Goal: Task Accomplishment & Management: Use online tool/utility

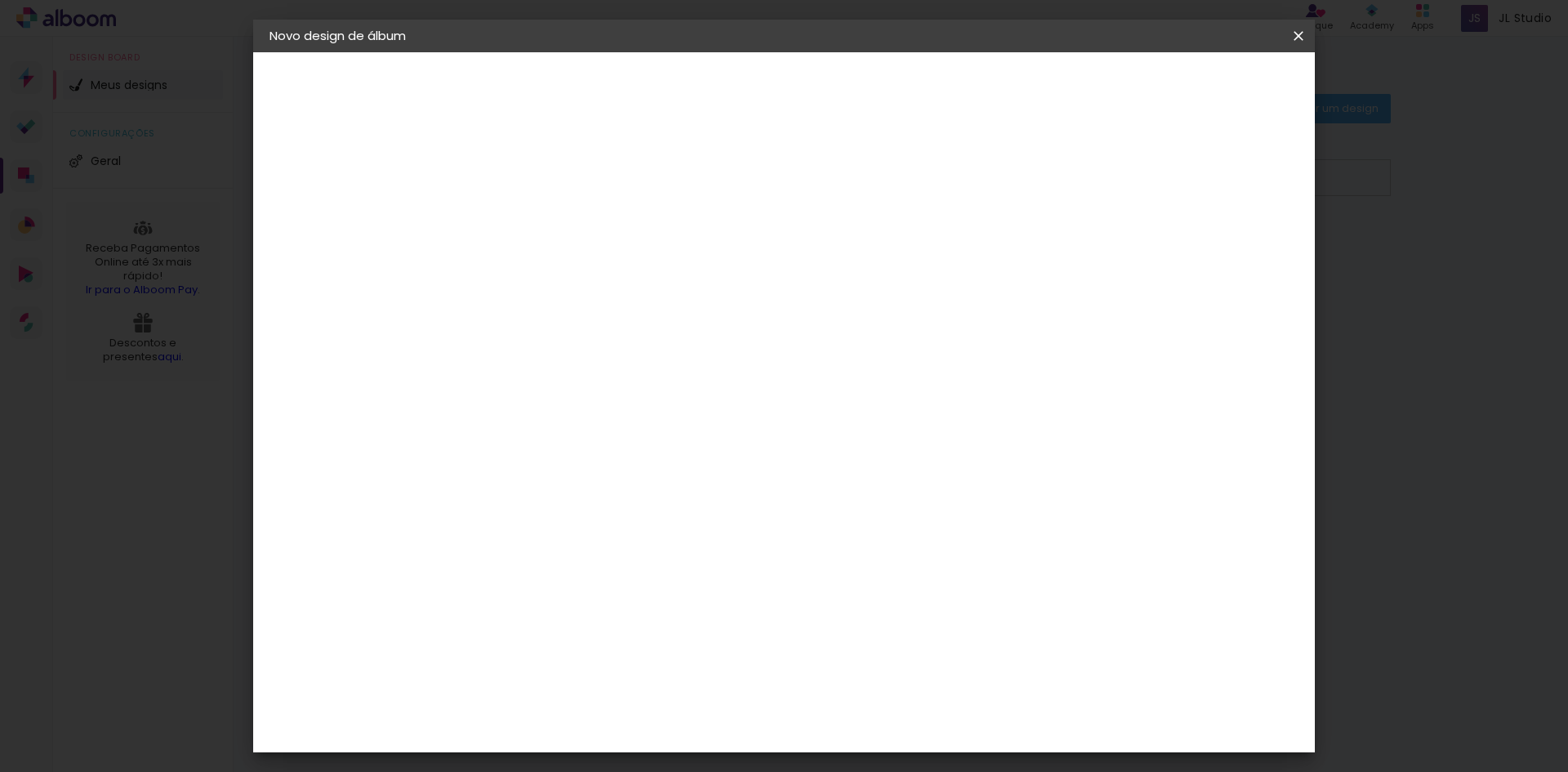
type input "moldura"
type paper-input "moldura"
click at [0, 0] on header "Informações Dê um título ao seu álbum. Avançar" at bounding box center [0, 0] width 0 height 0
click at [0, 0] on slot "Avançar" at bounding box center [0, 0] width 0 height 0
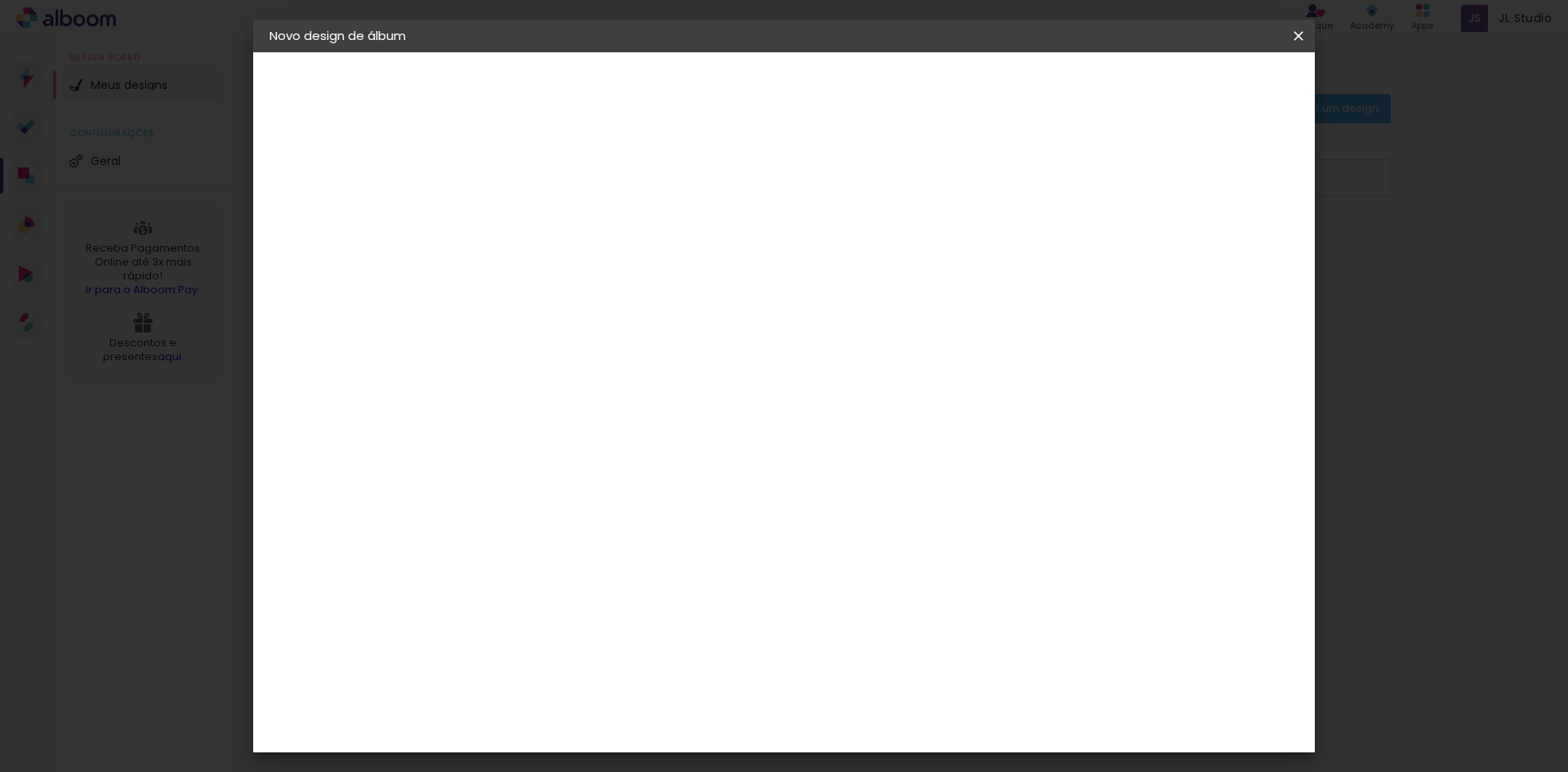
click at [843, 237] on paper-item "Tamanho Livre" at bounding box center [765, 248] width 157 height 36
click at [0, 0] on slot "Tamanho Livre" at bounding box center [0, 0] width 0 height 0
click at [0, 0] on slot "Avançar" at bounding box center [0, 0] width 0 height 0
drag, startPoint x: 477, startPoint y: 461, endPoint x: 553, endPoint y: 479, distance: 78.1
click at [553, 338] on div "30 cm cm cm mm A maioria das encadernadoras sugere 5mm de sangria." at bounding box center [851, 271] width 772 height 131
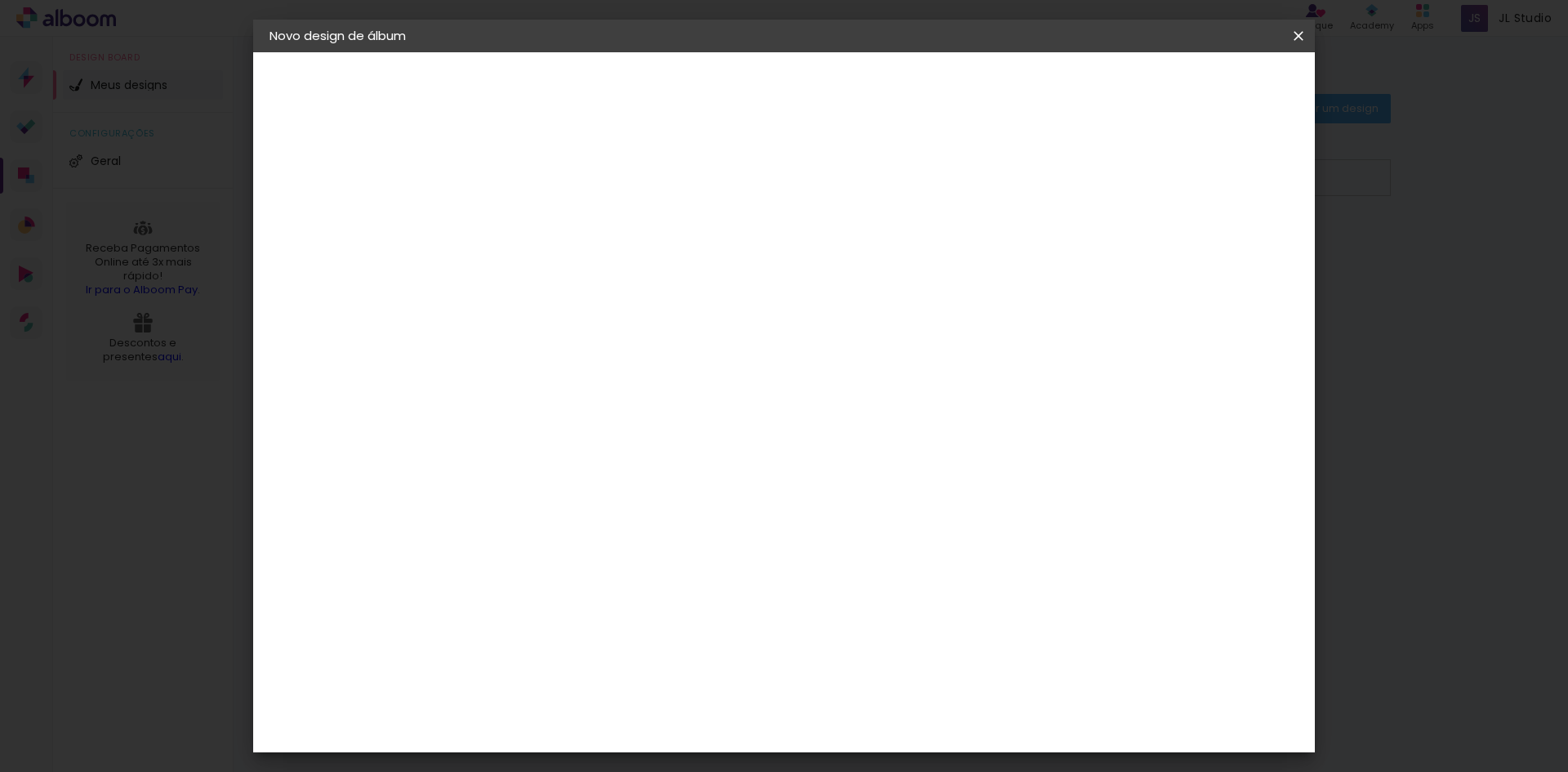
scroll to position [154, 0]
type input "75"
type paper-input "75"
drag, startPoint x: 877, startPoint y: 711, endPoint x: 917, endPoint y: 726, distance: 42.7
click at [917, 726] on paper-input-container "60 cm" at bounding box center [884, 711] width 73 height 41
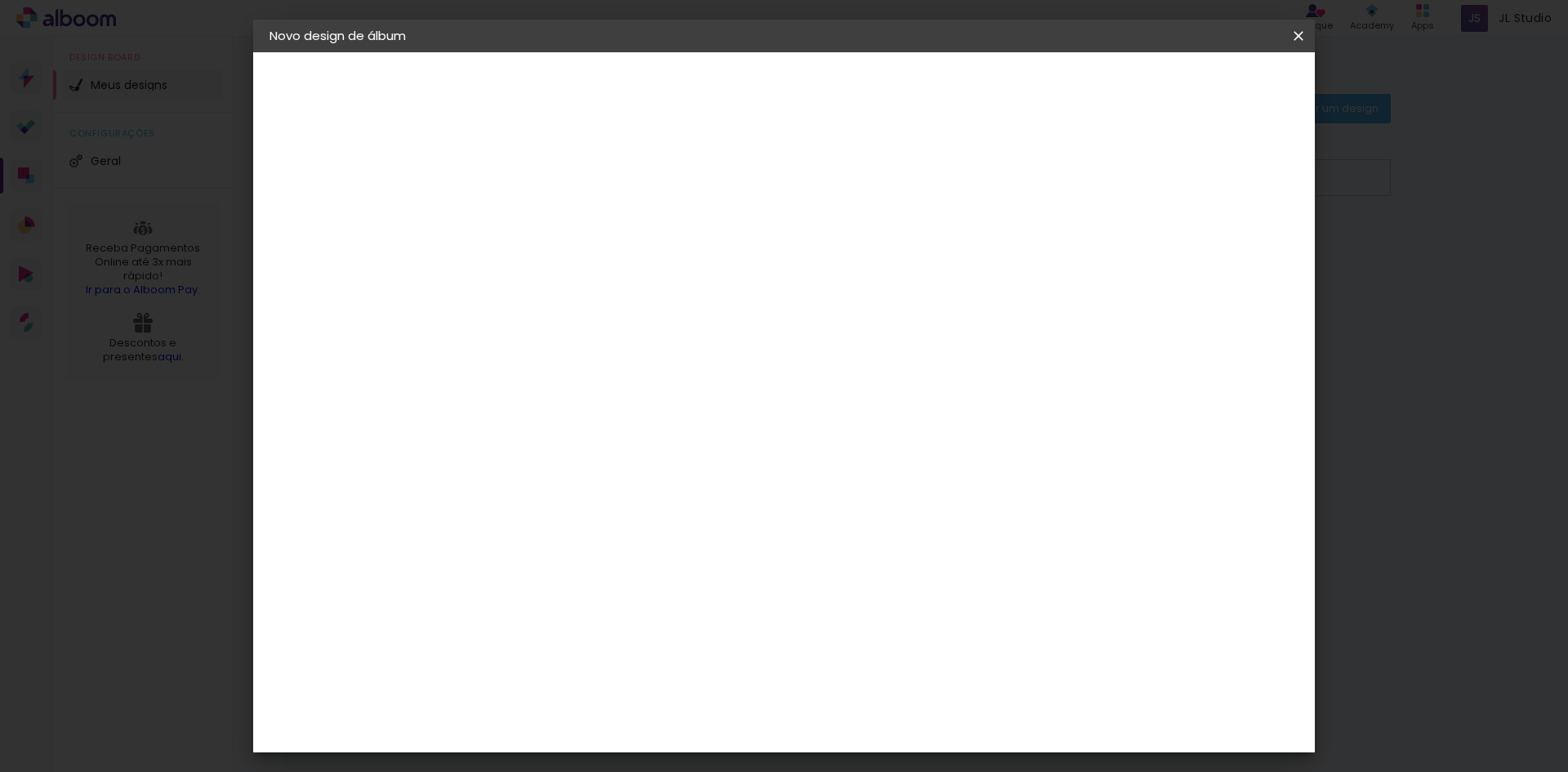
scroll to position [279, 0]
type input "50"
type paper-input "50"
click at [907, 73] on paper-button "Iniciar design" at bounding box center [866, 92] width 83 height 39
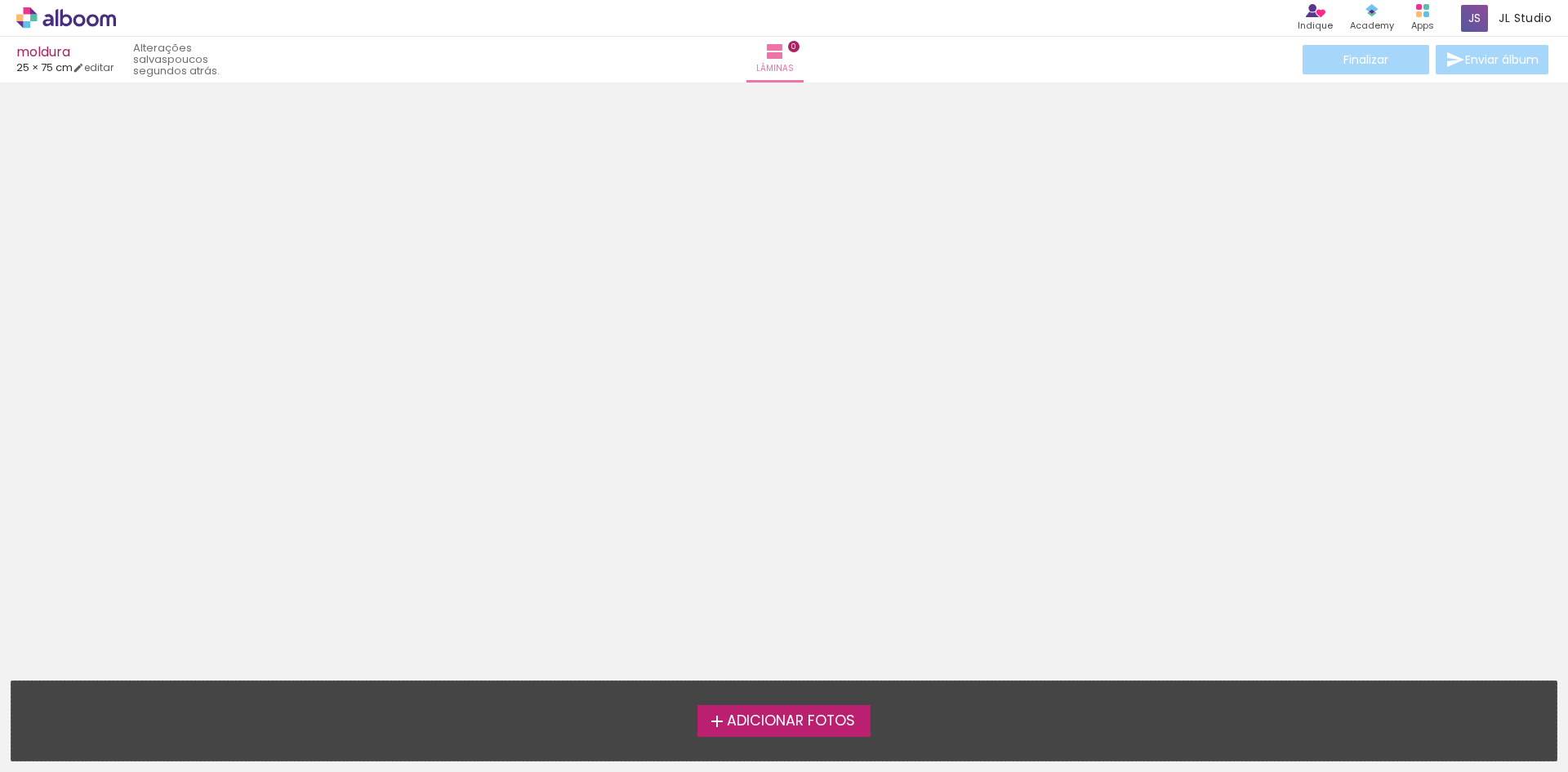
scroll to position [51, 0]
click at [727, 728] on span "Adicionar Fotos" at bounding box center [791, 721] width 128 height 15
click at [0, 0] on input "file" at bounding box center [0, 0] width 0 height 0
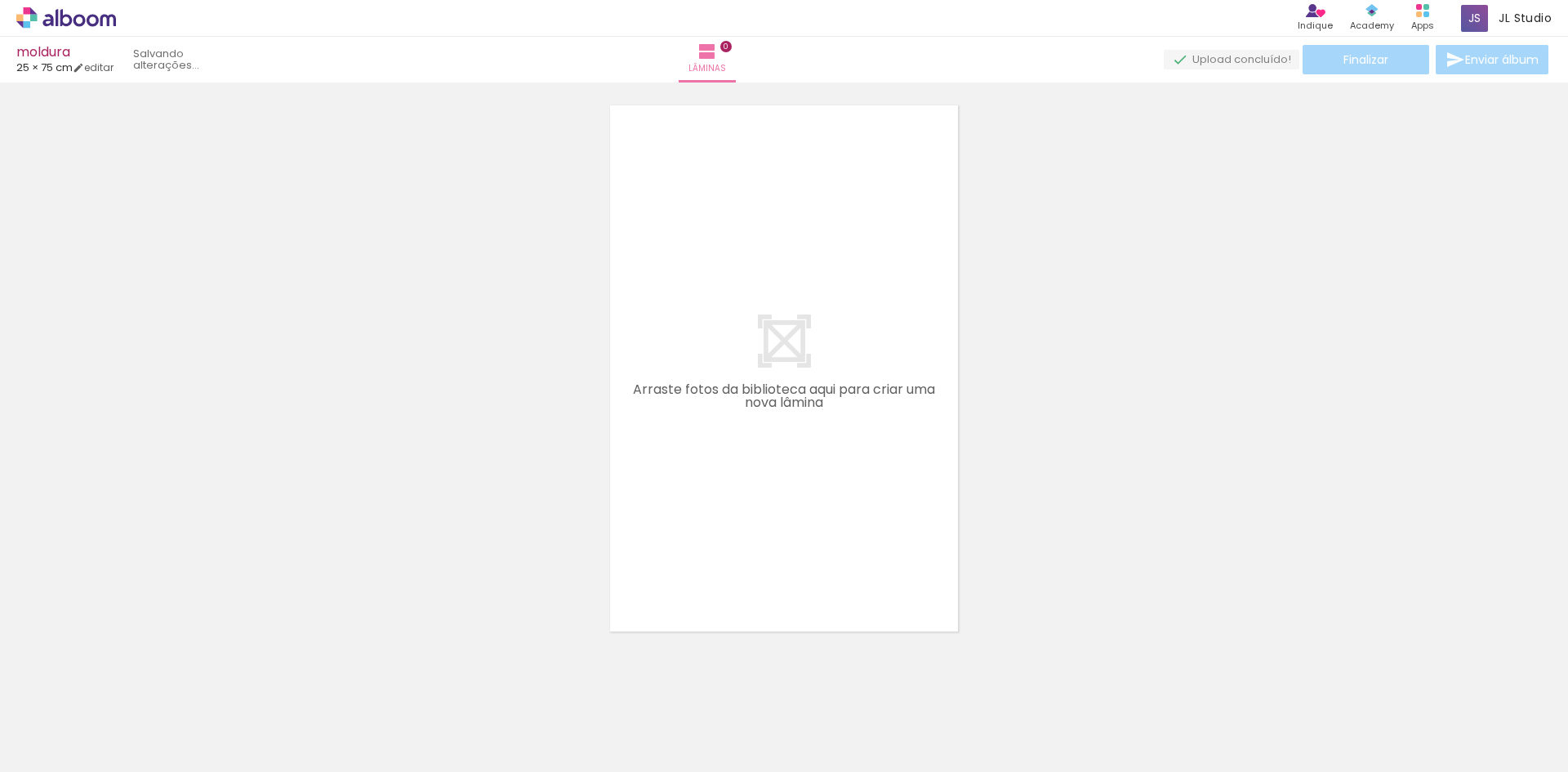
scroll to position [21, 0]
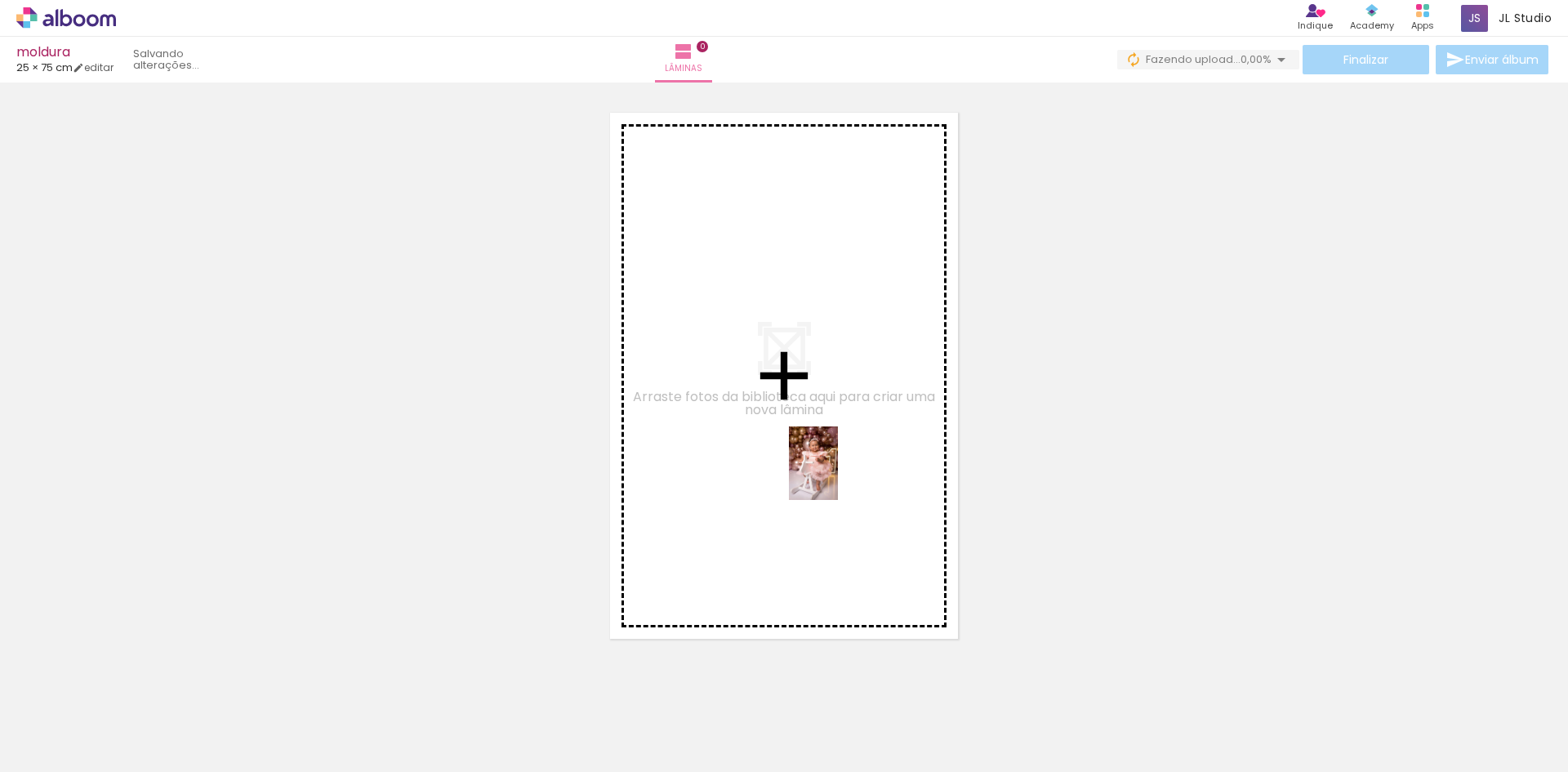
drag, startPoint x: 160, startPoint y: 728, endPoint x: 838, endPoint y: 476, distance: 723.3
click at [838, 476] on quentale-workspace at bounding box center [784, 386] width 1568 height 772
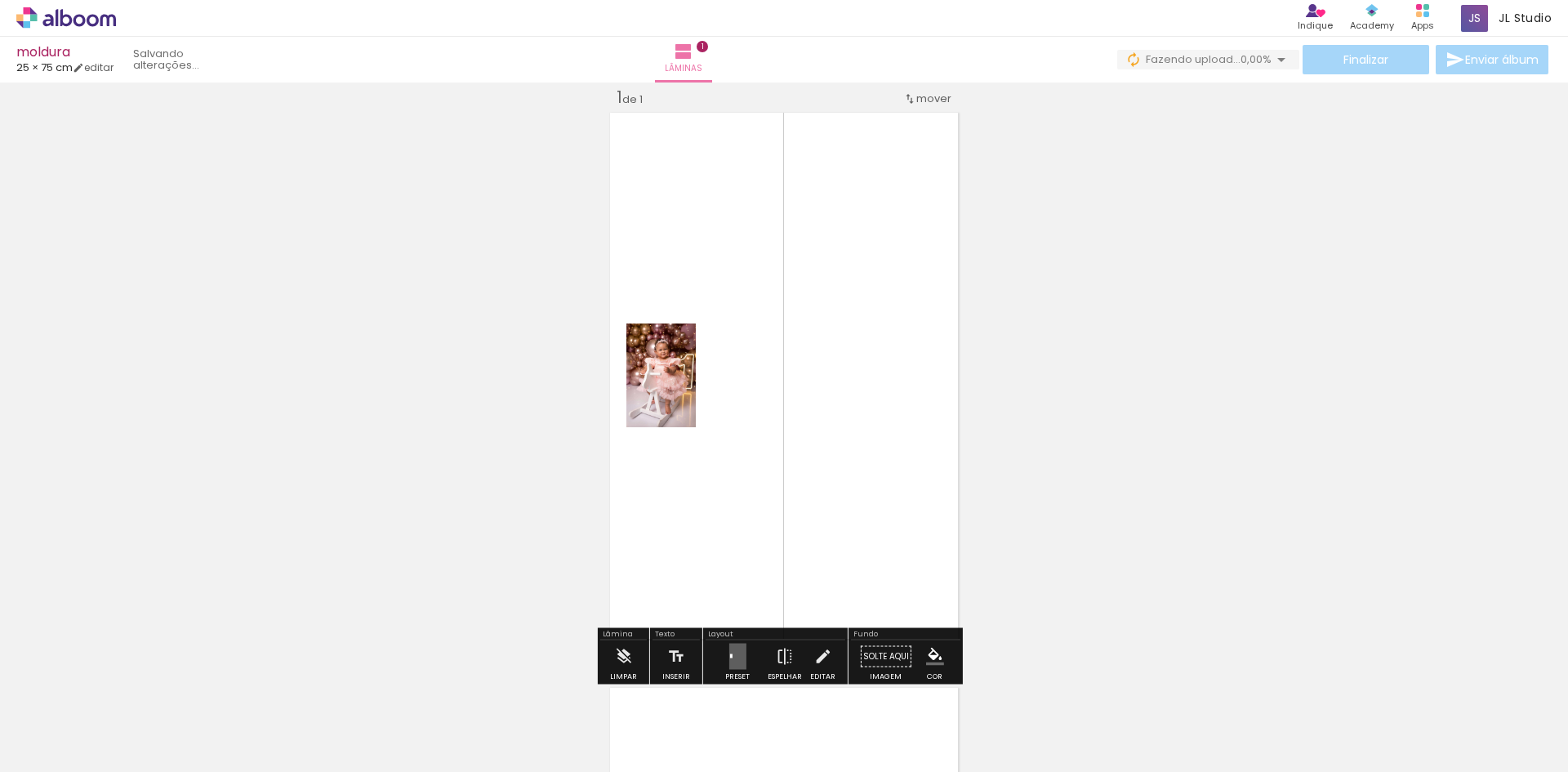
click at [743, 655] on div at bounding box center [738, 657] width 44 height 32
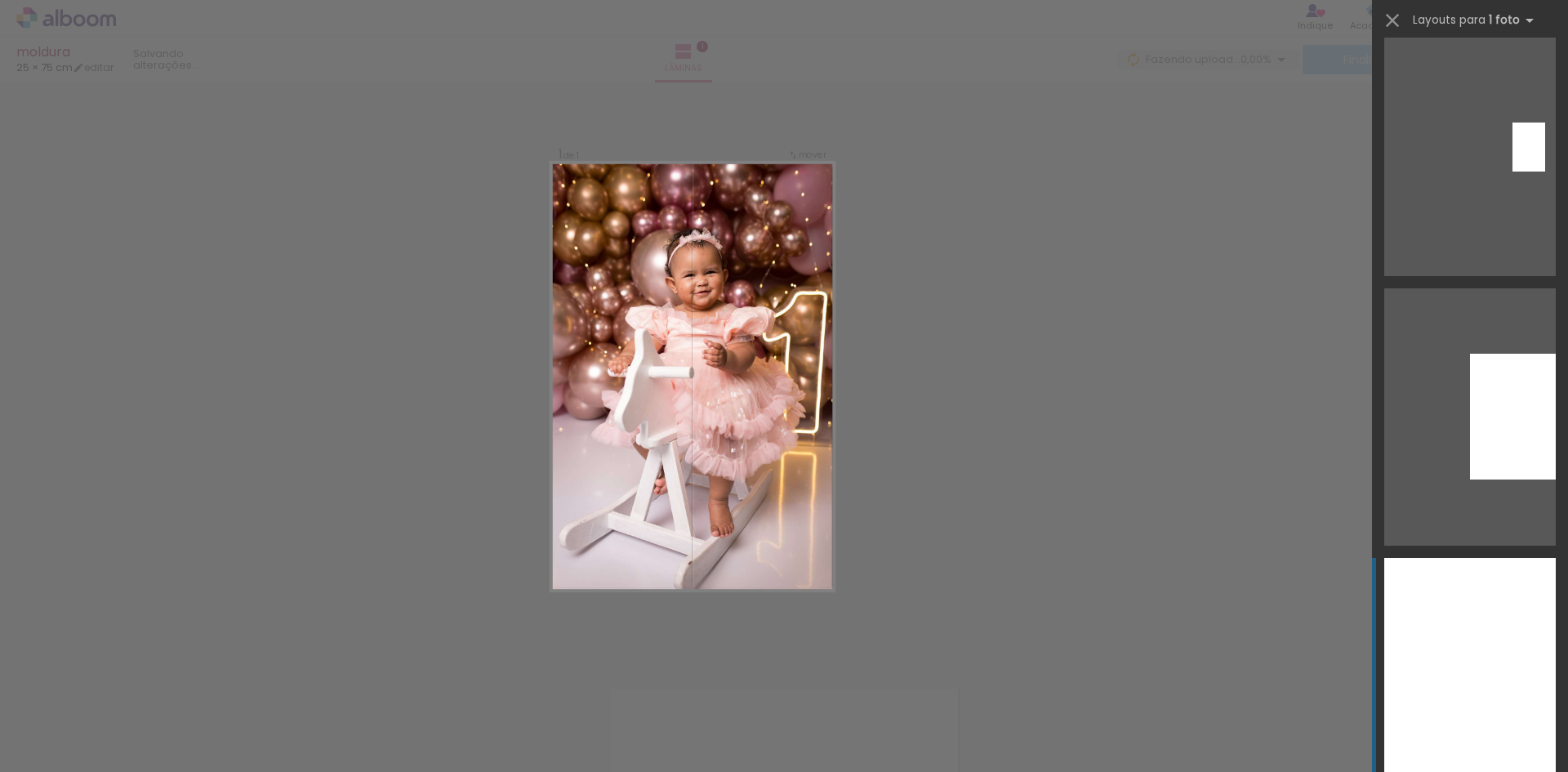
scroll to position [2288, 0]
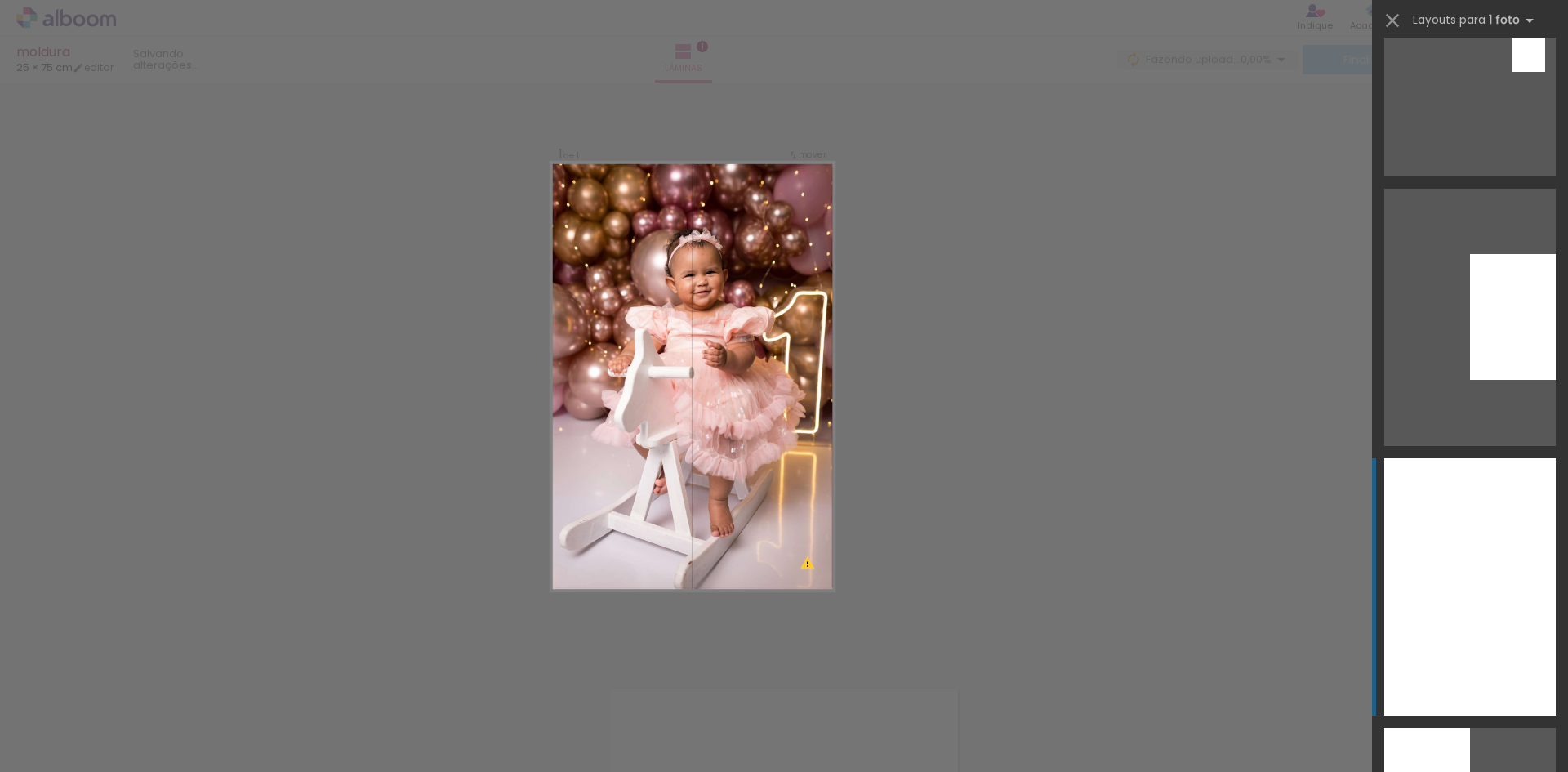
click at [1462, 556] on div at bounding box center [1470, 587] width 171 height 258
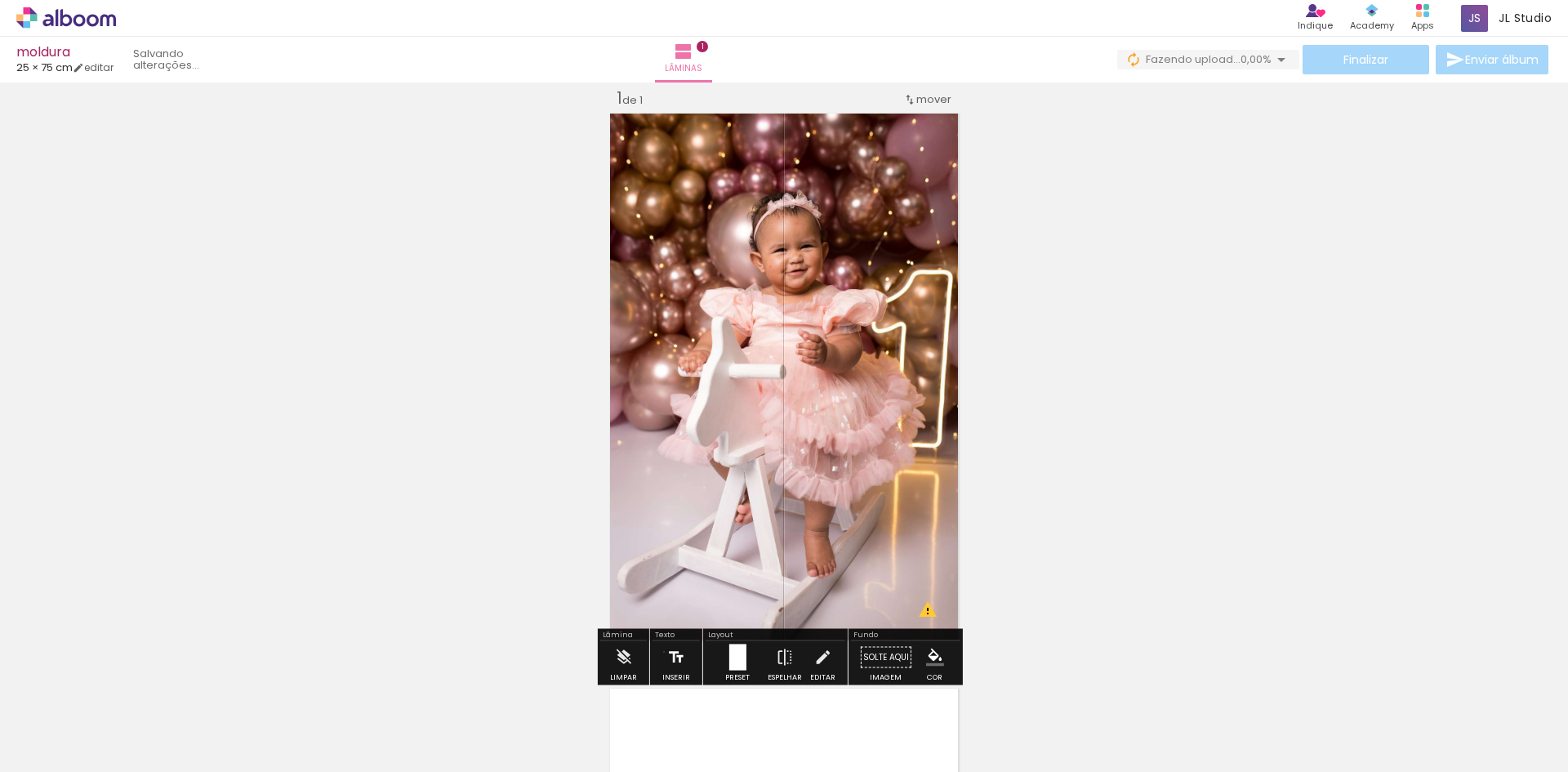
click at [662, 652] on paper-button "Inserir" at bounding box center [676, 662] width 36 height 42
click at [713, 380] on quentale-selection at bounding box center [774, 375] width 213 height 40
type input "Sans Serif"
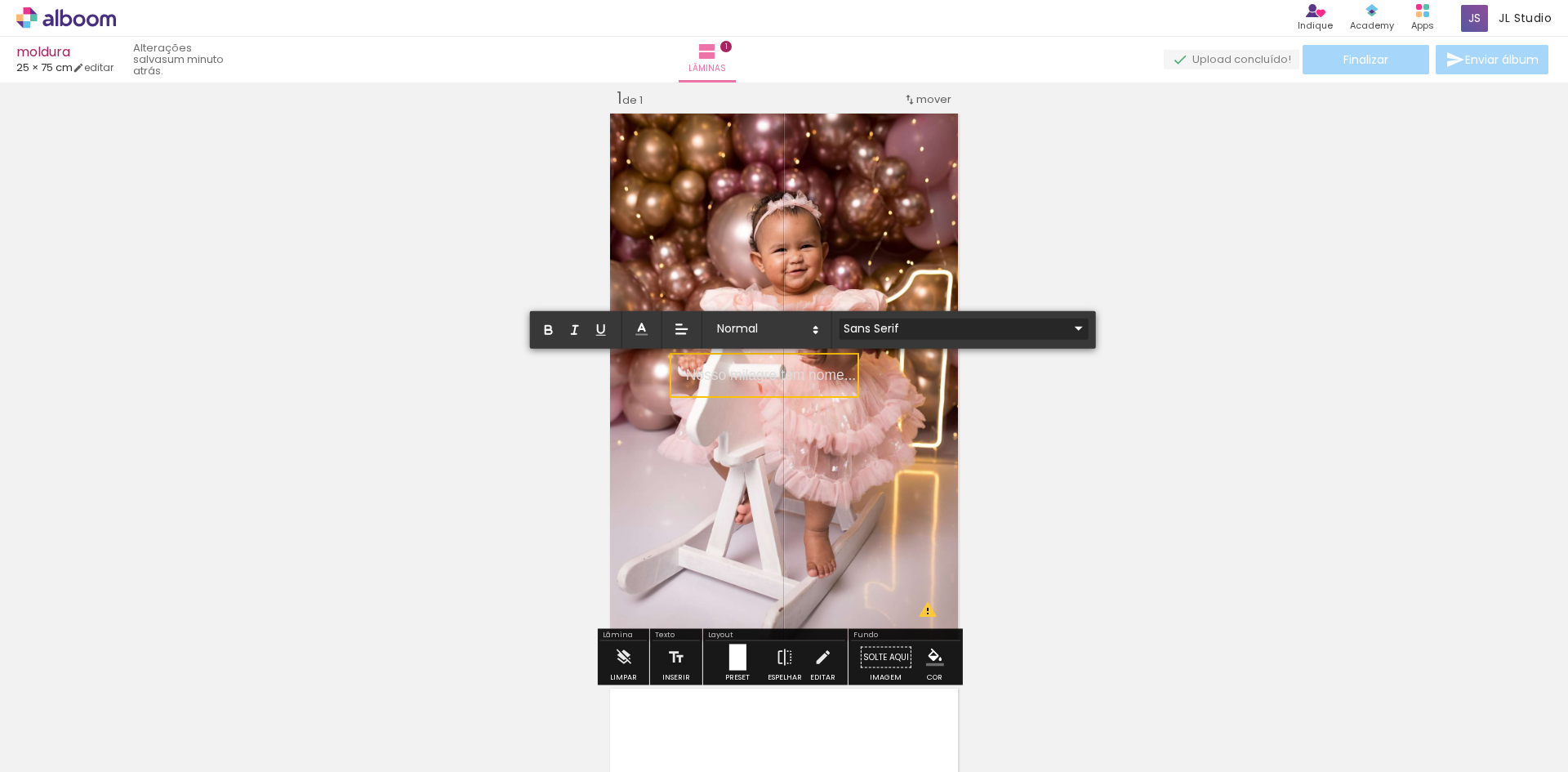
click at [990, 325] on input "Sans Serif" at bounding box center [954, 328] width 229 height 17
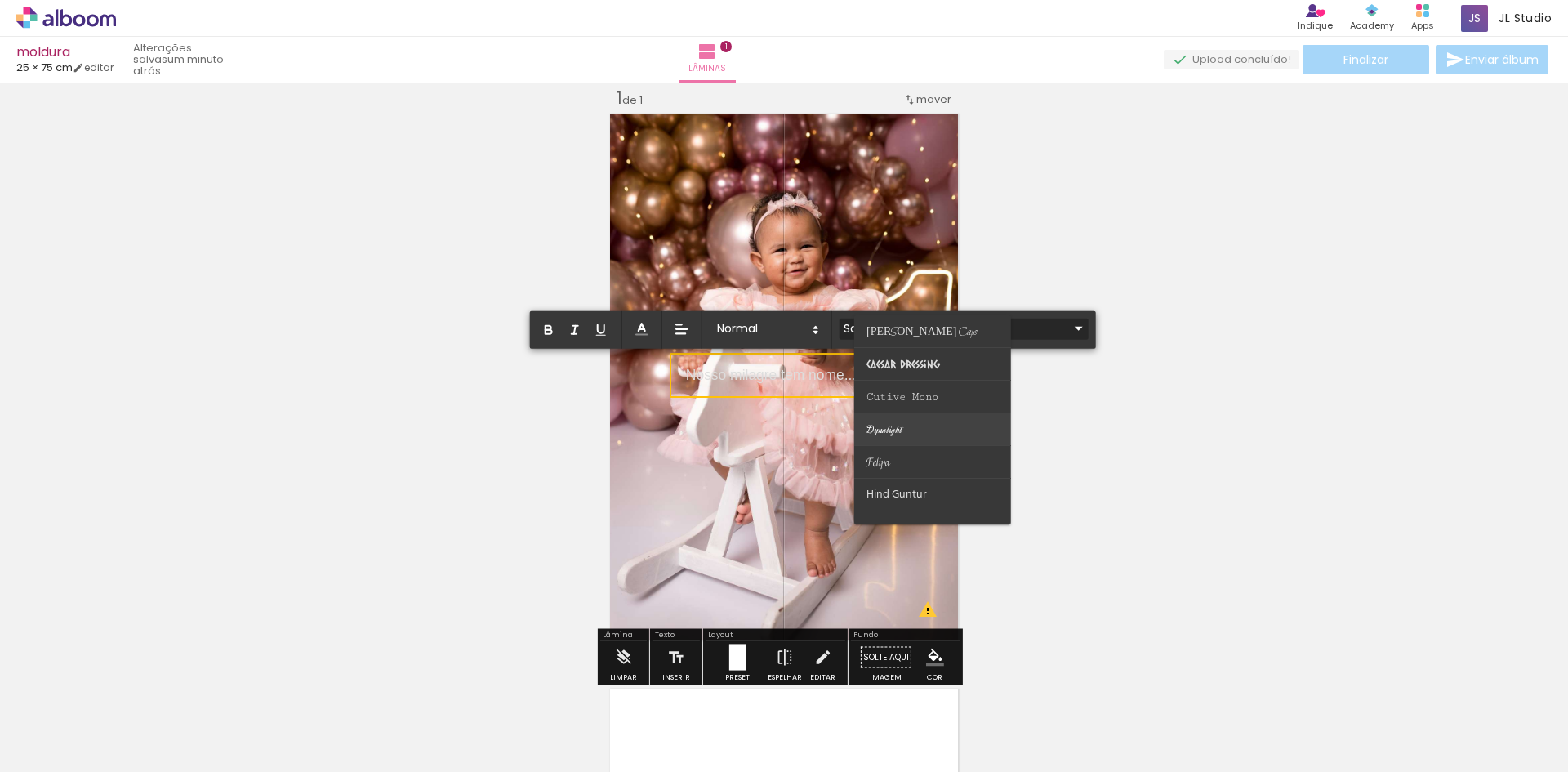
scroll to position [245, 0]
click at [906, 341] on paper-item at bounding box center [933, 348] width 157 height 32
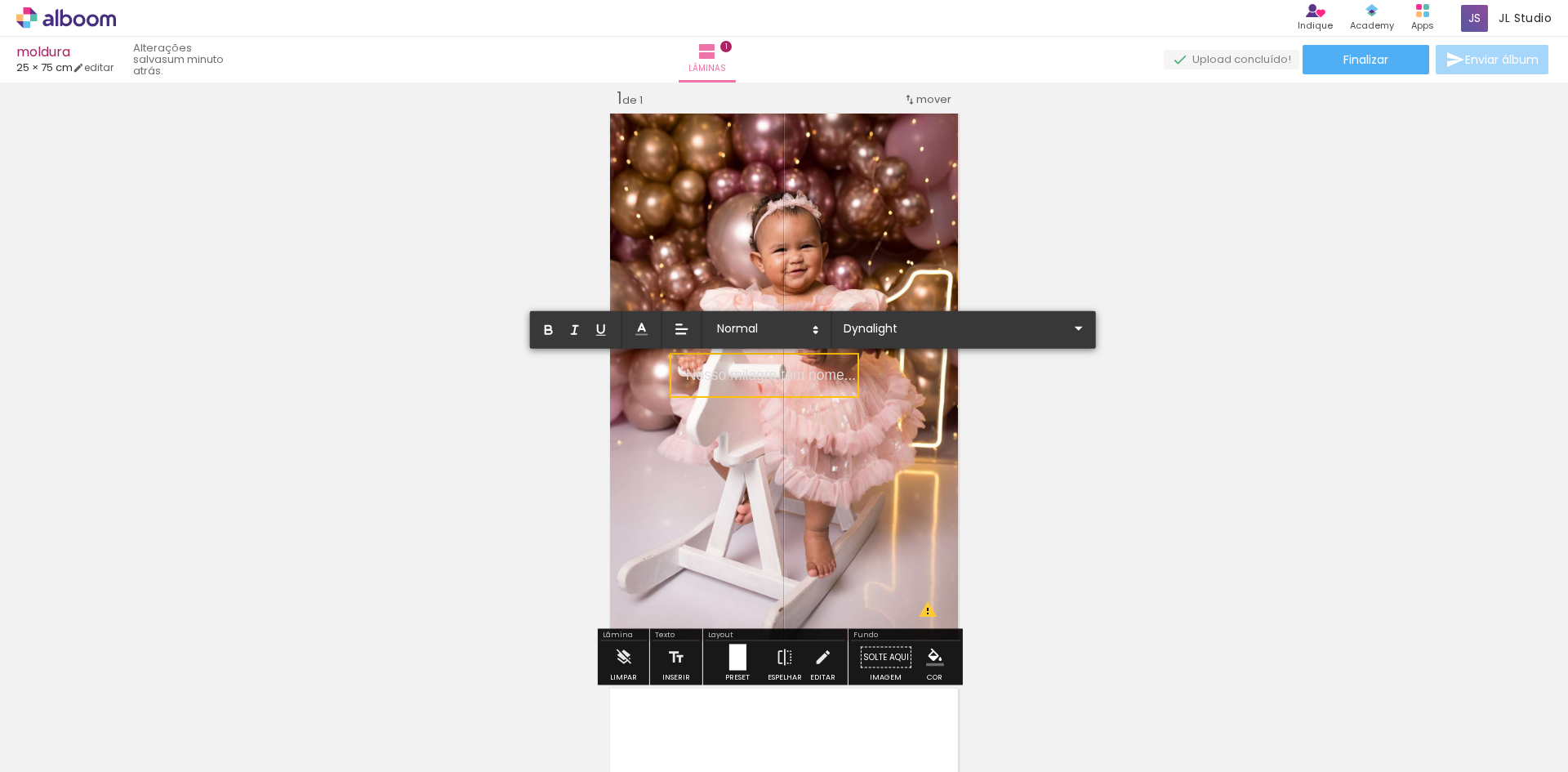
click at [839, 379] on p "Nosso milagre tem nome... ﻿" at bounding box center [771, 375] width 170 height 21
click at [951, 328] on input "Sans Serif" at bounding box center [954, 328] width 229 height 17
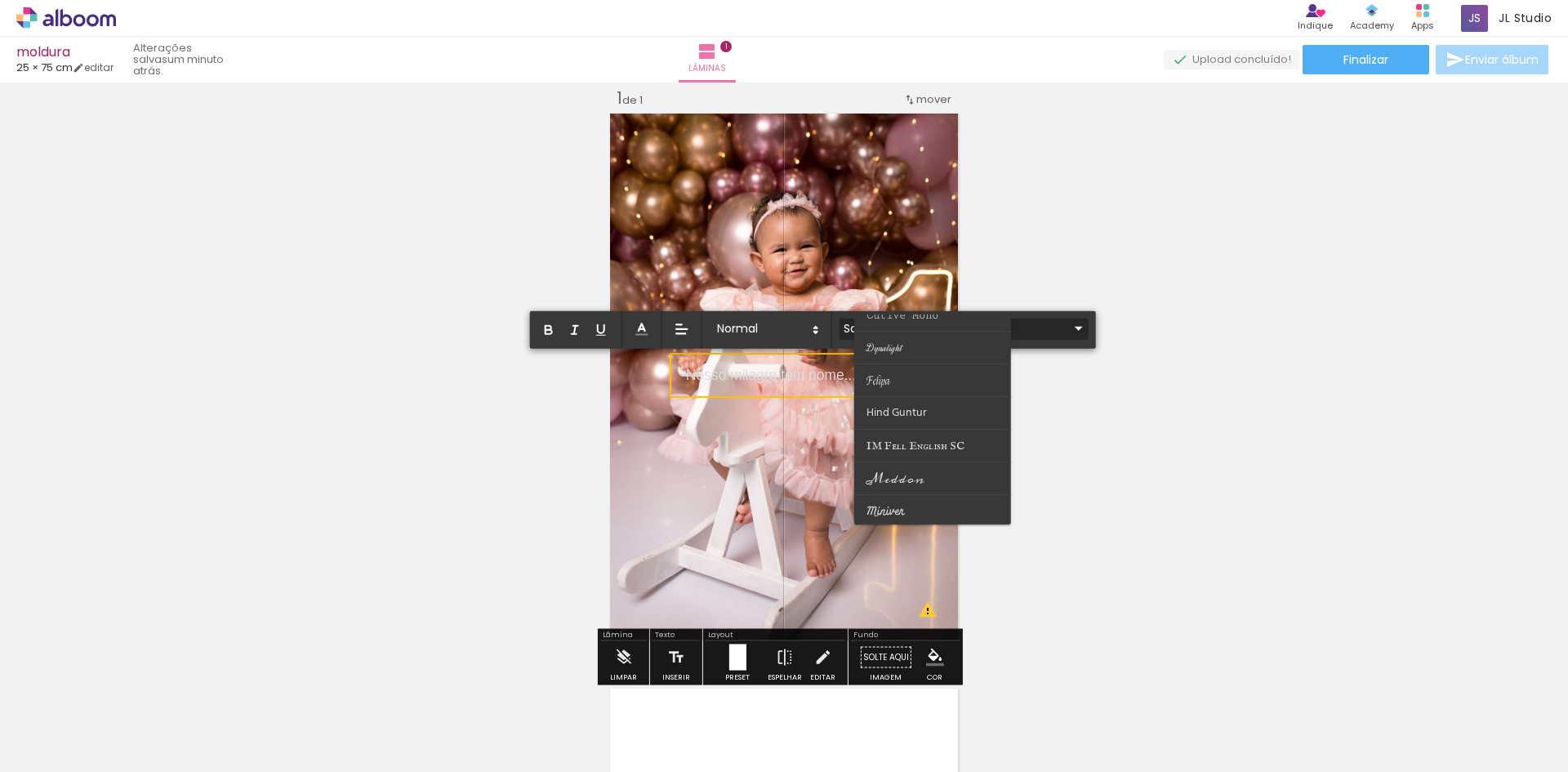
scroll to position [164, 0]
click at [900, 419] on paper-item at bounding box center [933, 430] width 157 height 32
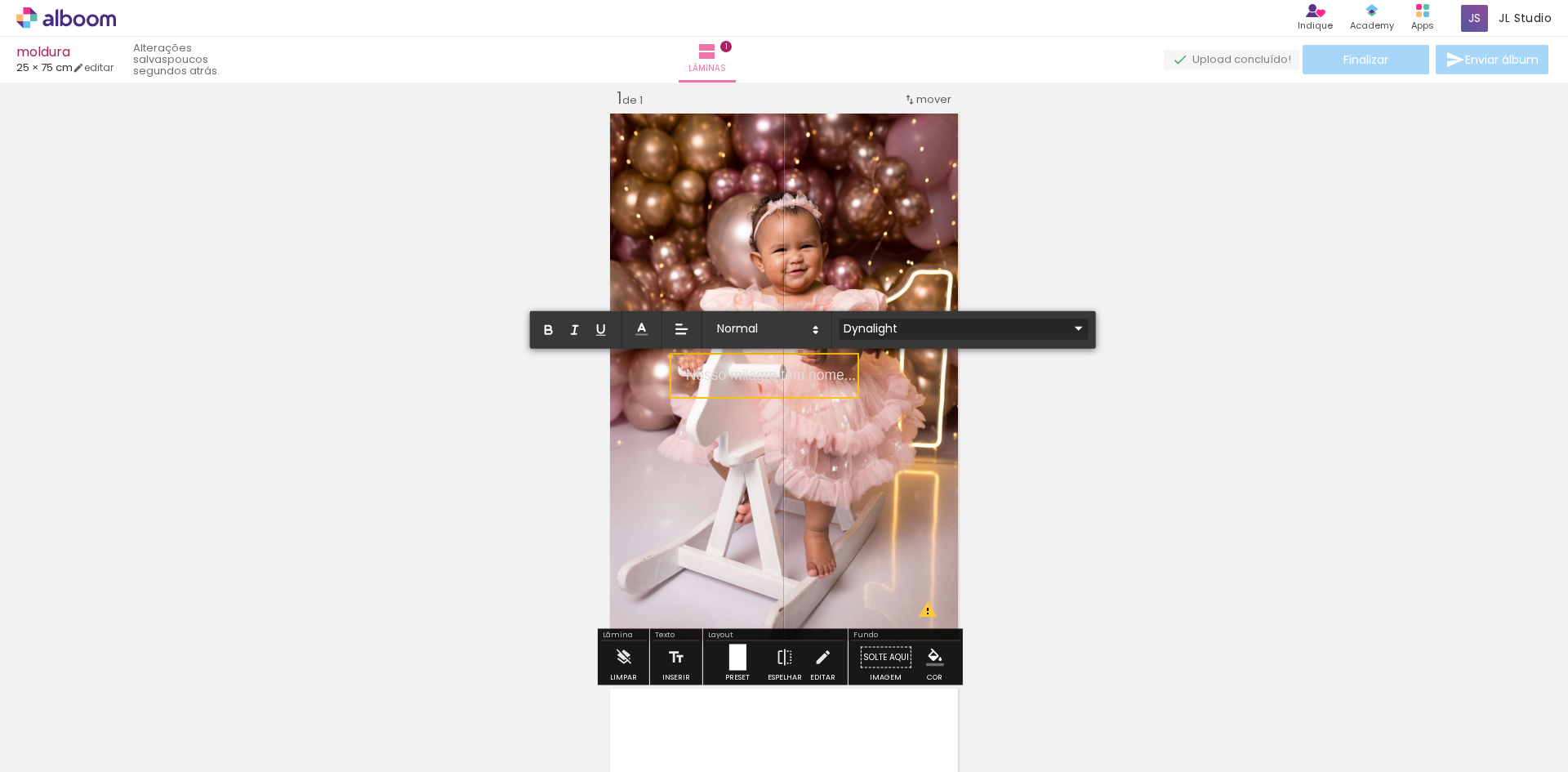
click at [898, 324] on input "Dynalight" at bounding box center [954, 328] width 229 height 17
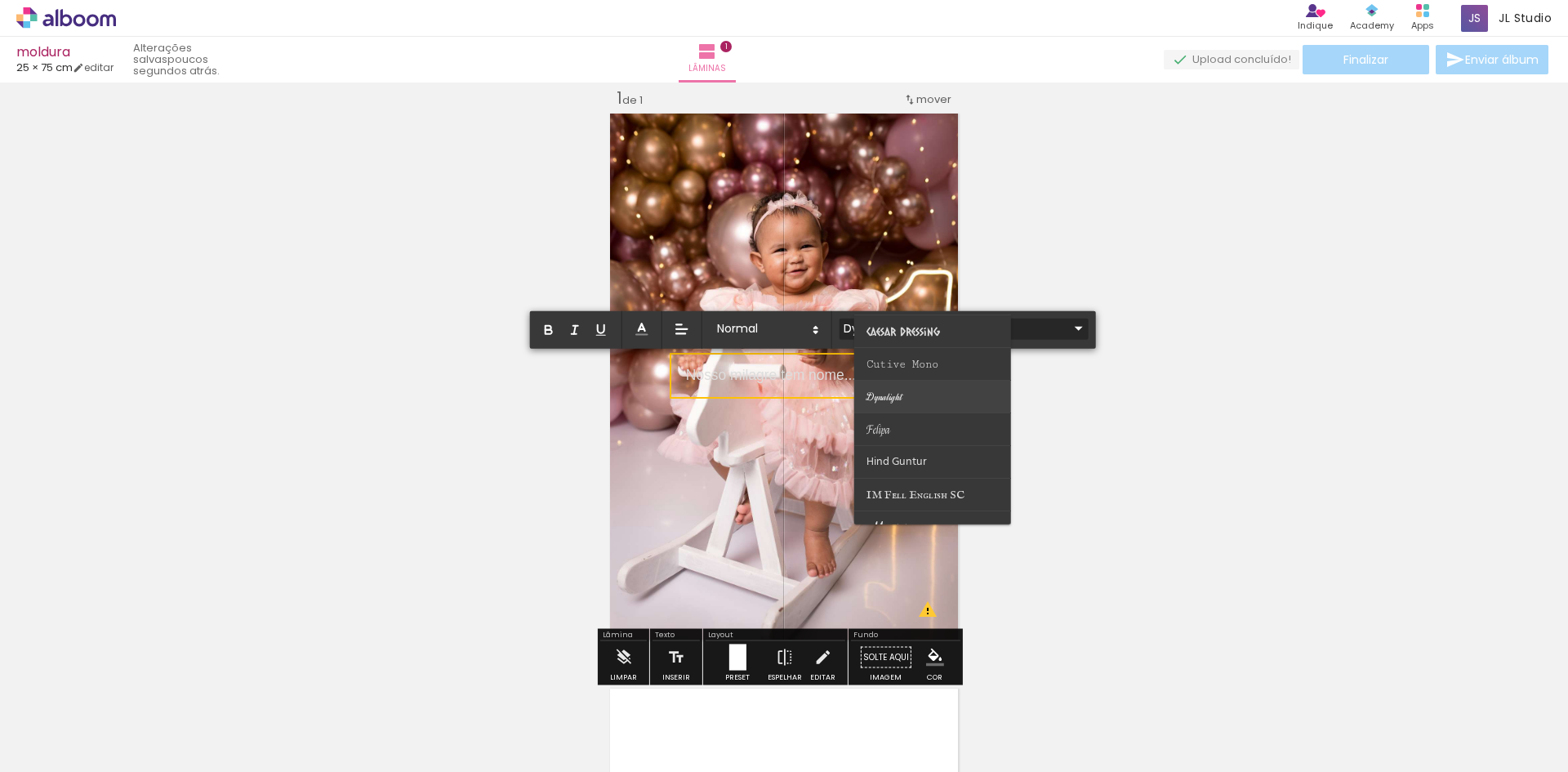
click at [896, 176] on span "Dynalight" at bounding box center [897, 168] width 61 height 15
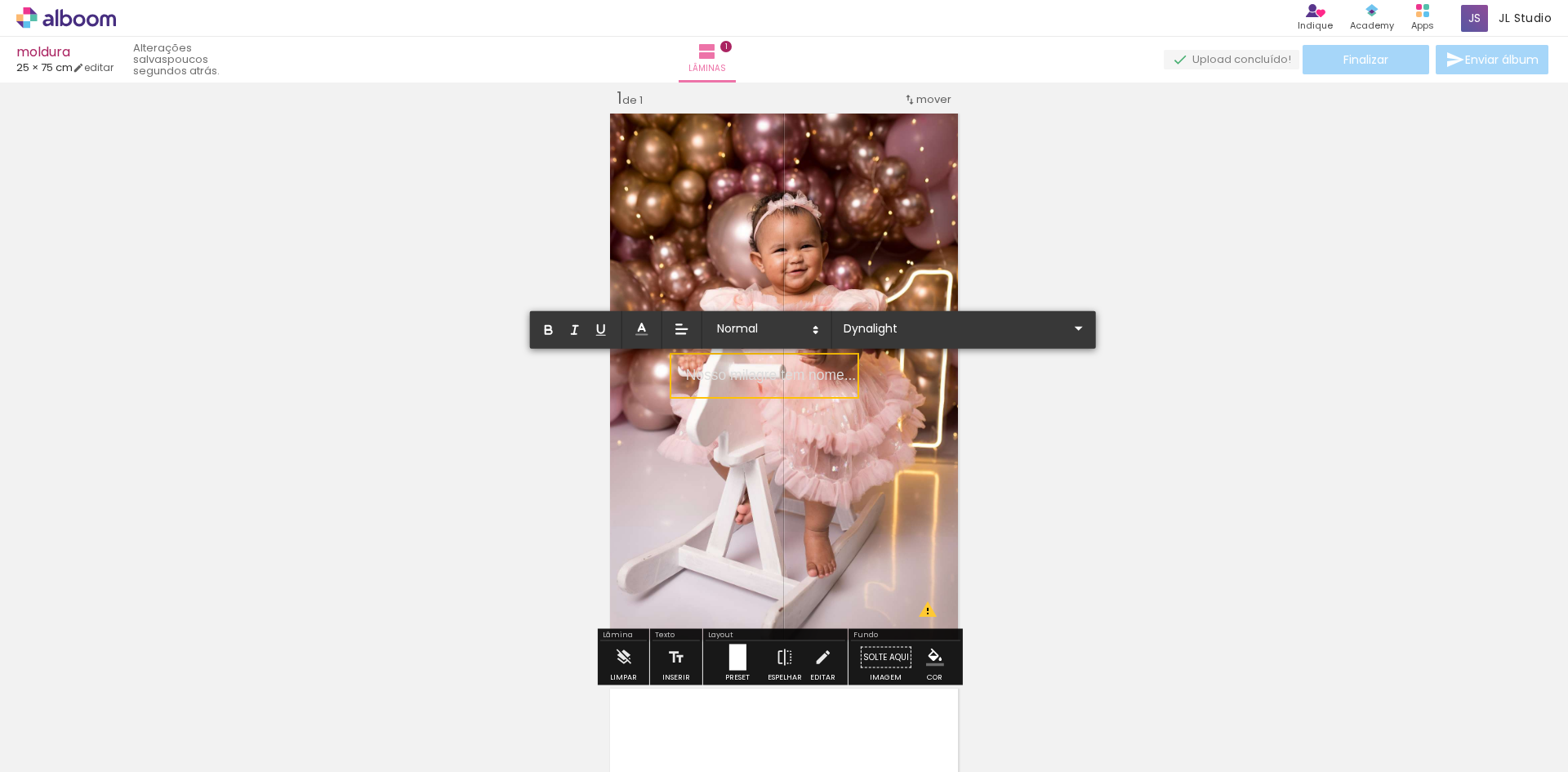
click at [1002, 406] on div "Inserir lâmina 1 de 1 O Designbox precisará aumentar a sua imagem em 213% para …" at bounding box center [784, 644] width 1568 height 1152
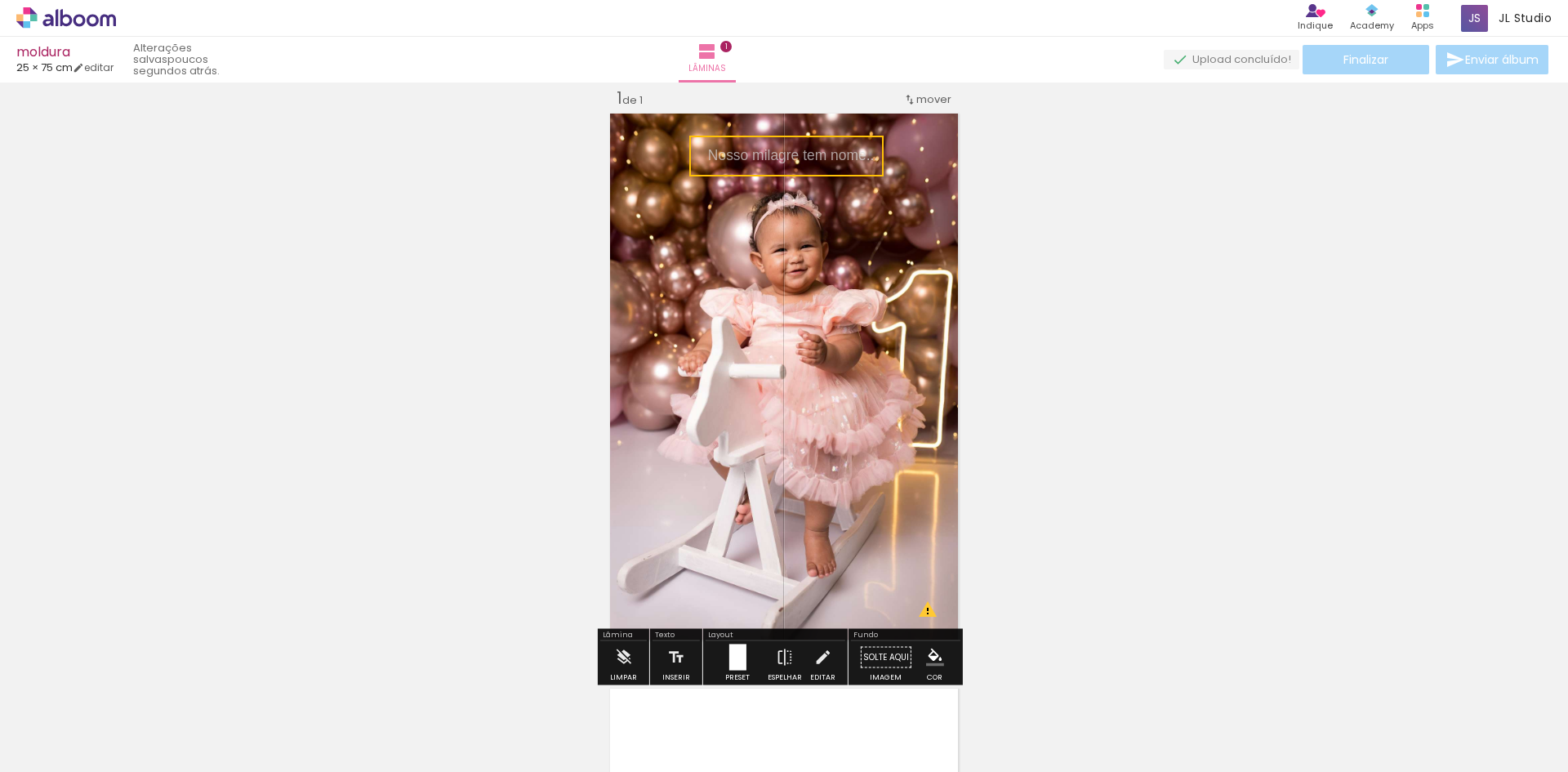
drag, startPoint x: 790, startPoint y: 370, endPoint x: 813, endPoint y: 150, distance: 221.2
click at [813, 150] on quentale-selection at bounding box center [787, 156] width 194 height 41
click at [796, 160] on quentale-selection at bounding box center [787, 156] width 194 height 41
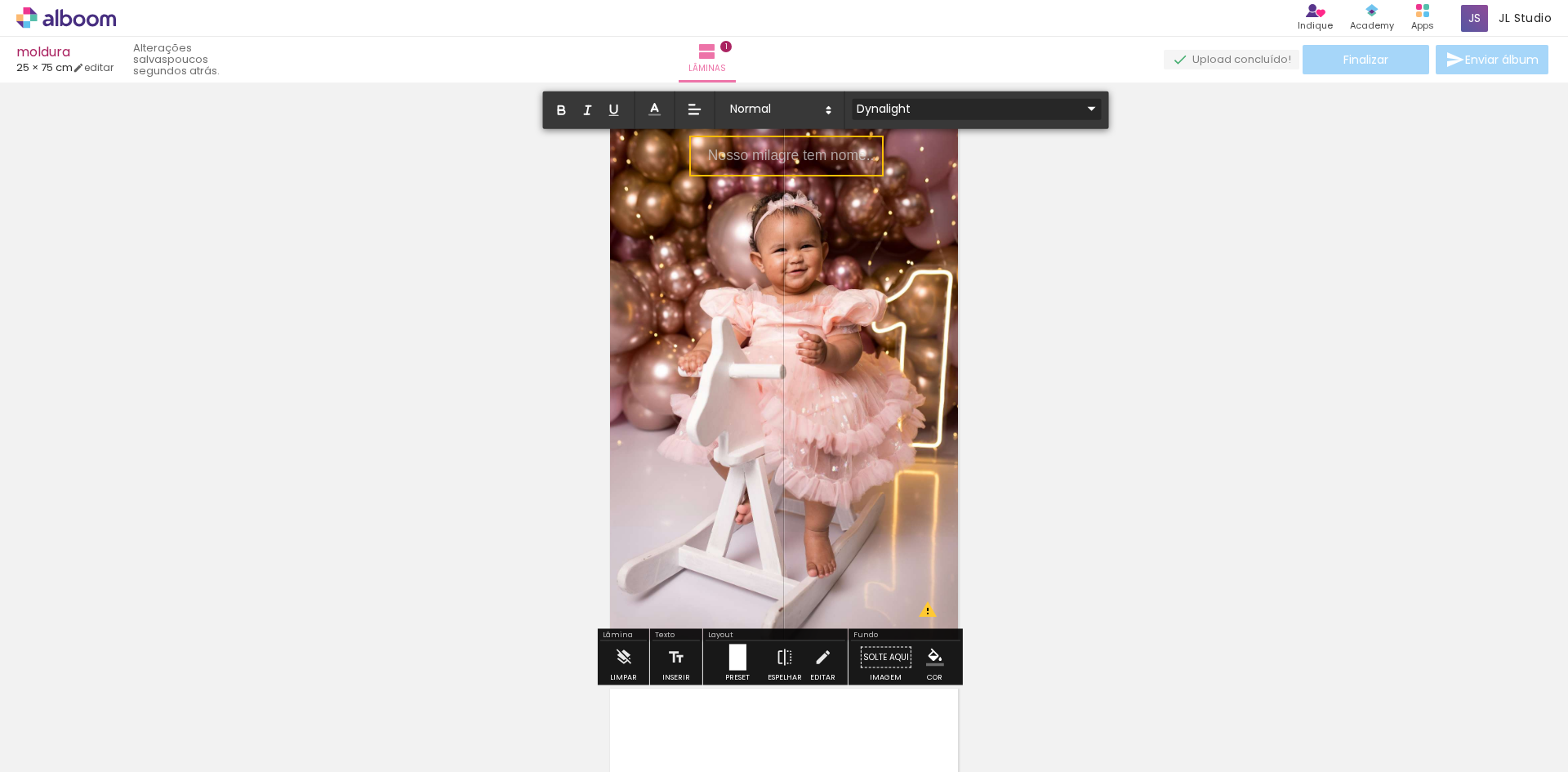
click at [920, 107] on input "Dynalight" at bounding box center [967, 108] width 229 height 17
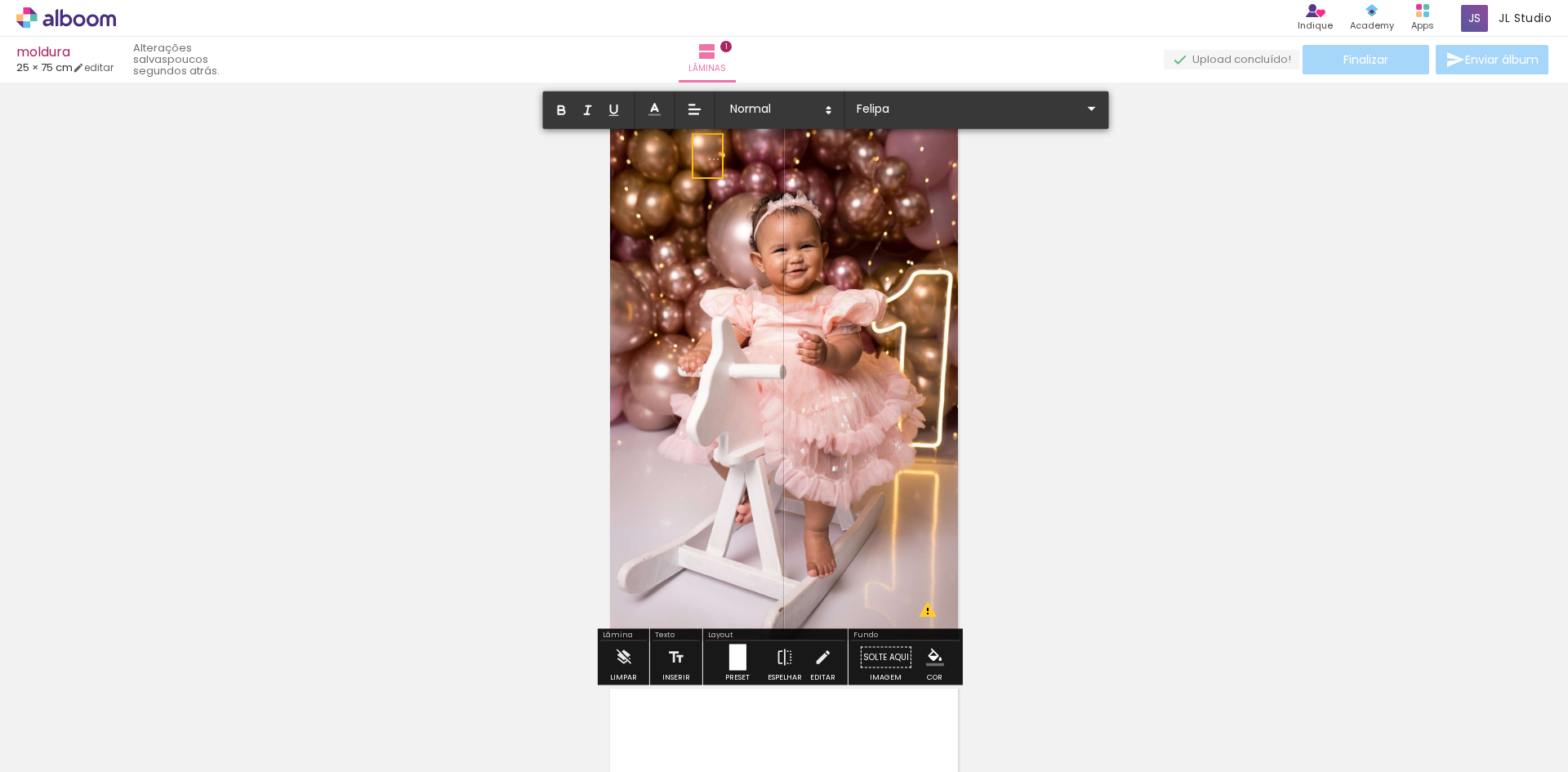
click at [719, 159] on quentale-selection at bounding box center [707, 156] width 32 height 46
click at [967, 101] on input "Felipa" at bounding box center [967, 108] width 229 height 17
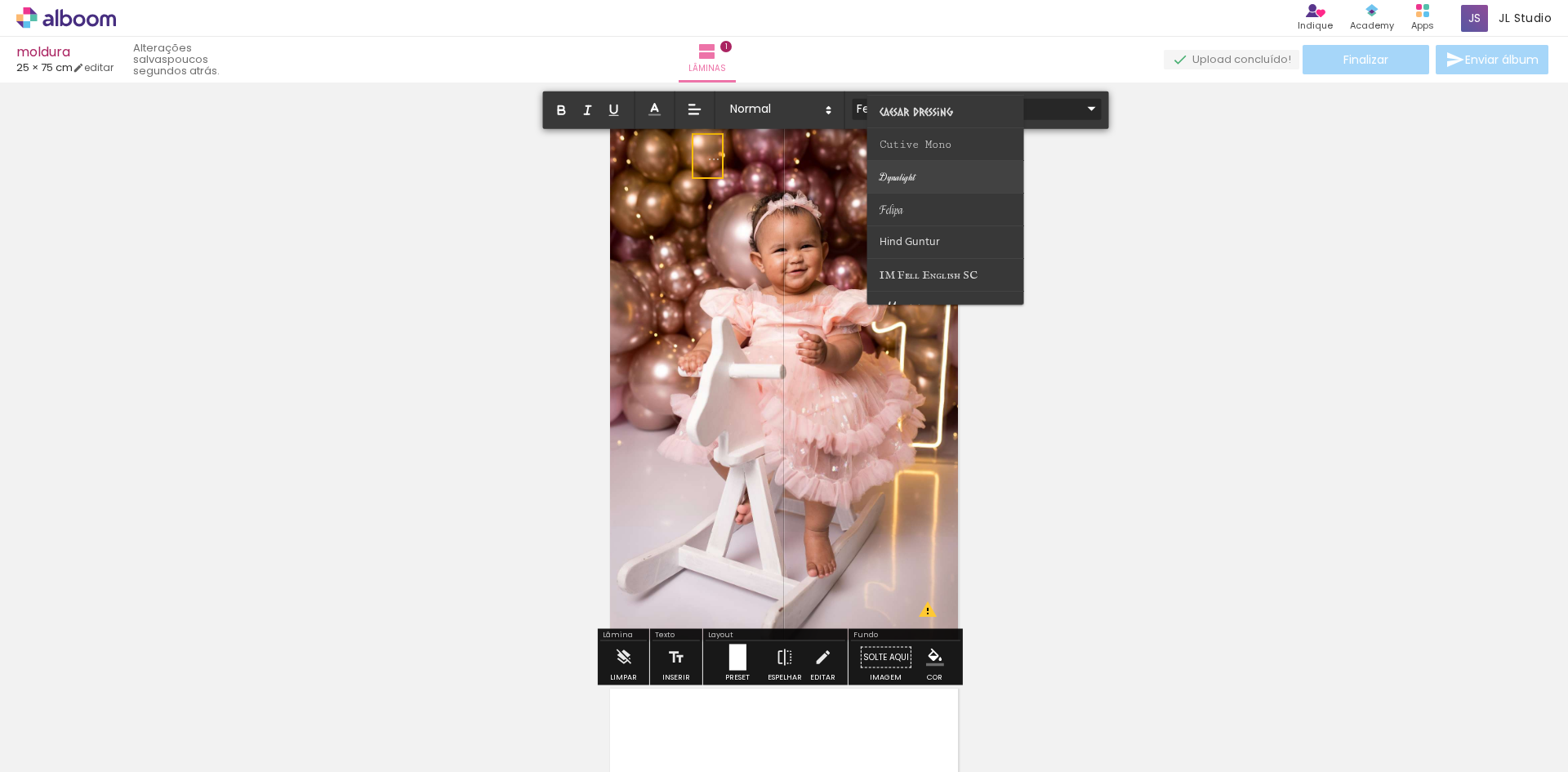
click at [917, 174] on paper-item at bounding box center [946, 177] width 157 height 32
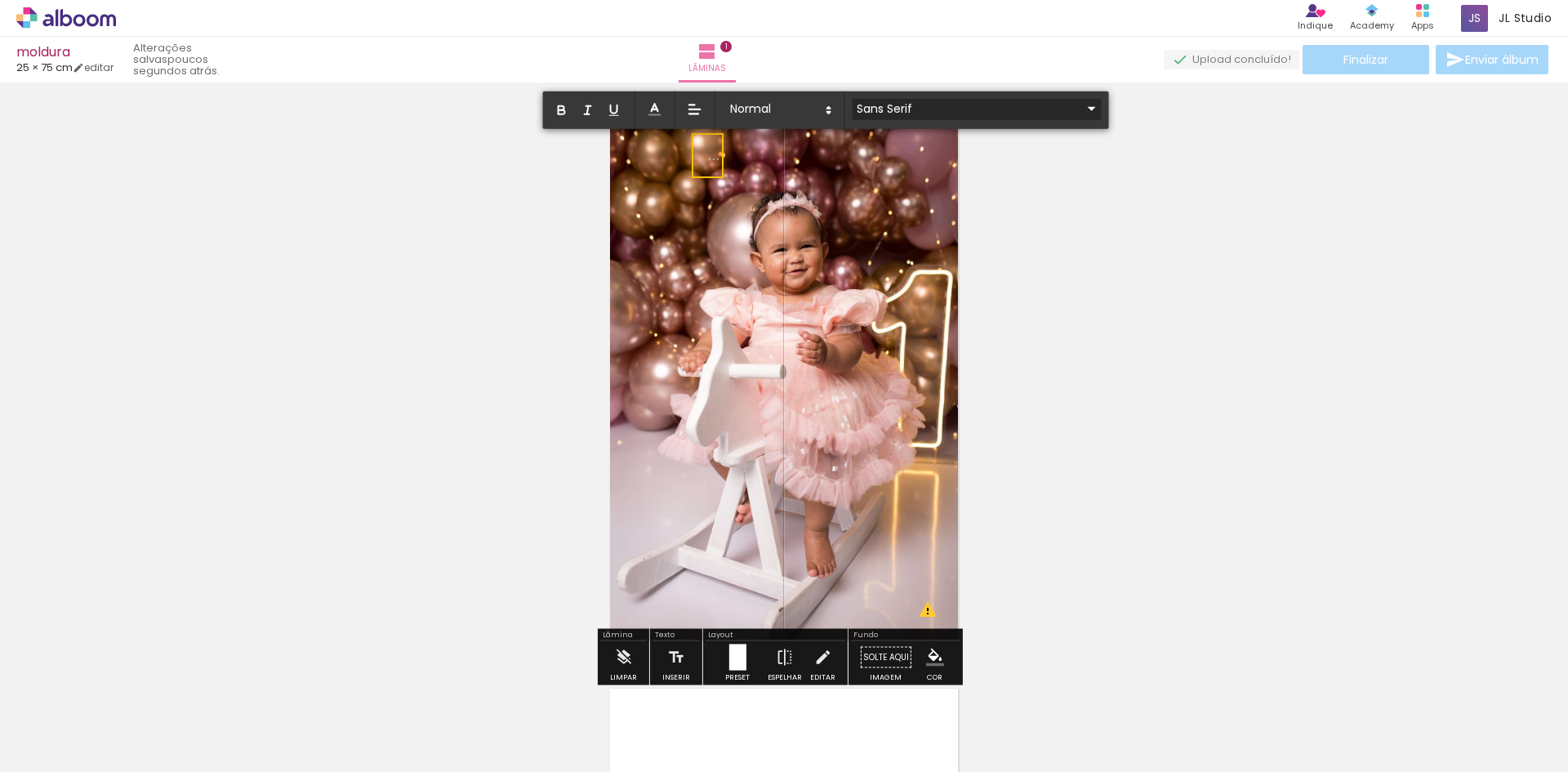
click at [1082, 104] on iron-icon at bounding box center [1091, 108] width 20 height 20
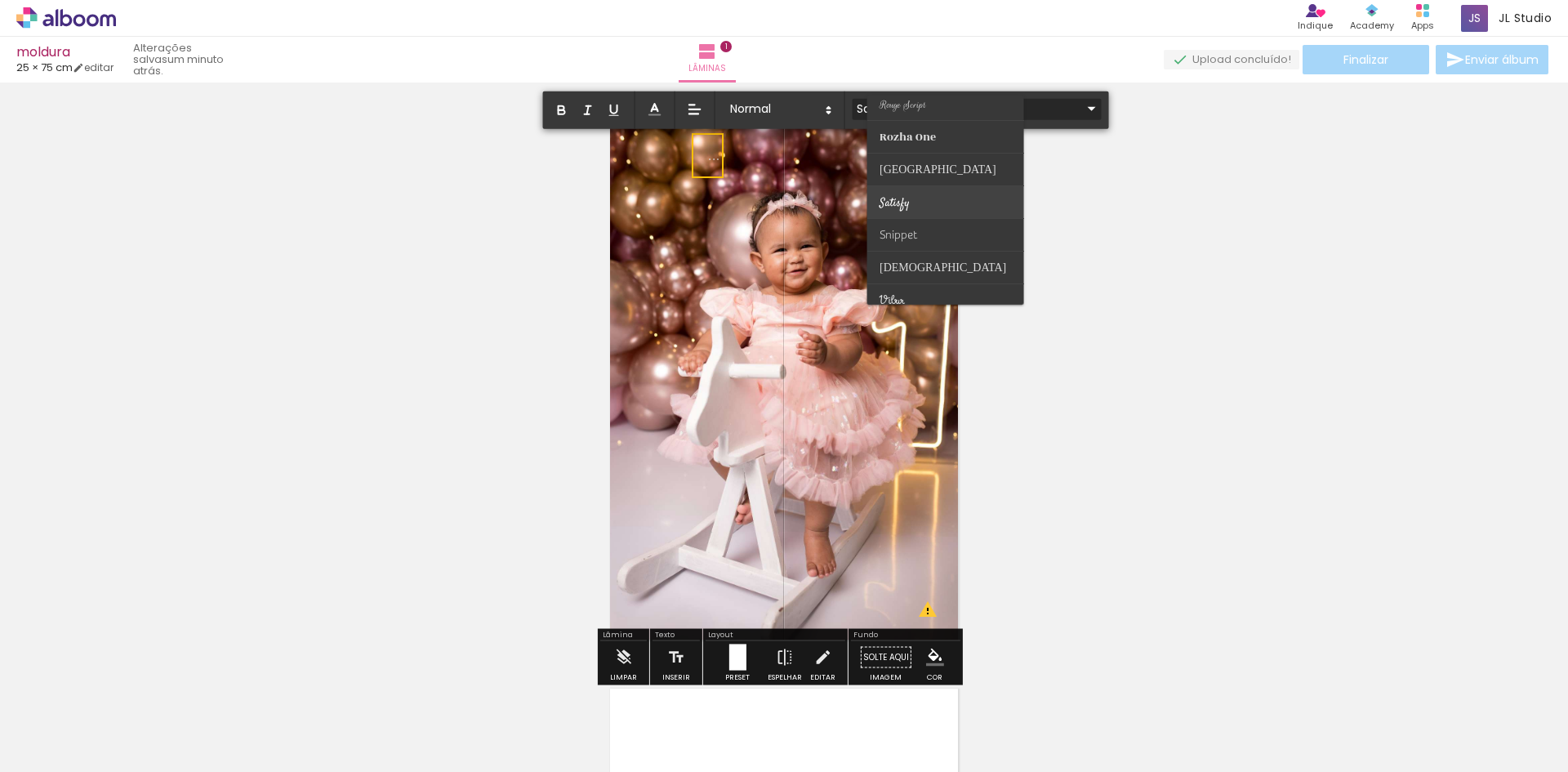
scroll to position [608, 0]
click at [937, 190] on paper-item at bounding box center [946, 190] width 157 height 32
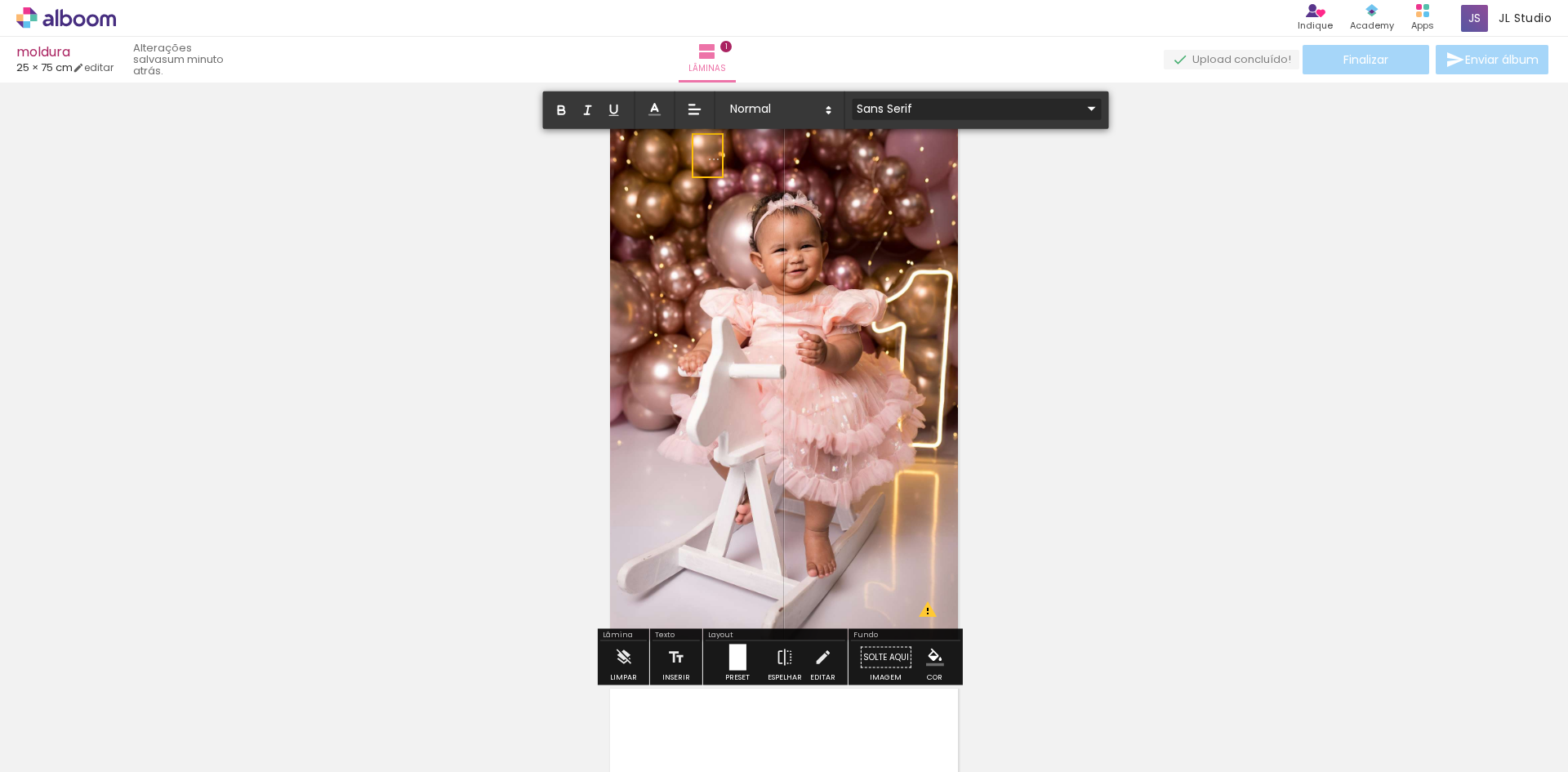
click at [964, 113] on input "Sans Serif" at bounding box center [967, 108] width 229 height 17
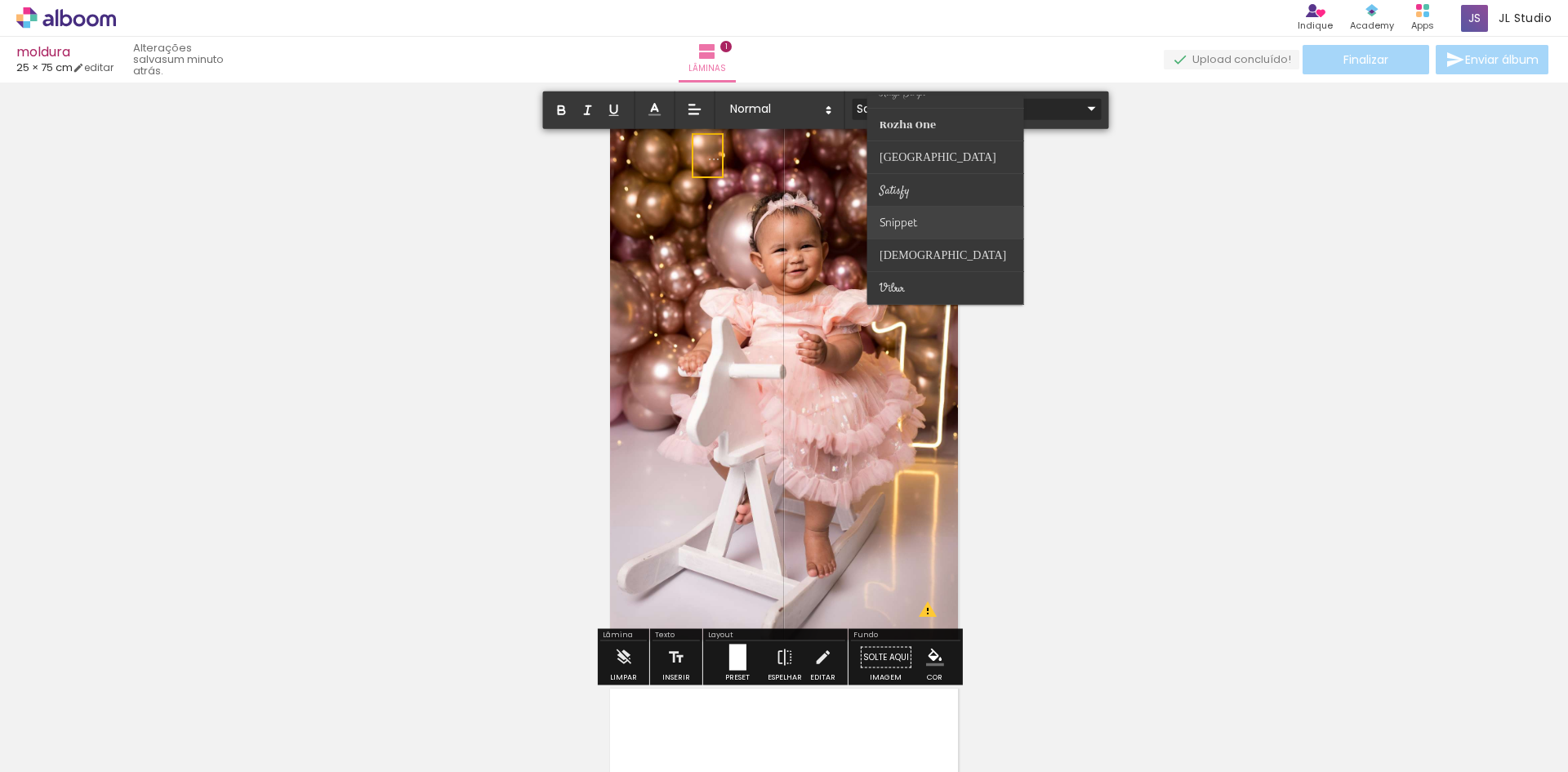
scroll to position [526, 0]
click at [924, 176] on span "Rouge Script" at bounding box center [903, 173] width 47 height 14
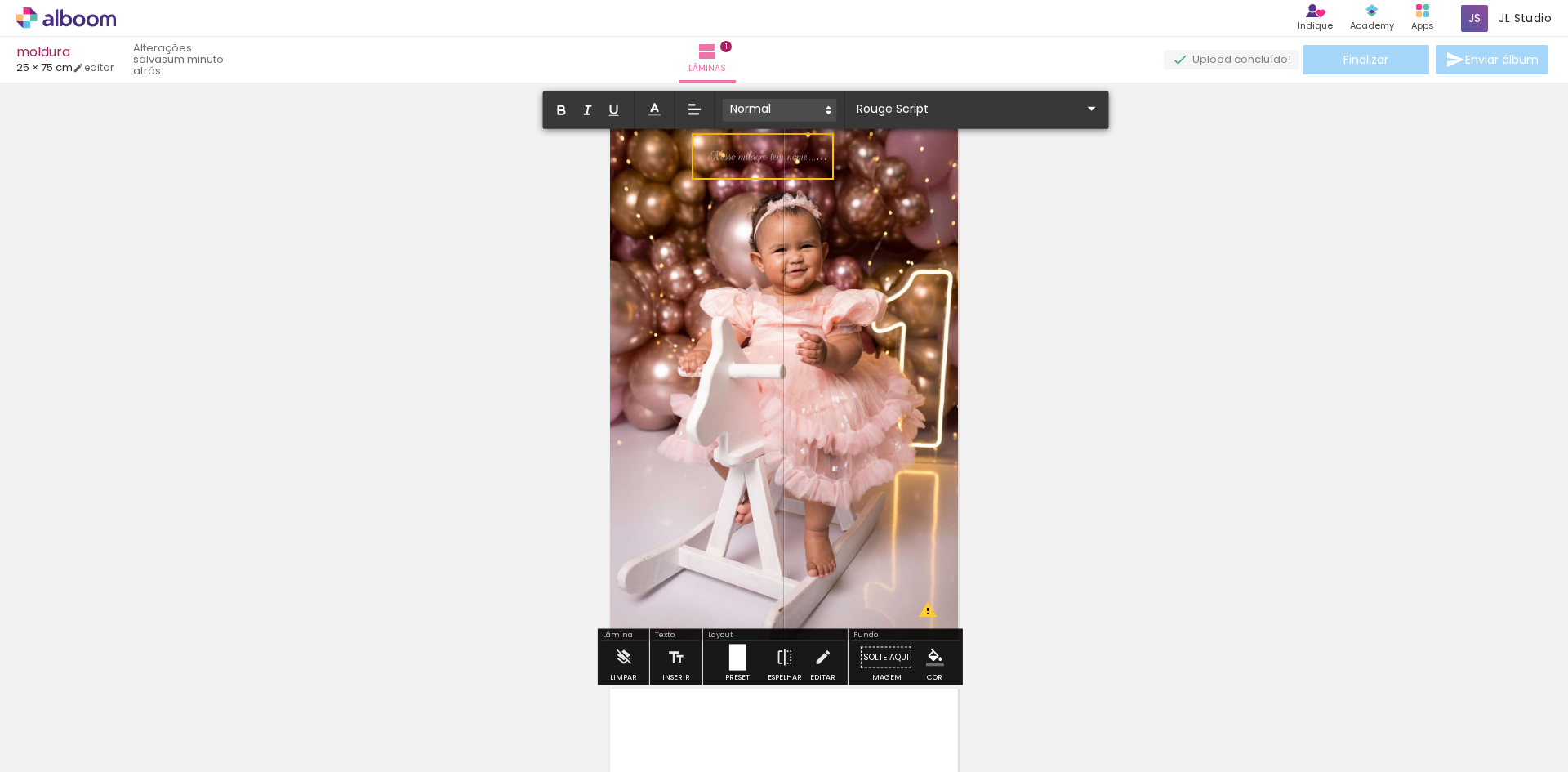
click at [829, 107] on icon at bounding box center [829, 110] width 14 height 15
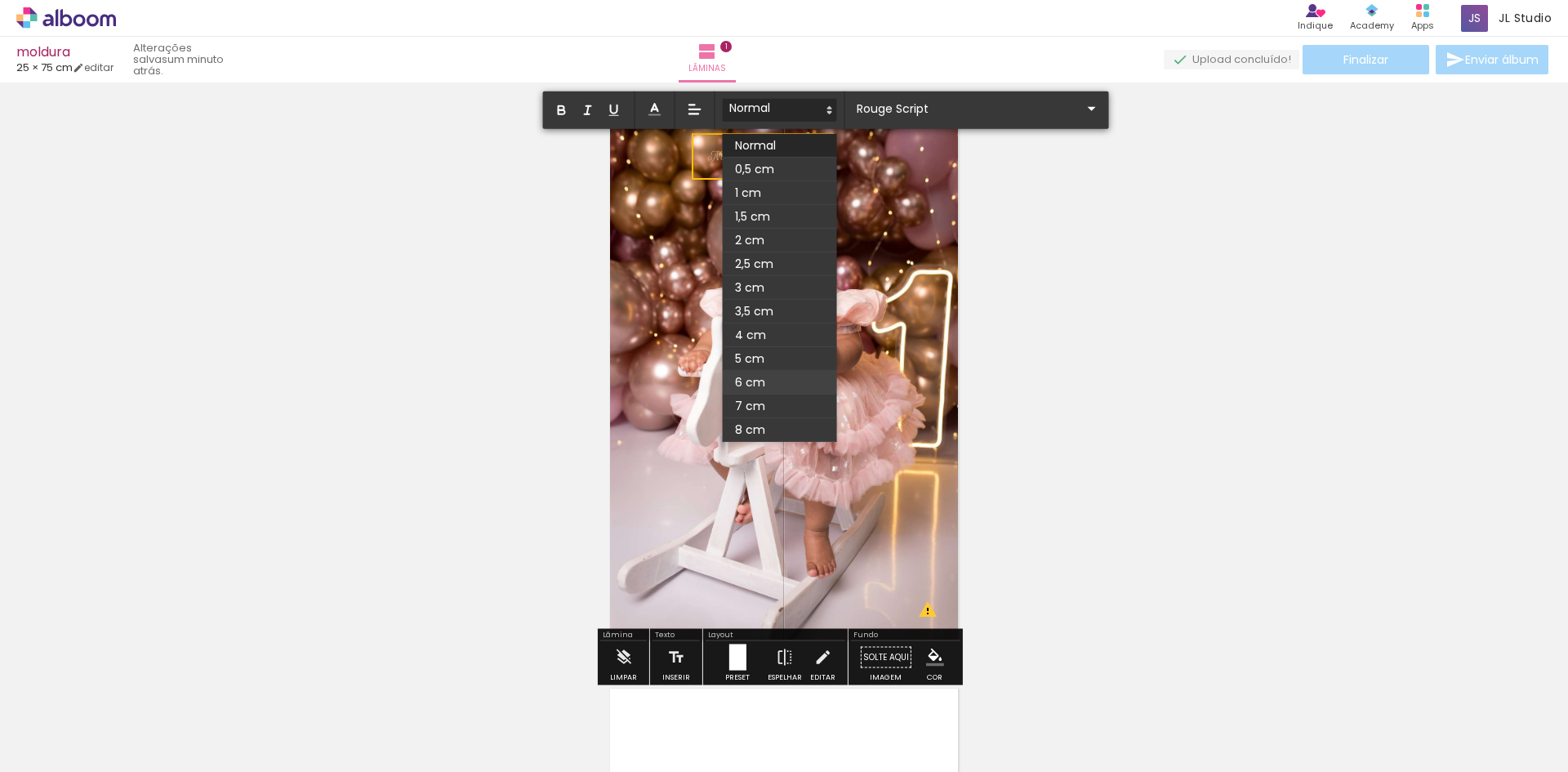
click at [767, 372] on span at bounding box center [780, 383] width 114 height 24
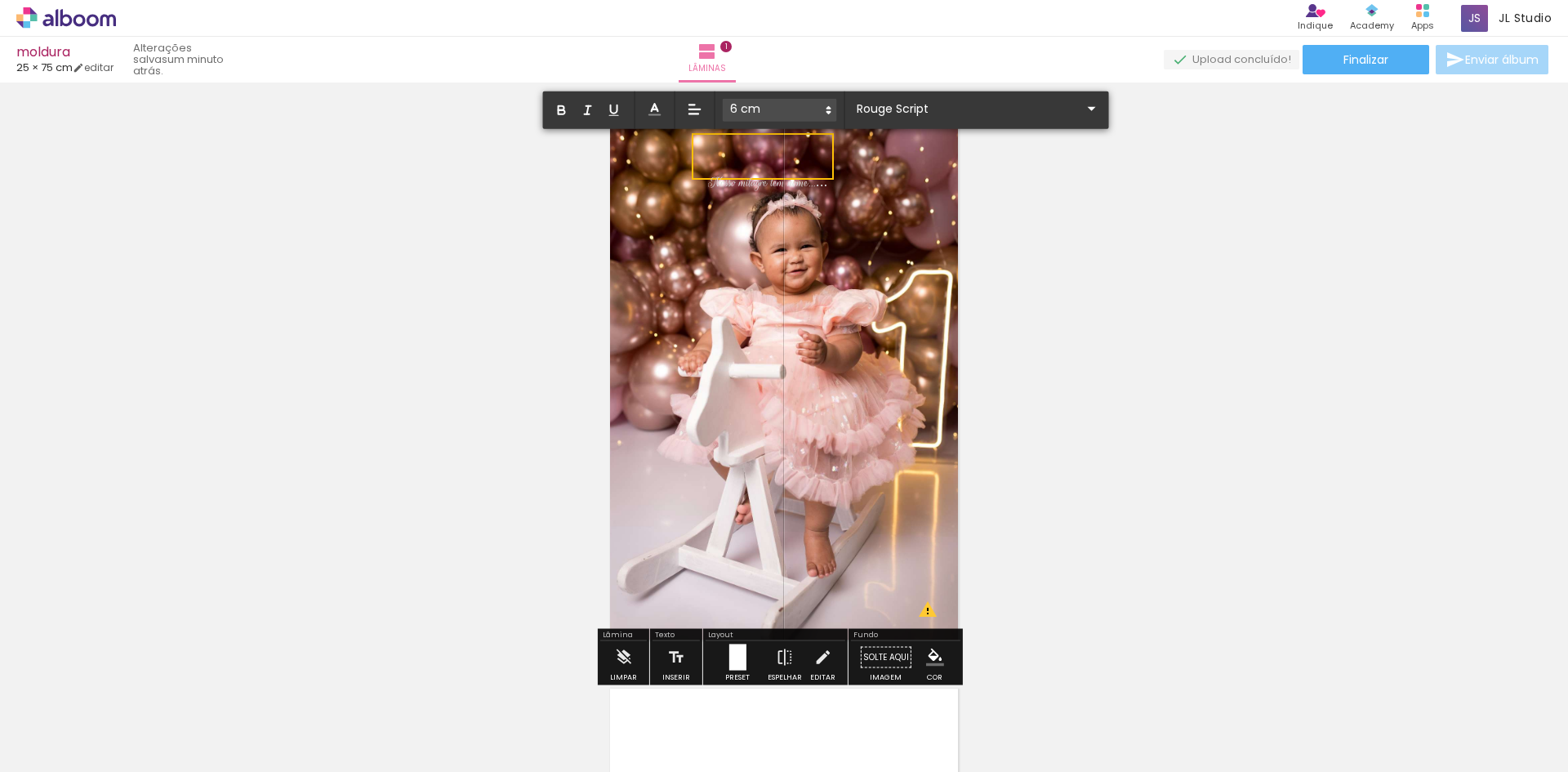
click at [845, 201] on quentale-layouter at bounding box center [784, 376] width 356 height 534
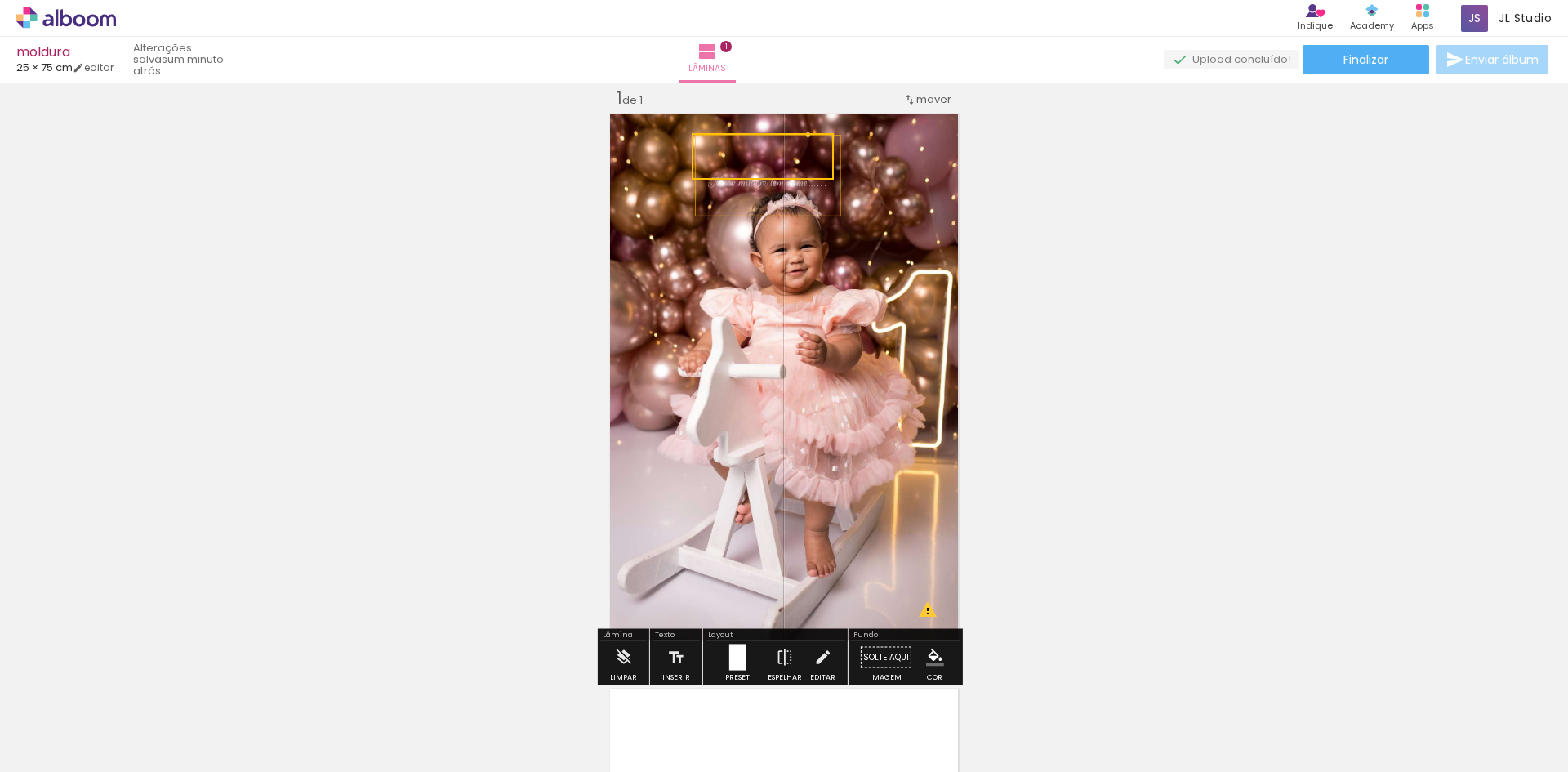
click at [806, 190] on span "Nosso milagre tem nome..." at bounding box center [762, 183] width 107 height 17
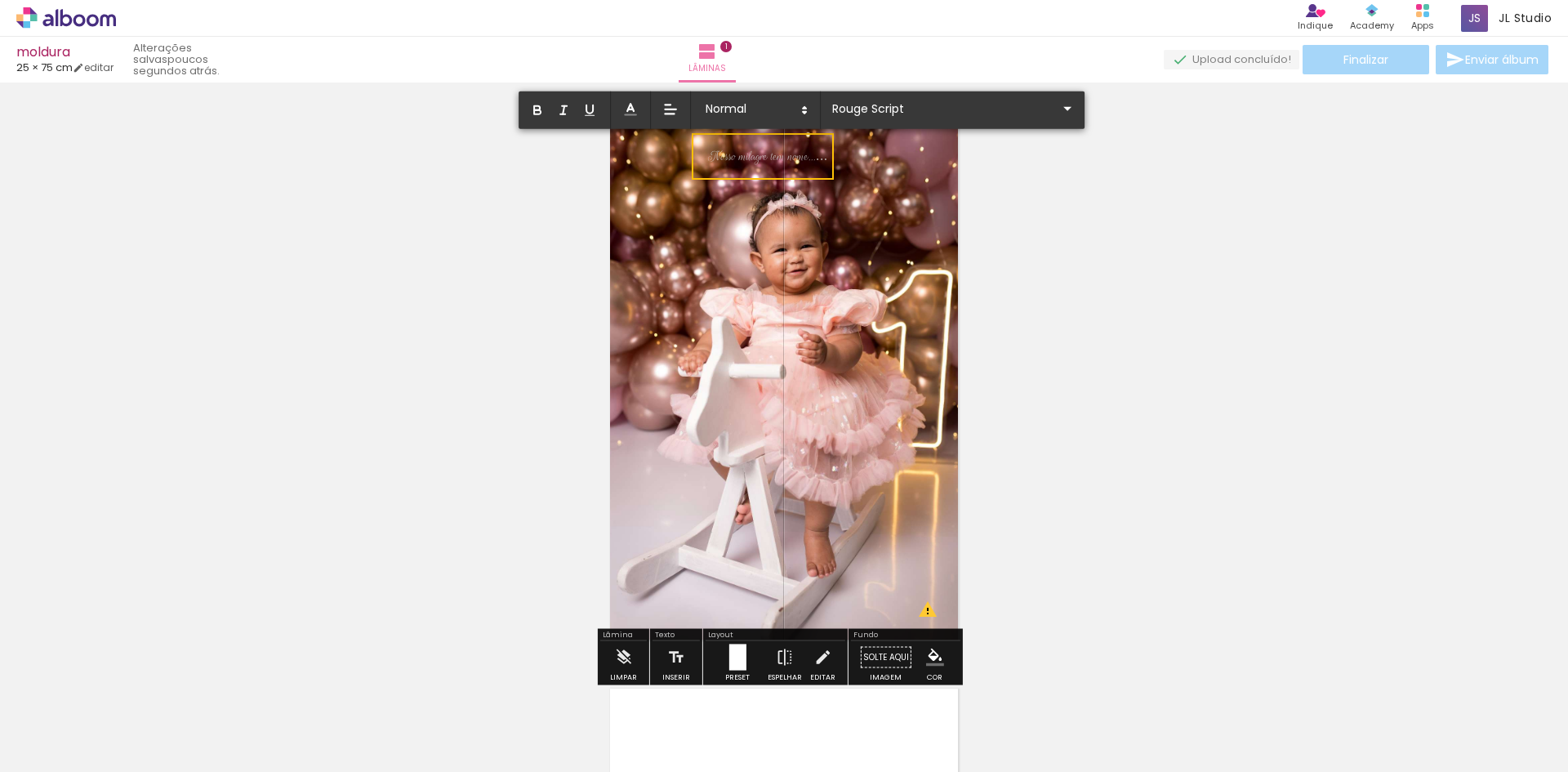
click at [1027, 190] on div "Inserir lâmina 1 de 1 O Designbox precisará aumentar a sua imagem em 213% para …" at bounding box center [784, 644] width 1568 height 1152
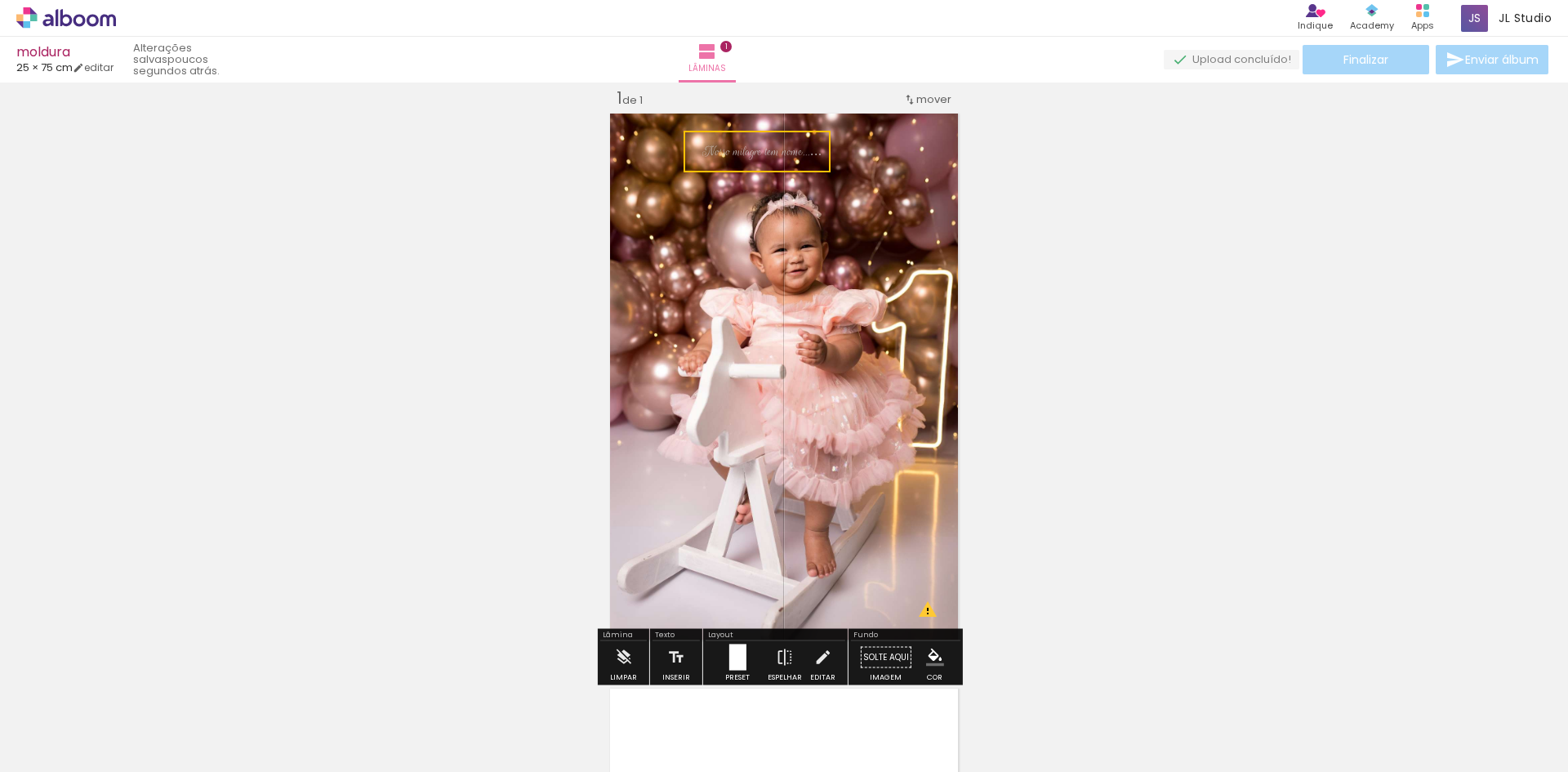
click at [700, 151] on quentale-selection at bounding box center [757, 151] width 147 height 42
click at [748, 154] on quentale-selection at bounding box center [757, 151] width 147 height 42
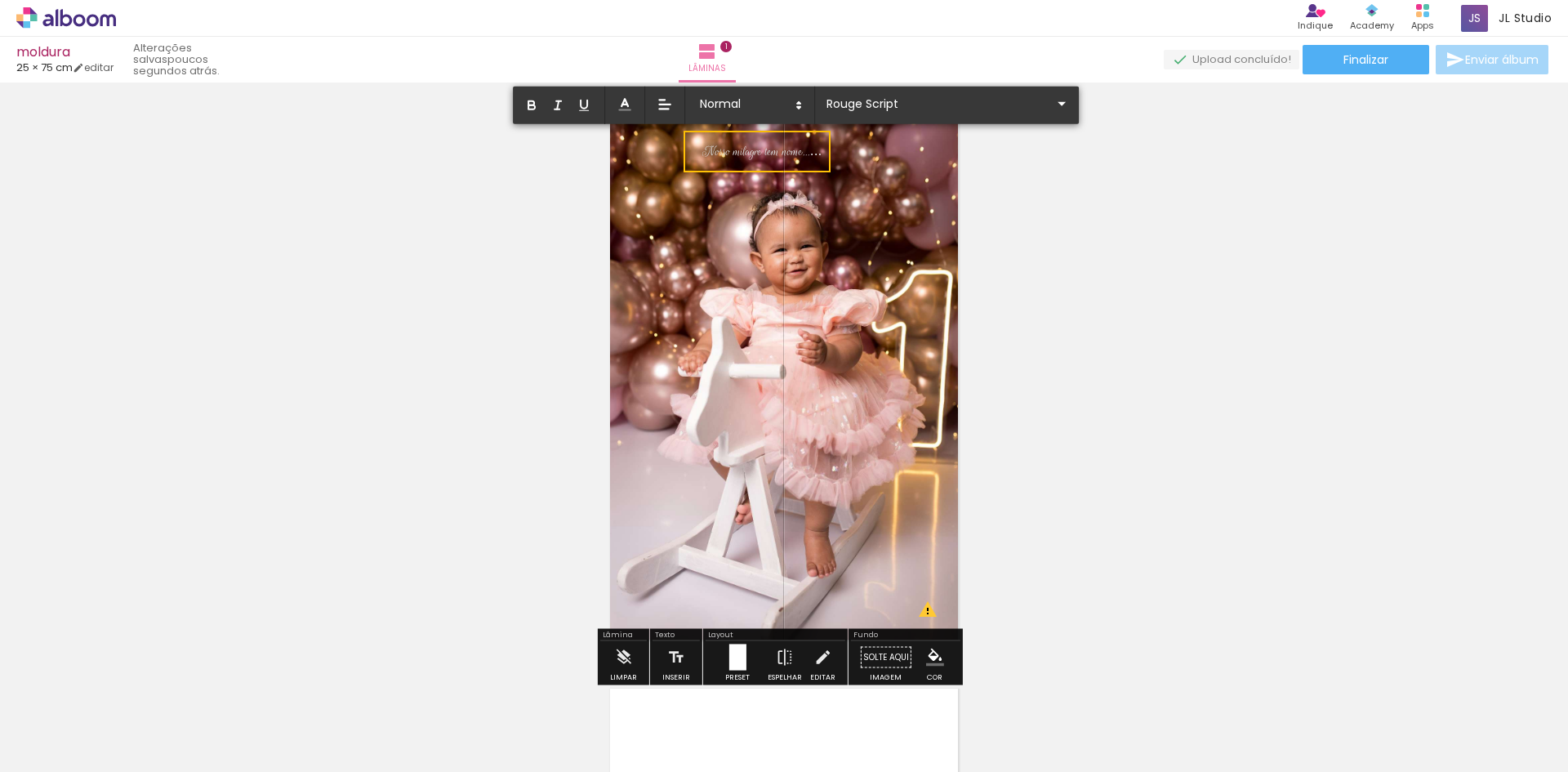
drag, startPoint x: 799, startPoint y: 149, endPoint x: 695, endPoint y: 153, distance: 104.1
click at [695, 153] on div "Inserir lâmina 1 de 1 O Designbox precisará aumentar a sua imagem em 213% para …" at bounding box center [784, 644] width 1568 height 1152
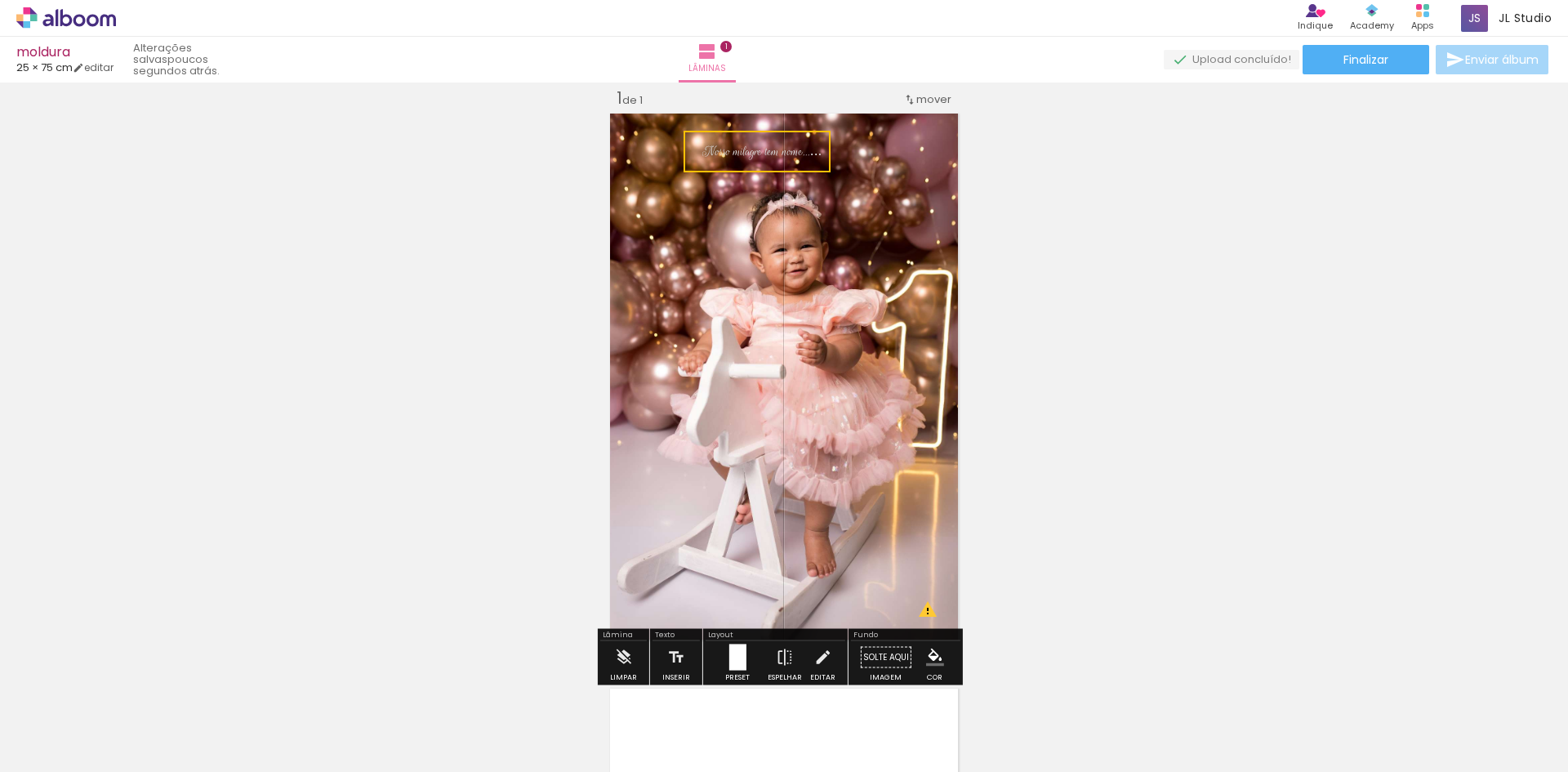
click at [761, 149] on quentale-selection at bounding box center [757, 151] width 147 height 42
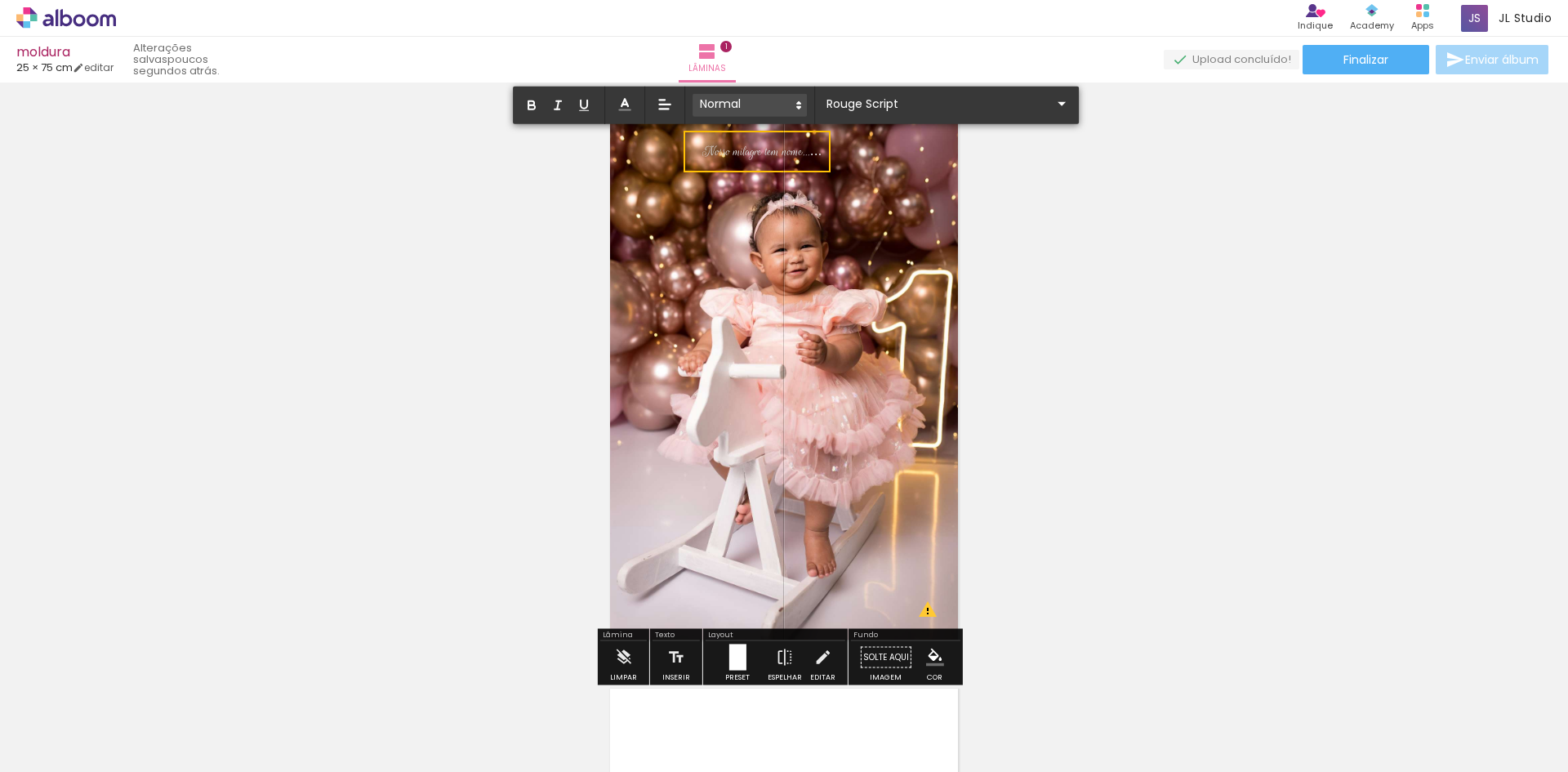
click at [798, 108] on icon at bounding box center [798, 105] width 14 height 15
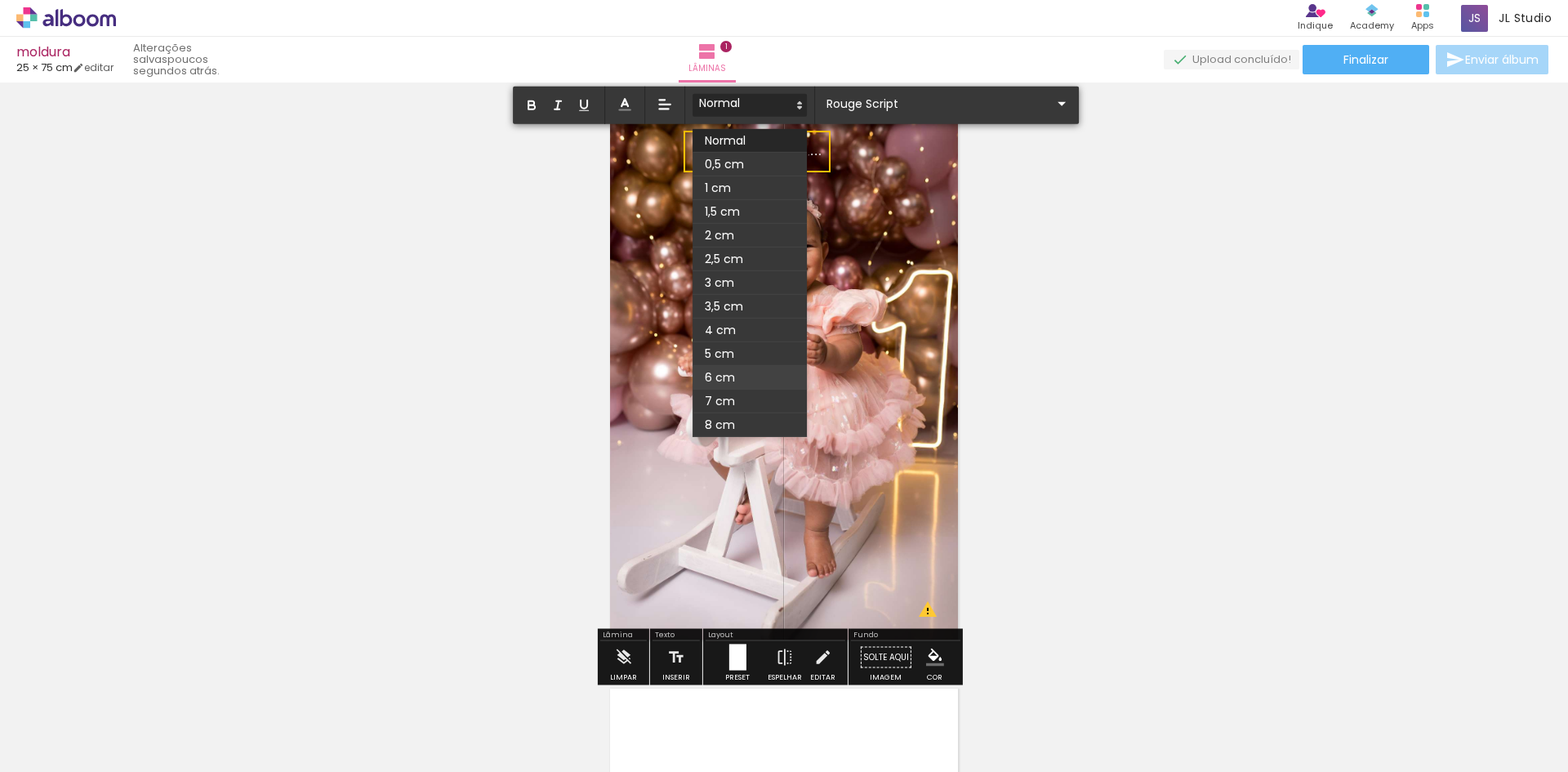
click at [720, 375] on span at bounding box center [749, 378] width 114 height 24
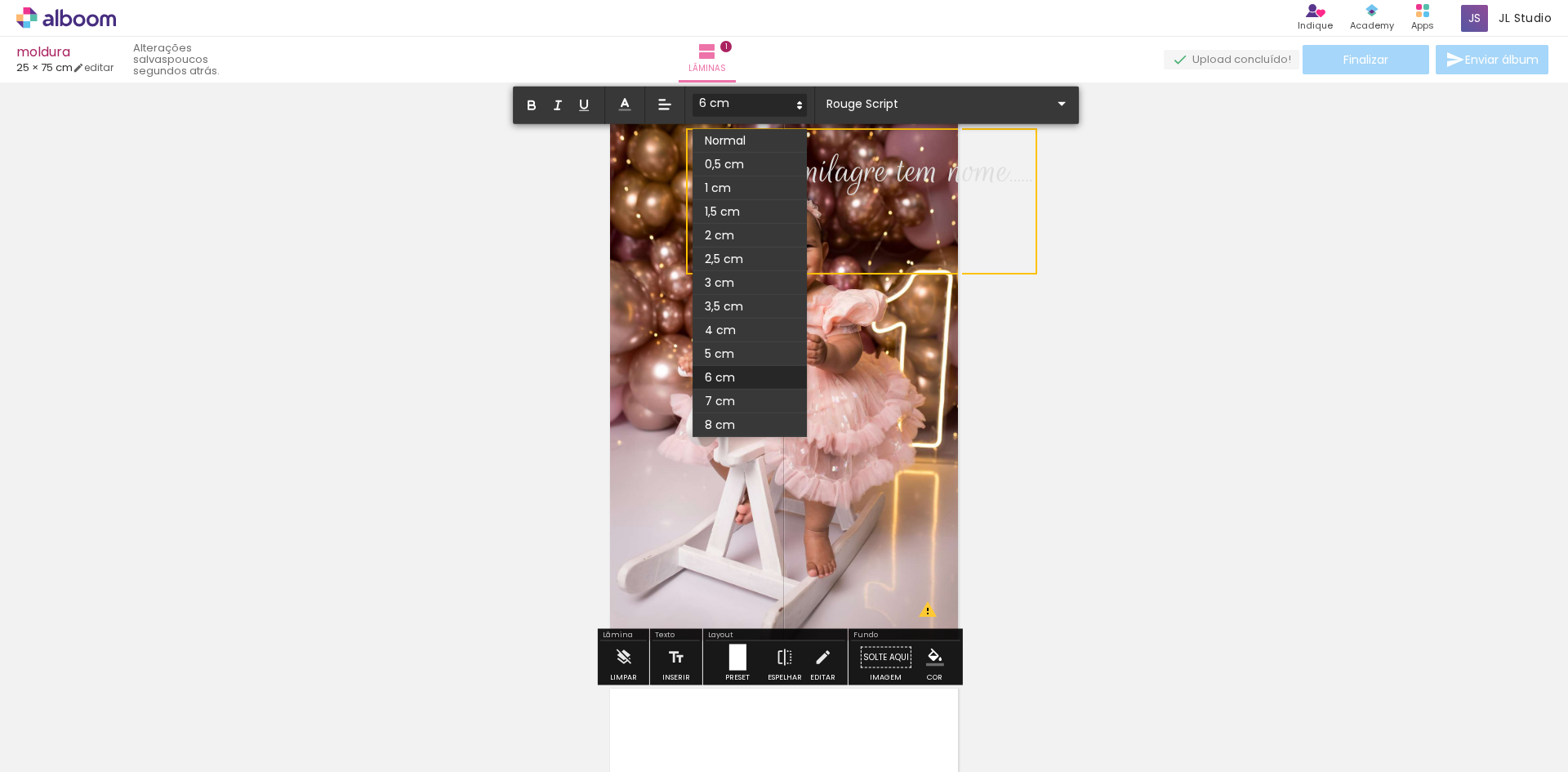
click at [799, 104] on polygon at bounding box center [800, 103] width 3 height 2
click at [726, 321] on span at bounding box center [749, 331] width 114 height 24
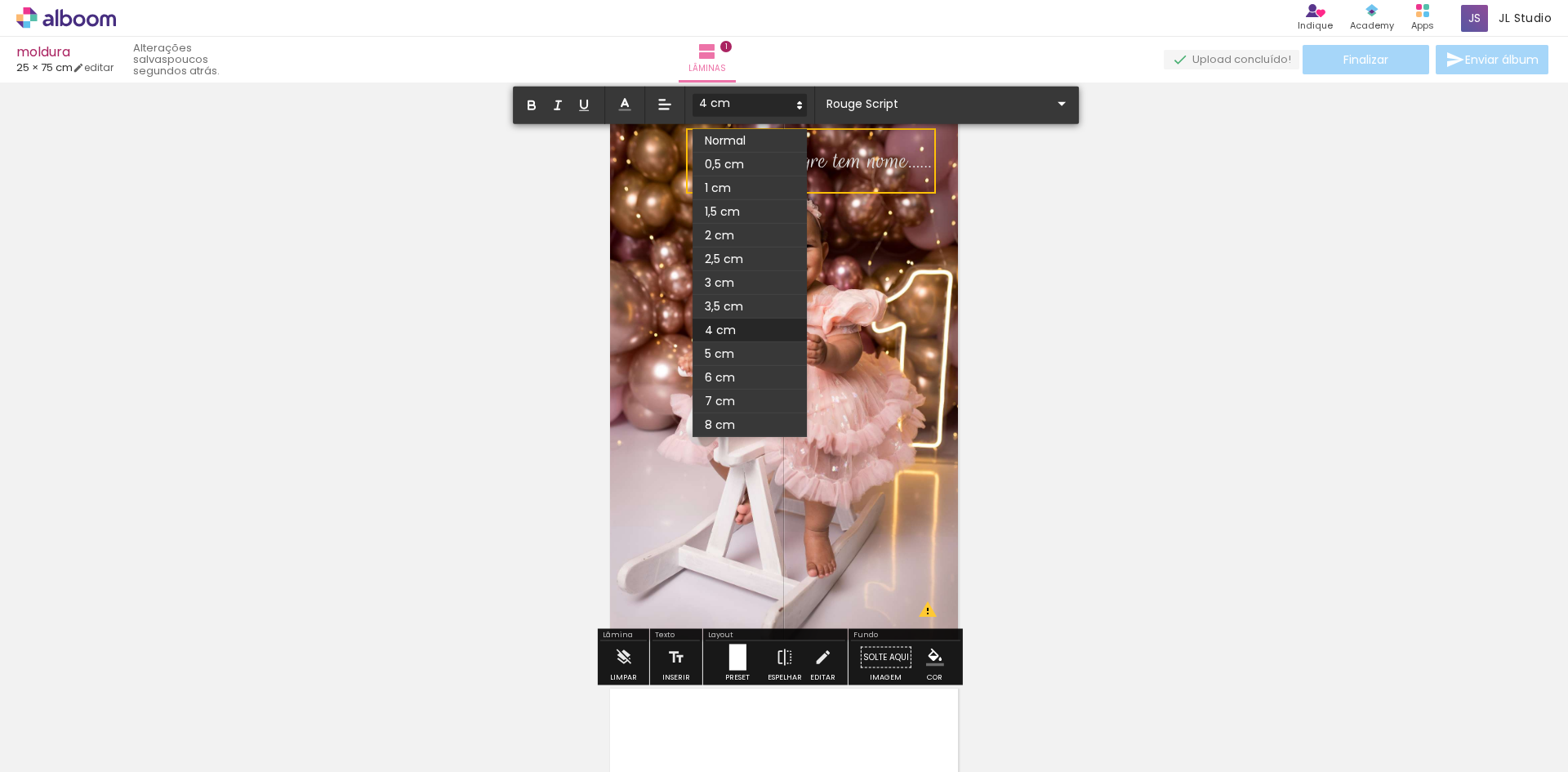
click at [793, 105] on icon at bounding box center [799, 105] width 14 height 15
click at [717, 345] on span at bounding box center [749, 354] width 114 height 24
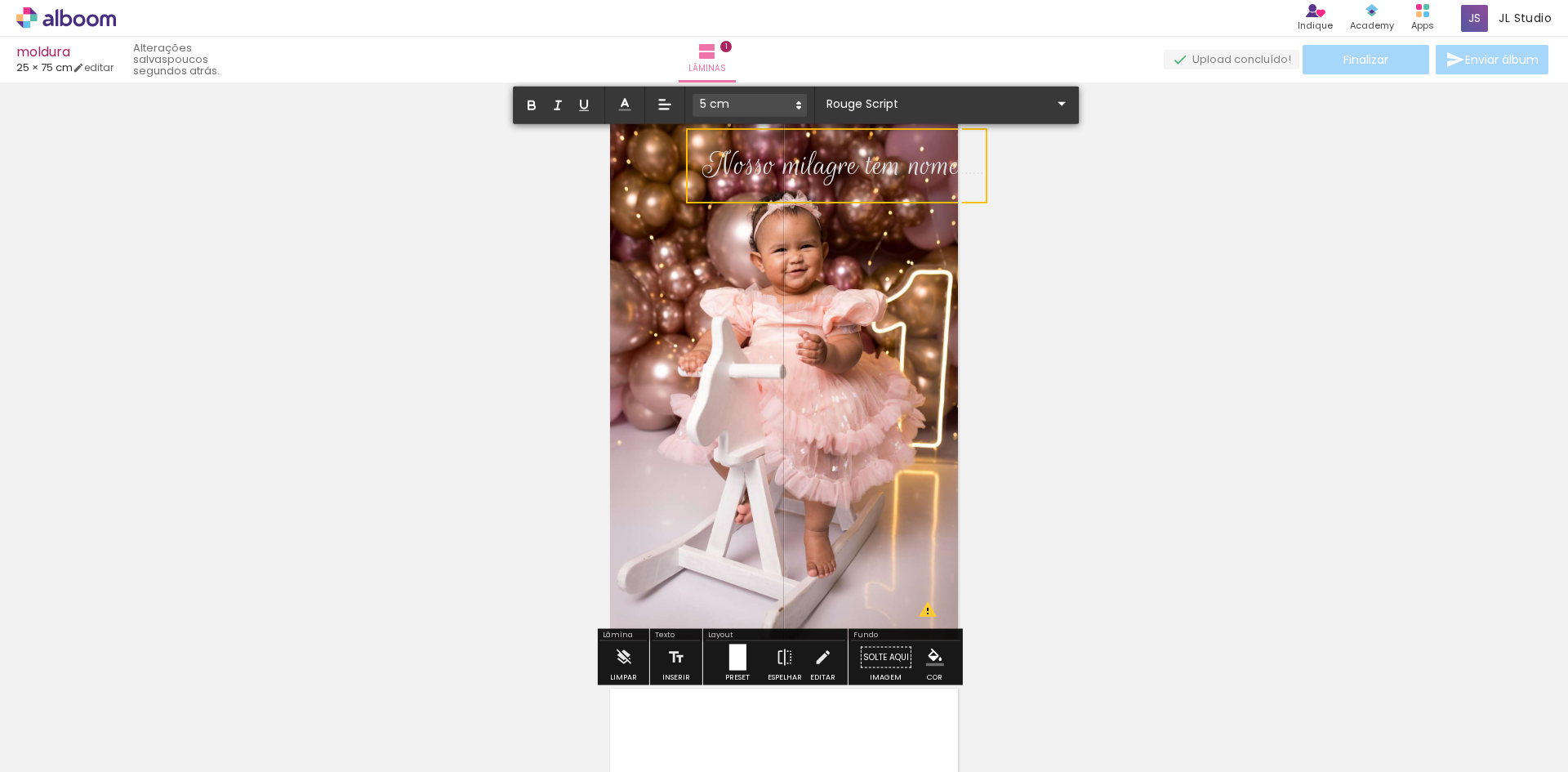
click at [1096, 250] on div "Inserir lâmina 1 de 1 O Designbox precisará aumentar a sua imagem em 213% para …" at bounding box center [784, 644] width 1568 height 1152
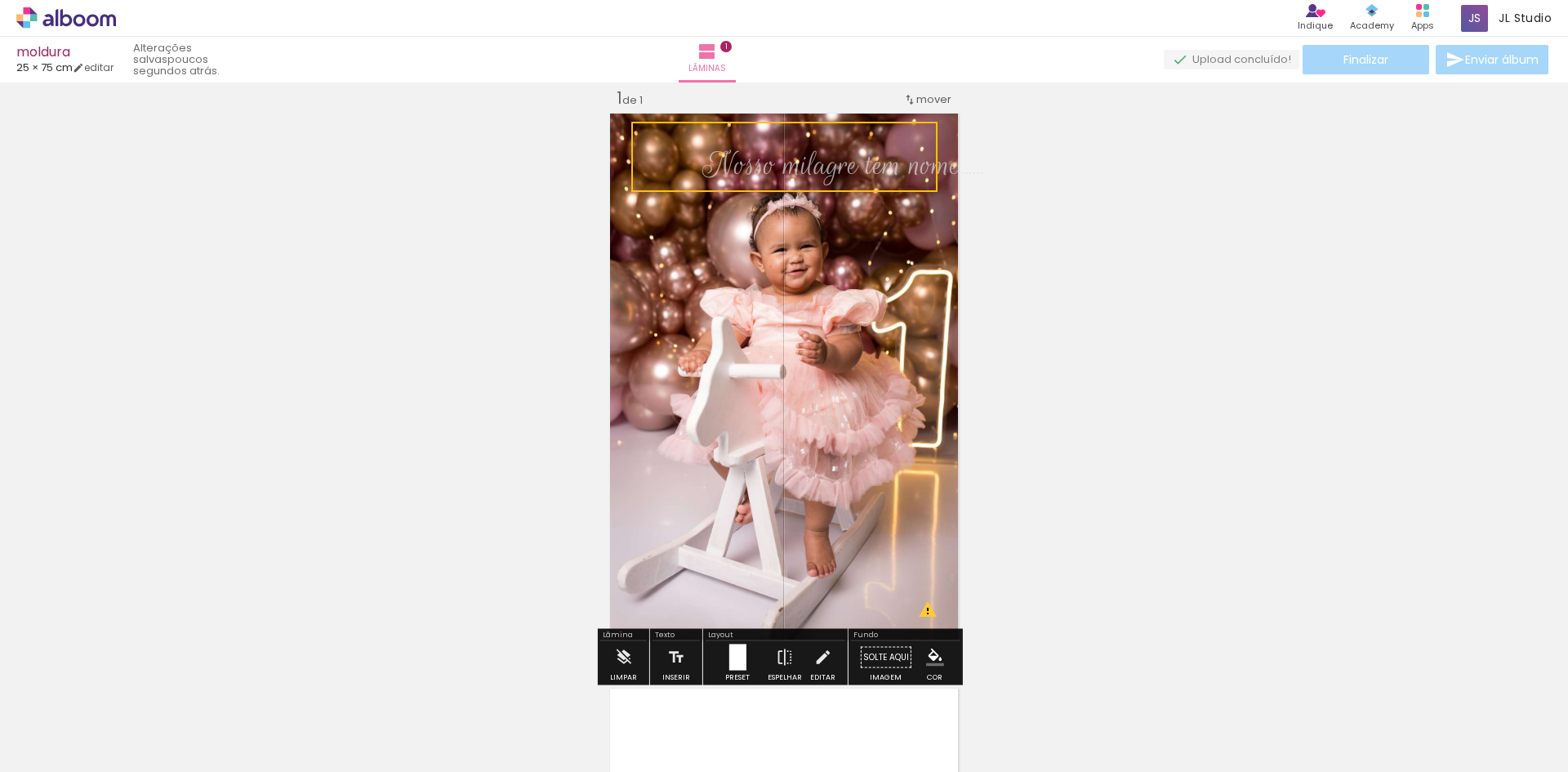
drag, startPoint x: 917, startPoint y: 168, endPoint x: 865, endPoint y: 160, distance: 52.6
click at [865, 160] on quentale-selection at bounding box center [784, 157] width 306 height 70
click at [1036, 235] on div "Inserir lâmina 1 de 1 O Designbox precisará aumentar a sua imagem em 213% para …" at bounding box center [784, 644] width 1568 height 1152
click at [686, 160] on span "Nosso milagre tem nome" at bounding box center [779, 156] width 258 height 43
click at [900, 160] on quentale-selection at bounding box center [784, 157] width 306 height 70
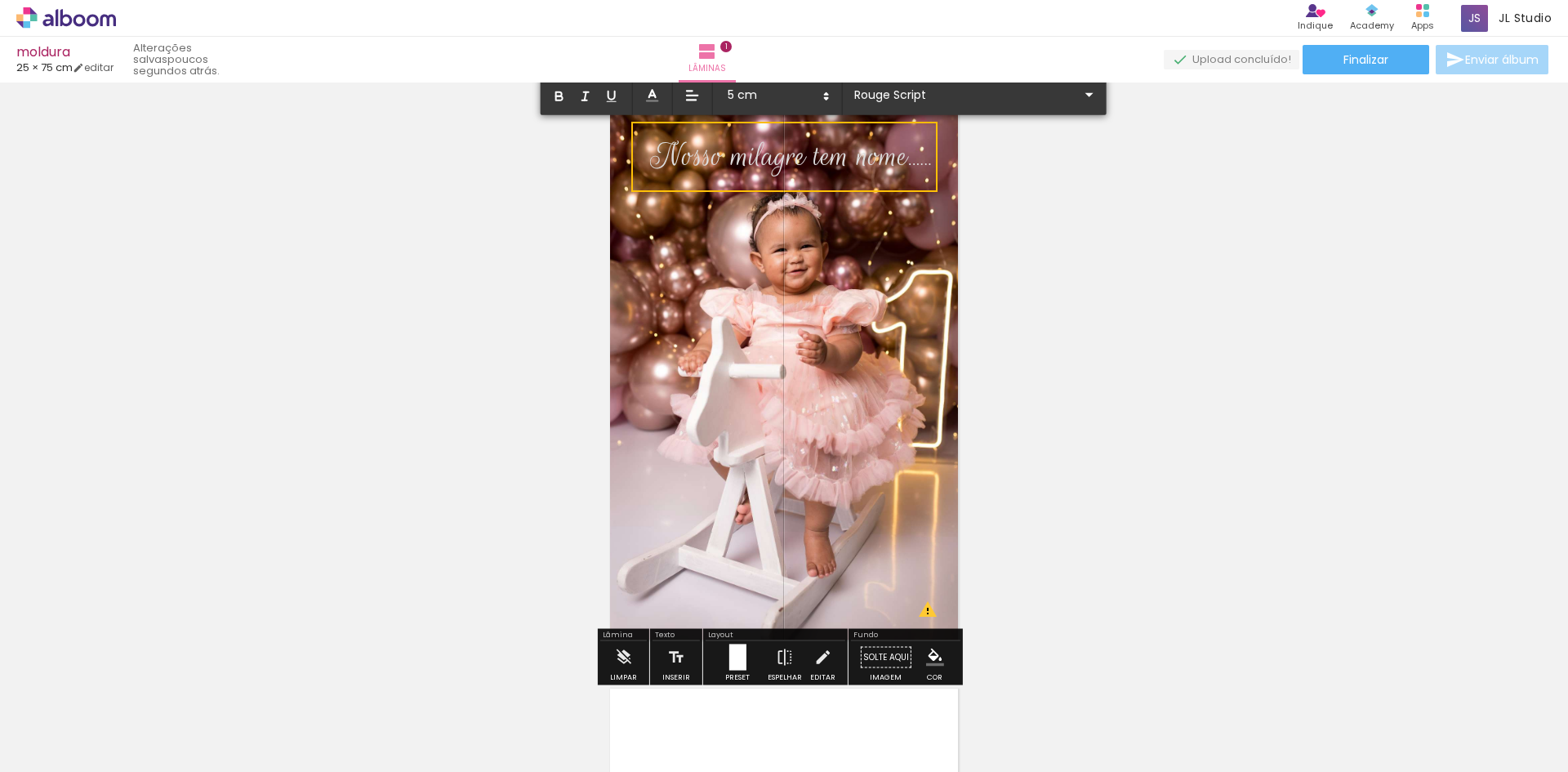
drag, startPoint x: 900, startPoint y: 160, endPoint x: 651, endPoint y: 155, distance: 249.1
click at [651, 155] on span "Nosso milagre tem nome" at bounding box center [779, 156] width 258 height 43
click at [926, 658] on iron-icon "color picker" at bounding box center [934, 658] width 18 height 18
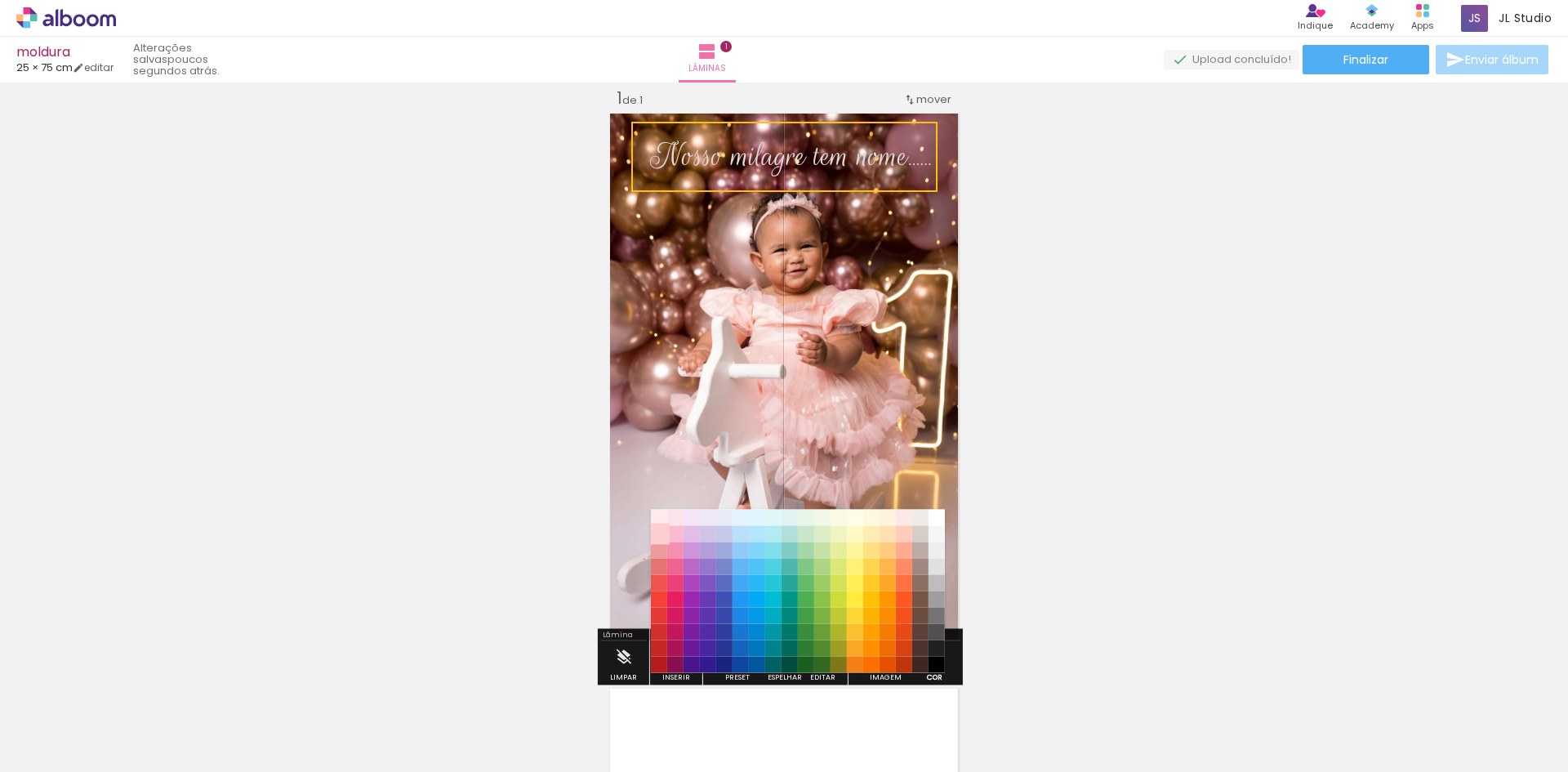
click at [655, 531] on paper-item "#ffcdd2" at bounding box center [658, 534] width 16 height 16
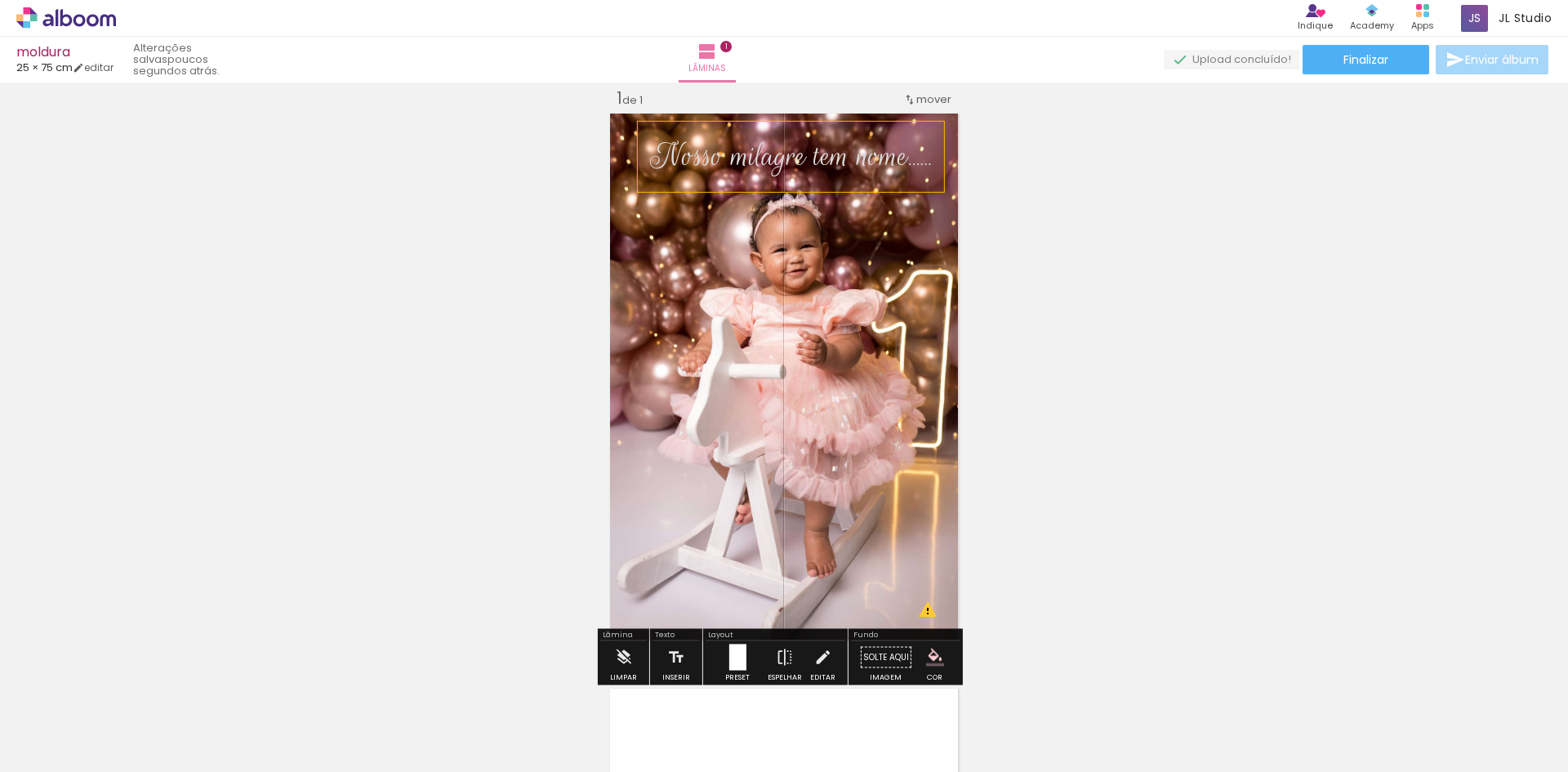
click at [789, 147] on span "Nosso milagre tem nome" at bounding box center [779, 156] width 258 height 43
click at [822, 160] on quentale-selection at bounding box center [784, 157] width 306 height 70
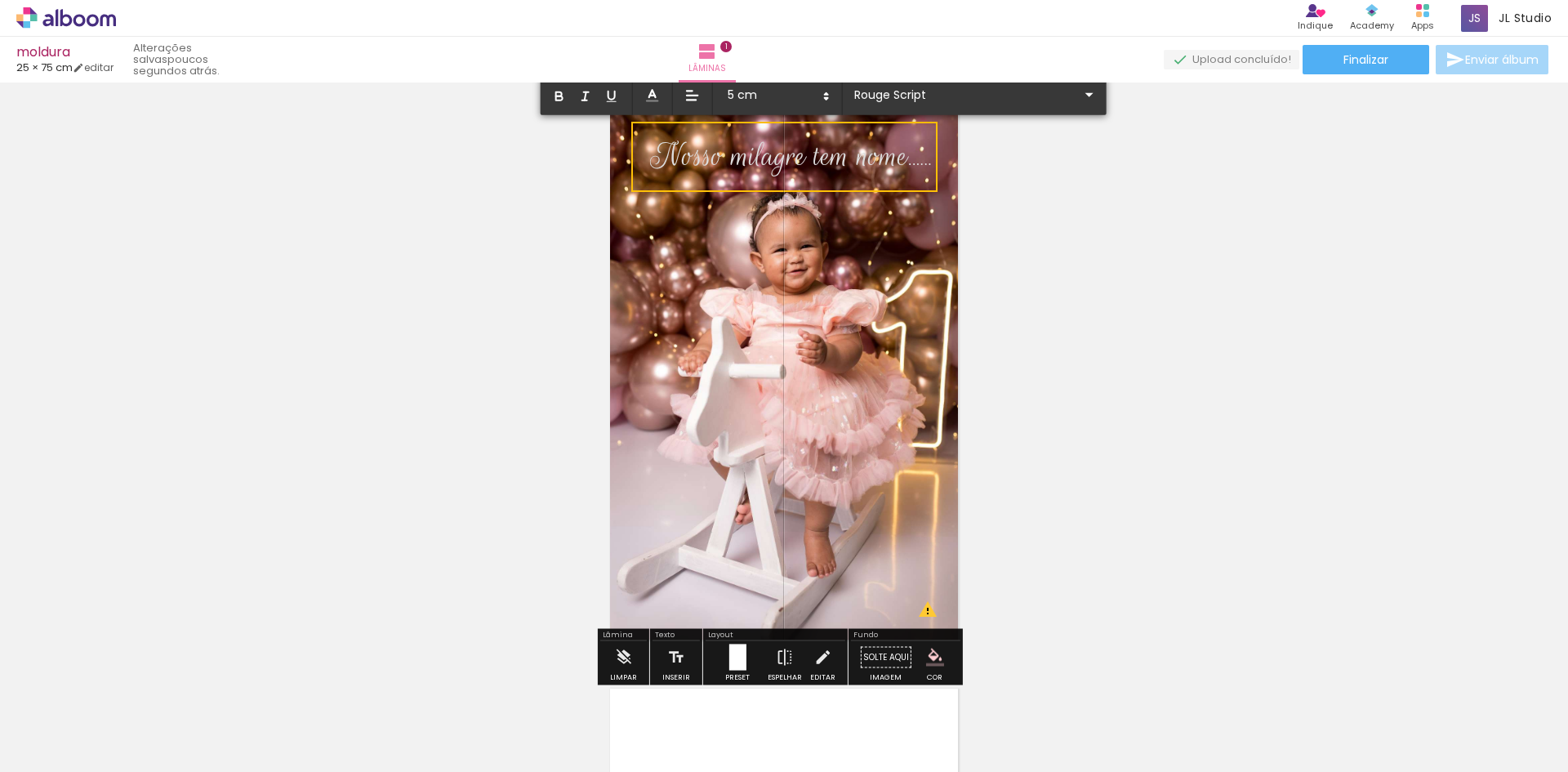
drag, startPoint x: 647, startPoint y: 162, endPoint x: 976, endPoint y: 175, distance: 329.3
click at [976, 175] on div "Inserir lâmina 1 de 1 O Designbox precisará aumentar a sua imagem em 213% para …" at bounding box center [784, 644] width 1568 height 1152
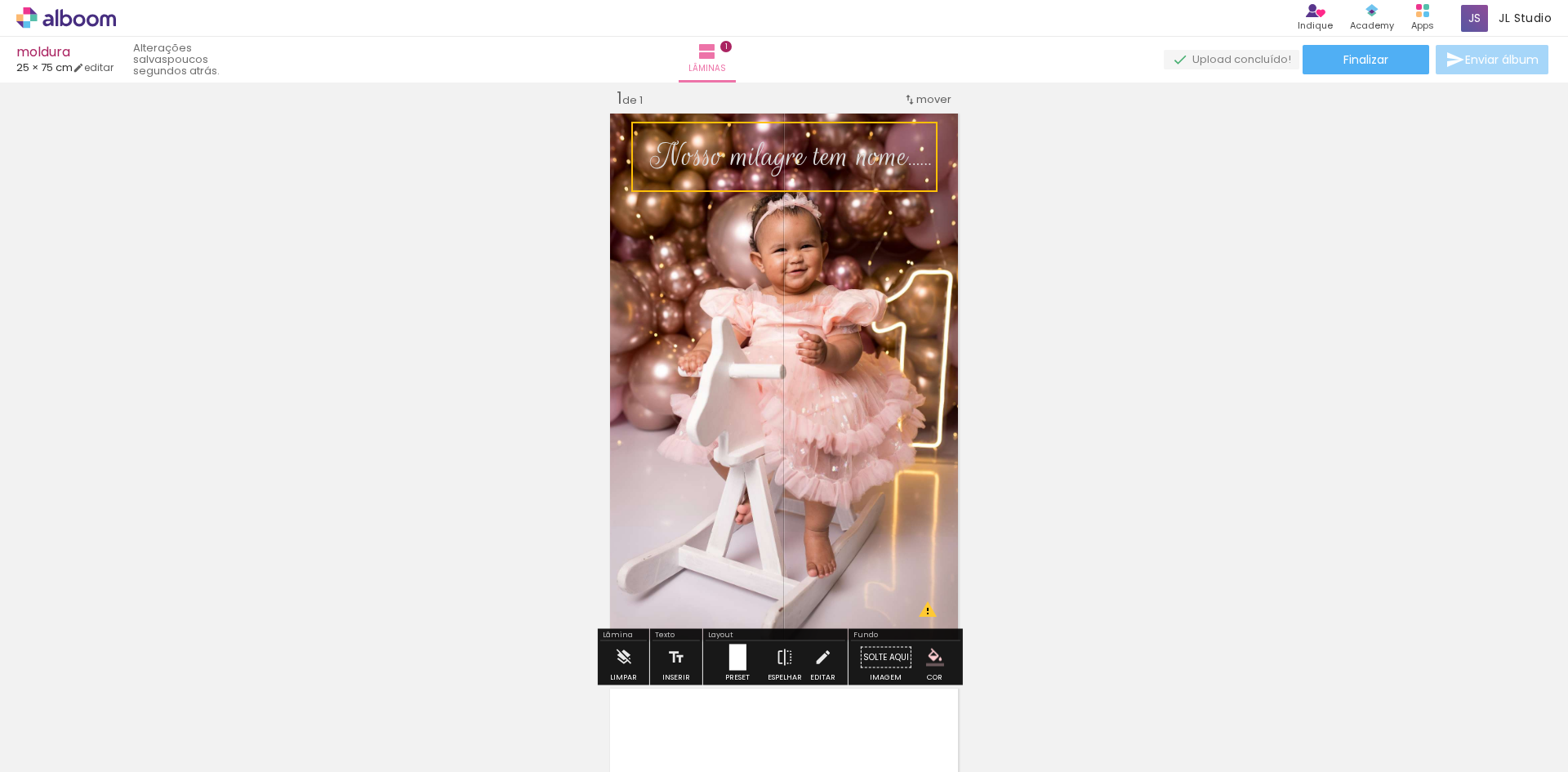
click at [926, 657] on iron-icon "color picker" at bounding box center [934, 658] width 18 height 18
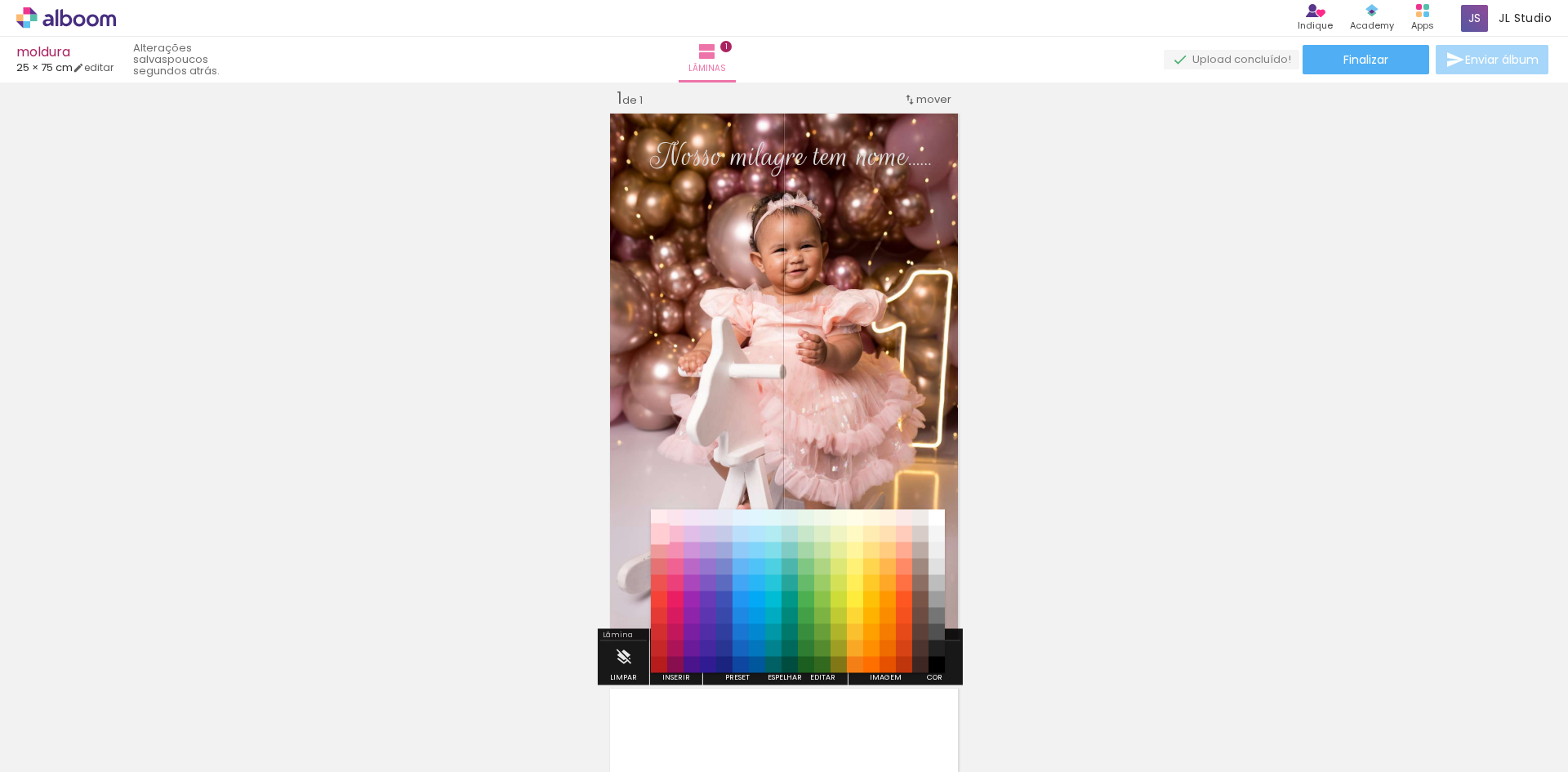
click at [662, 532] on paper-item "#ffcdd2" at bounding box center [658, 534] width 16 height 16
click at [674, 528] on paper-item "#f8bbd0" at bounding box center [675, 534] width 16 height 16
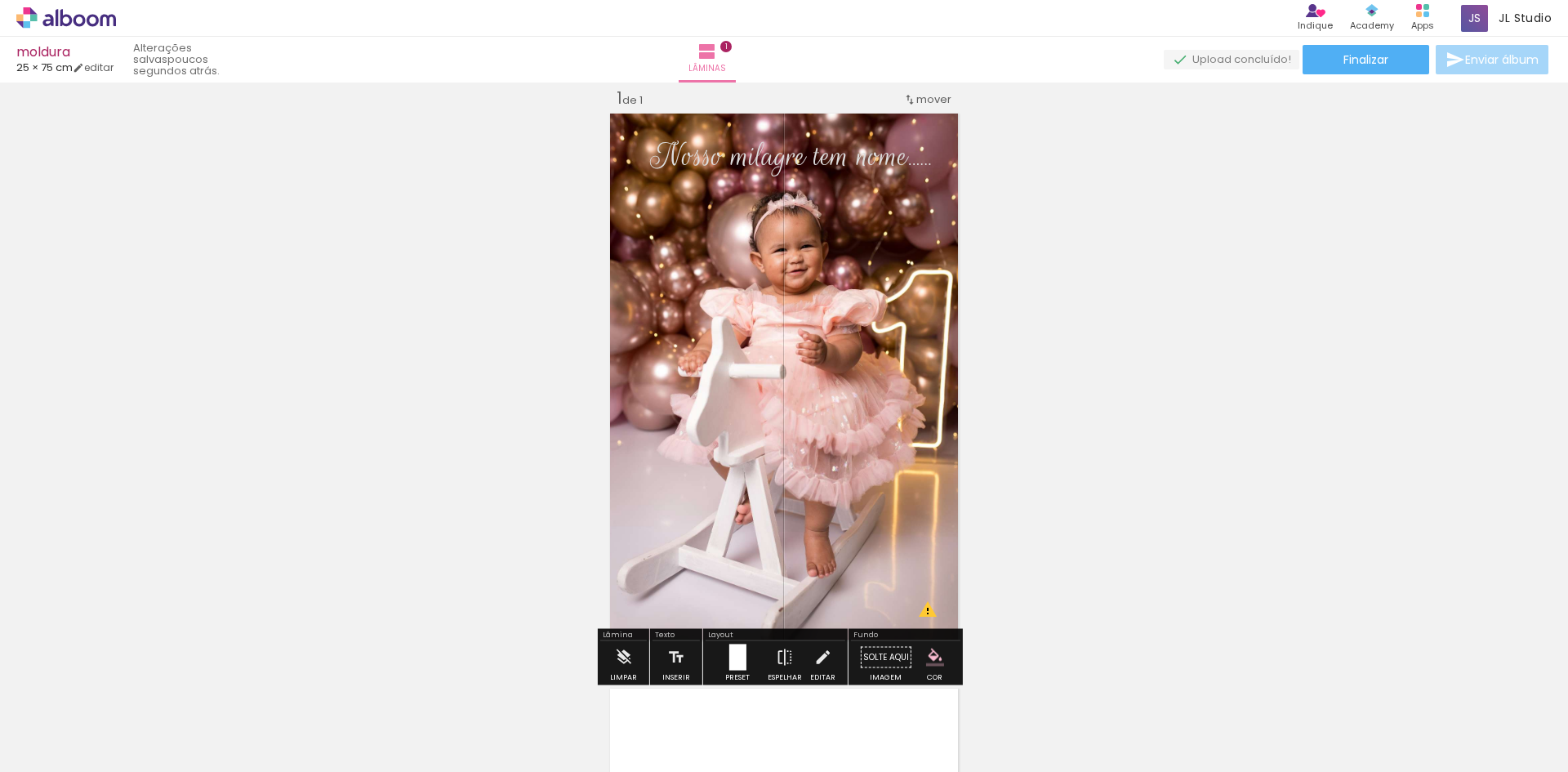
click at [1041, 341] on div "Inserir lâmina 1 de 1 O Designbox precisará aumentar a sua imagem em 213% para …" at bounding box center [784, 644] width 1568 height 1152
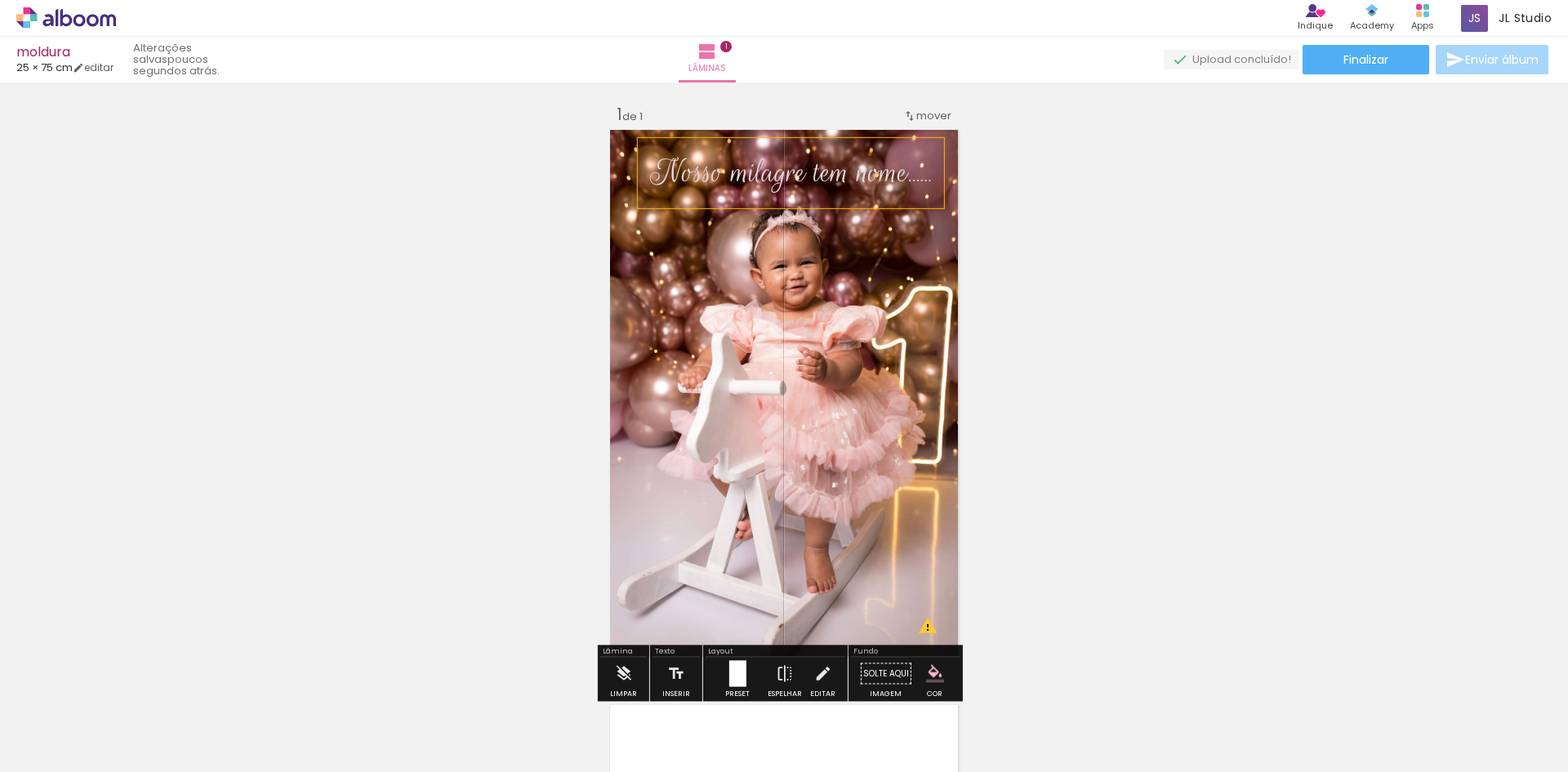
scroll to position [0, 0]
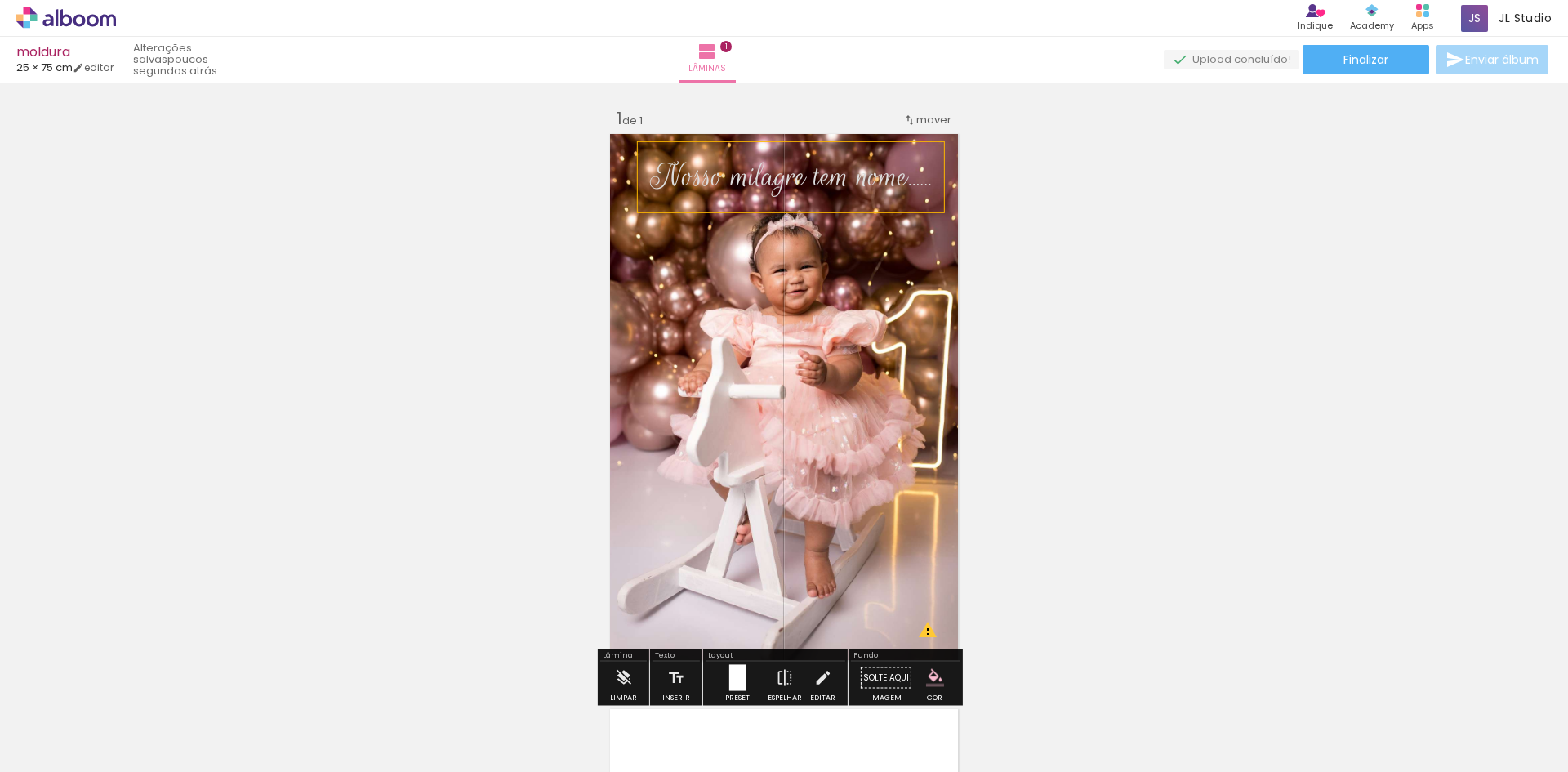
click at [835, 184] on span "Nosso milagre tem nome" at bounding box center [779, 177] width 258 height 43
click at [770, 166] on quentale-selection at bounding box center [784, 177] width 306 height 70
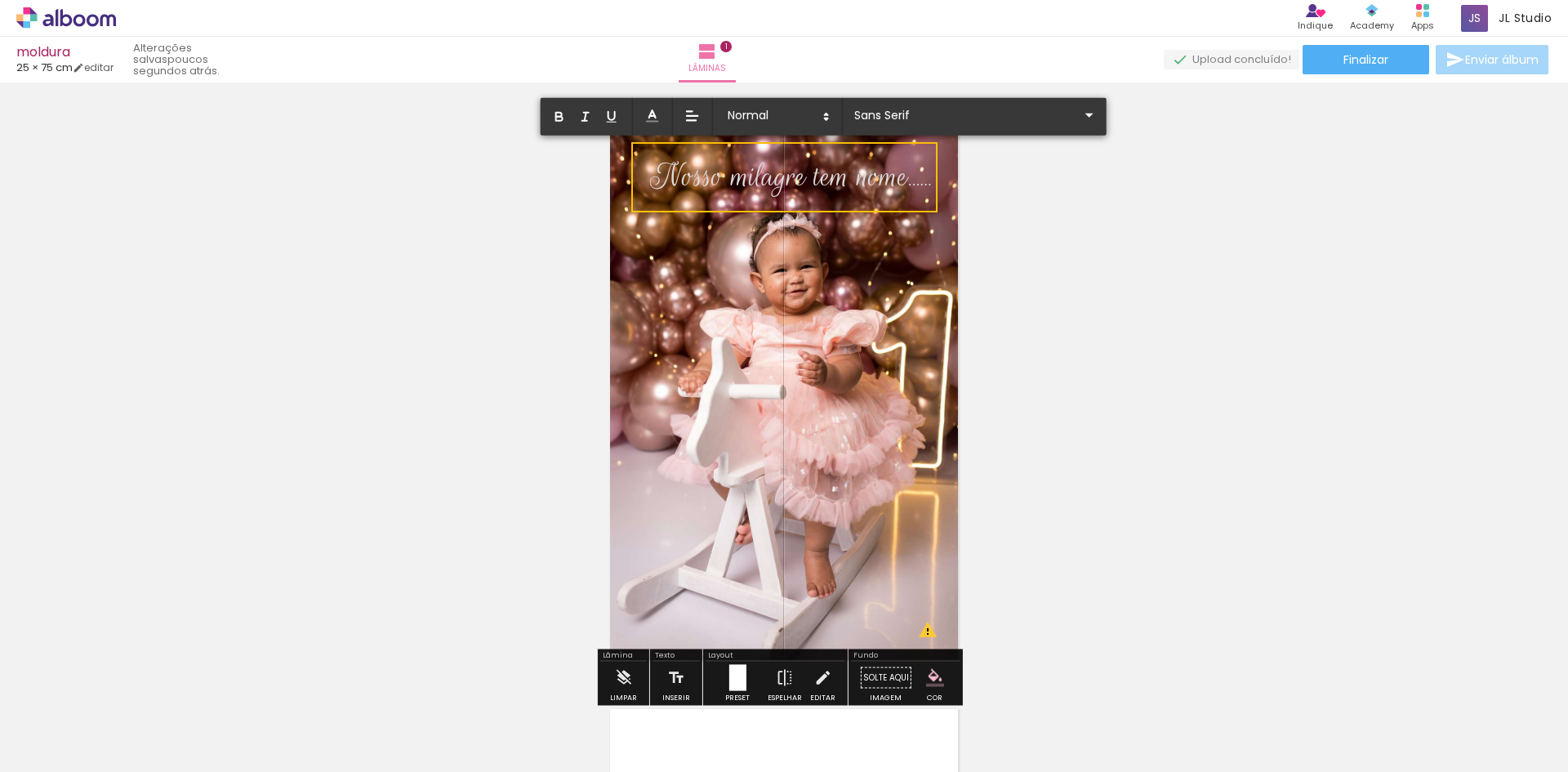
drag, startPoint x: 647, startPoint y: 183, endPoint x: 922, endPoint y: 231, distance: 279.2
click at [922, 231] on album-spread "1 de 1" at bounding box center [784, 397] width 356 height 534
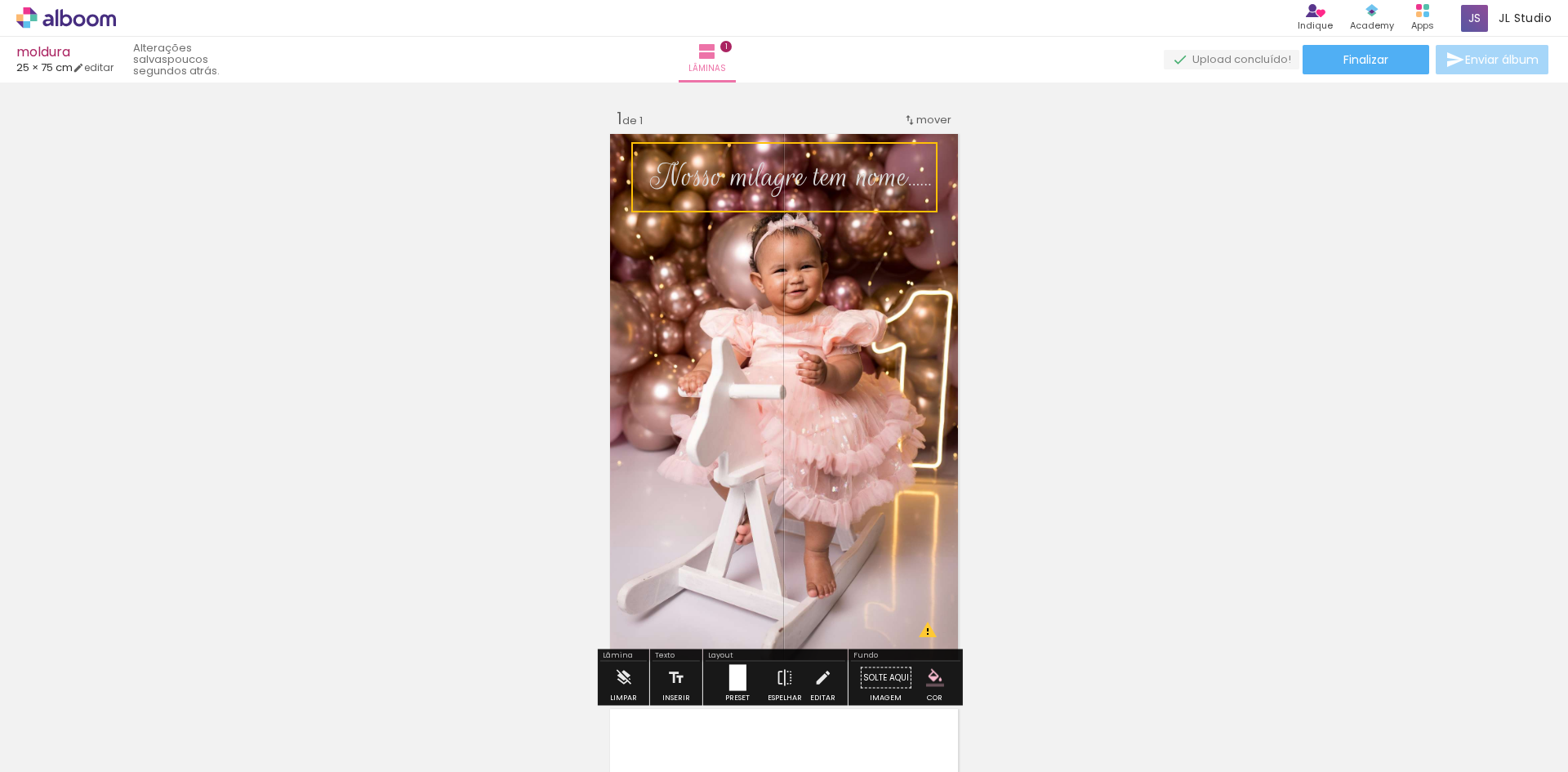
click at [866, 174] on quentale-selection at bounding box center [784, 177] width 306 height 70
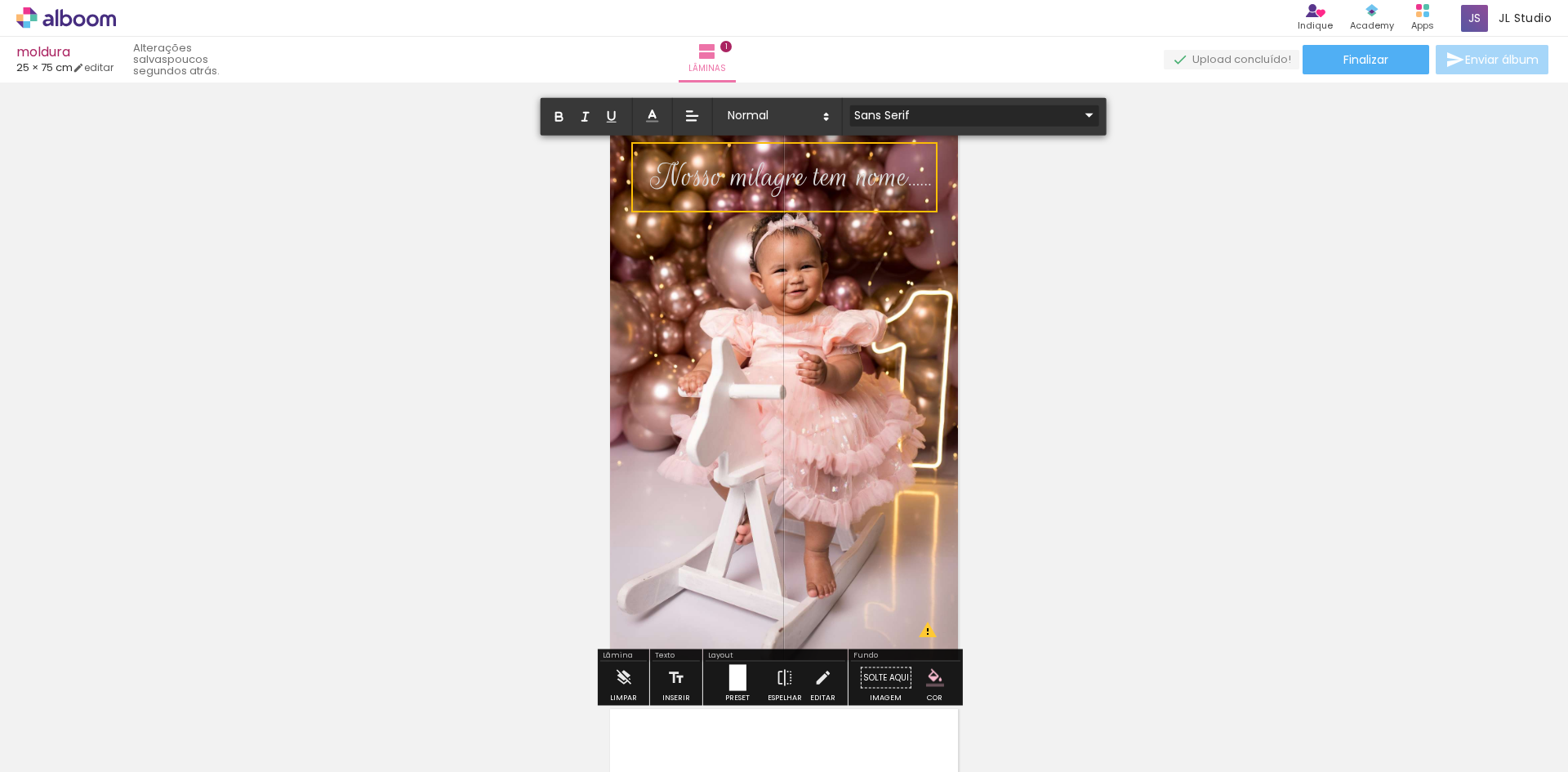
click at [1079, 117] on iron-icon at bounding box center [1089, 115] width 20 height 20
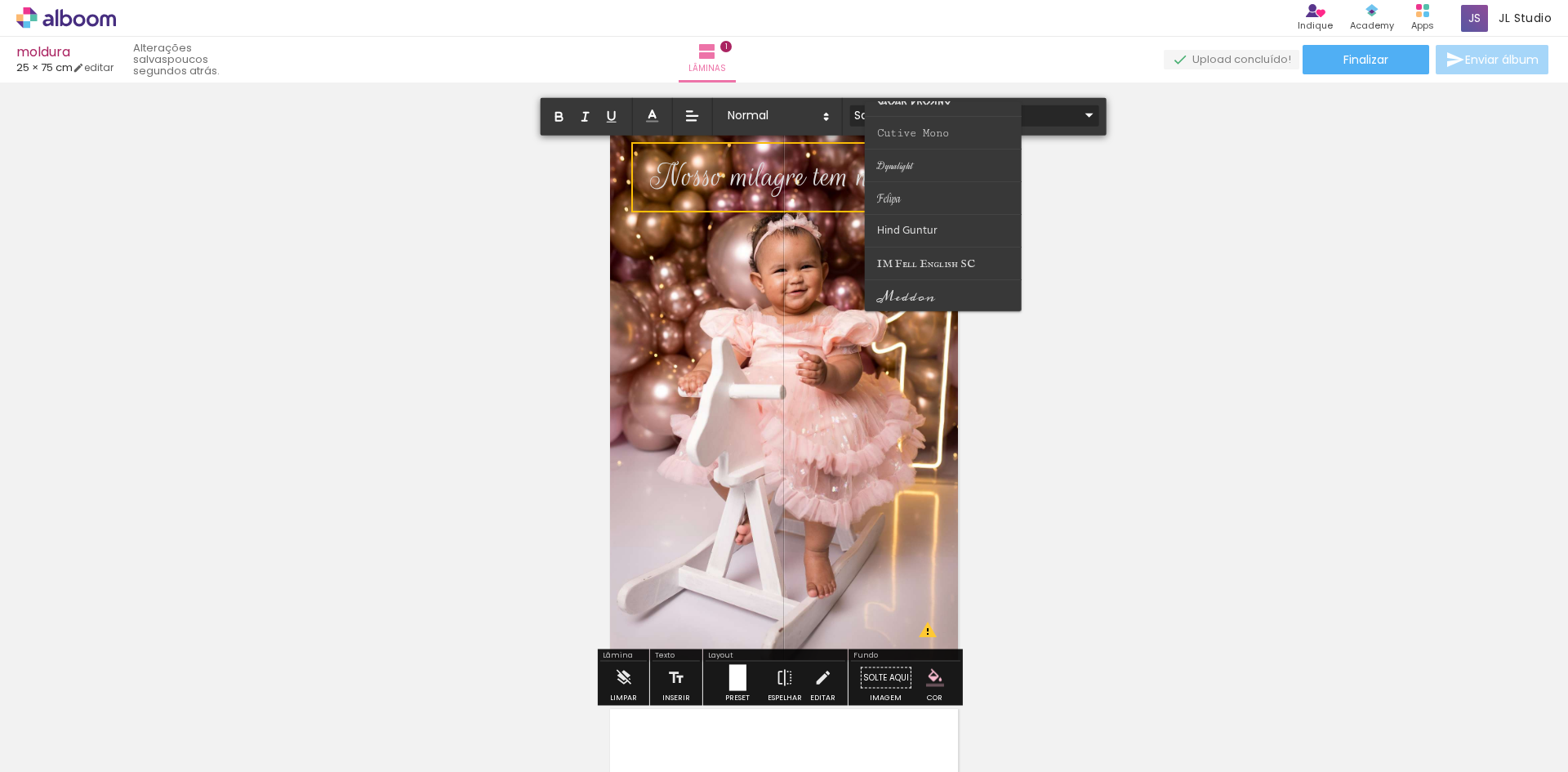
scroll to position [160, 0]
click at [936, 181] on paper-item at bounding box center [943, 188] width 157 height 32
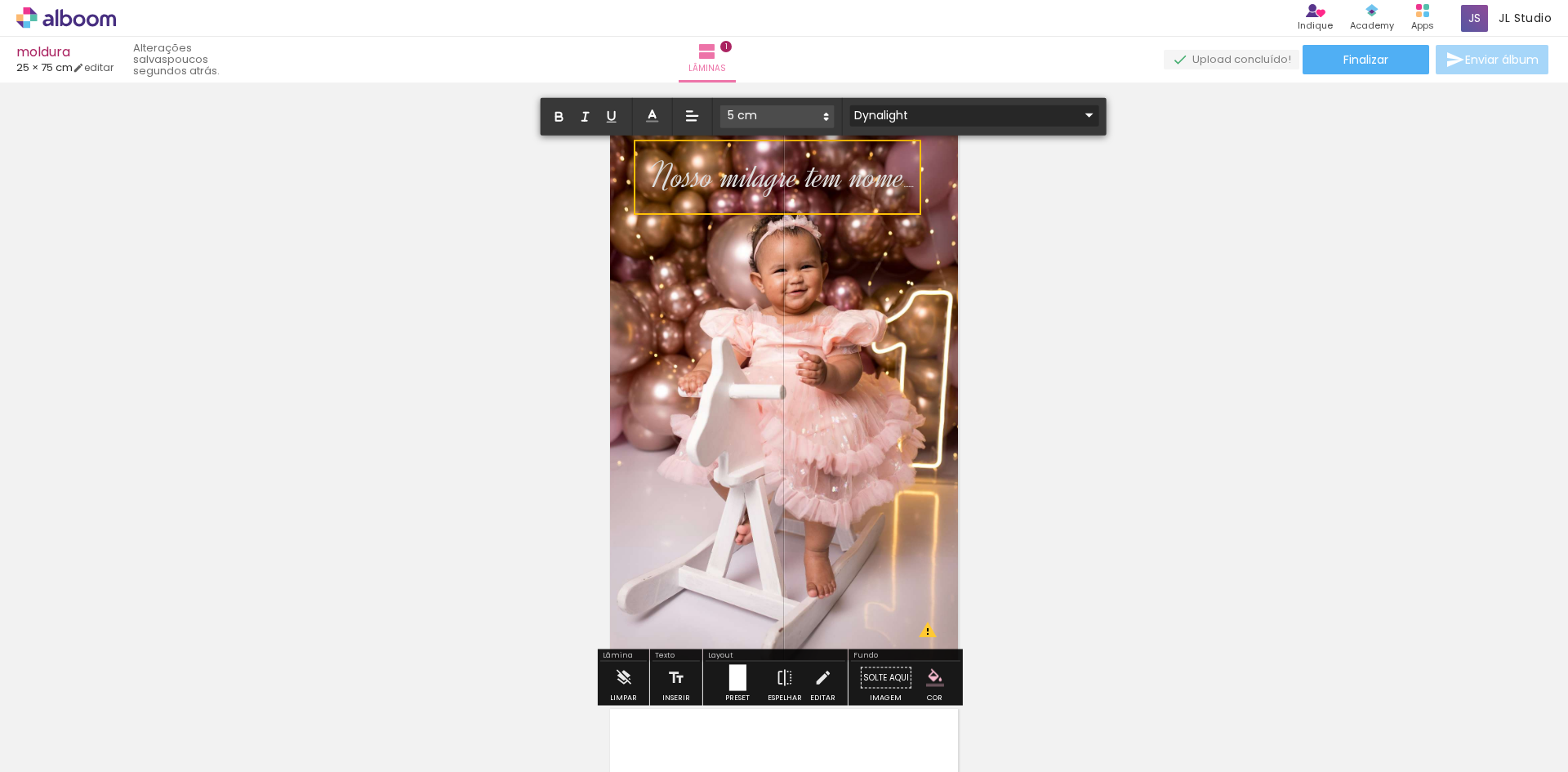
click at [1079, 113] on iron-icon at bounding box center [1089, 115] width 20 height 20
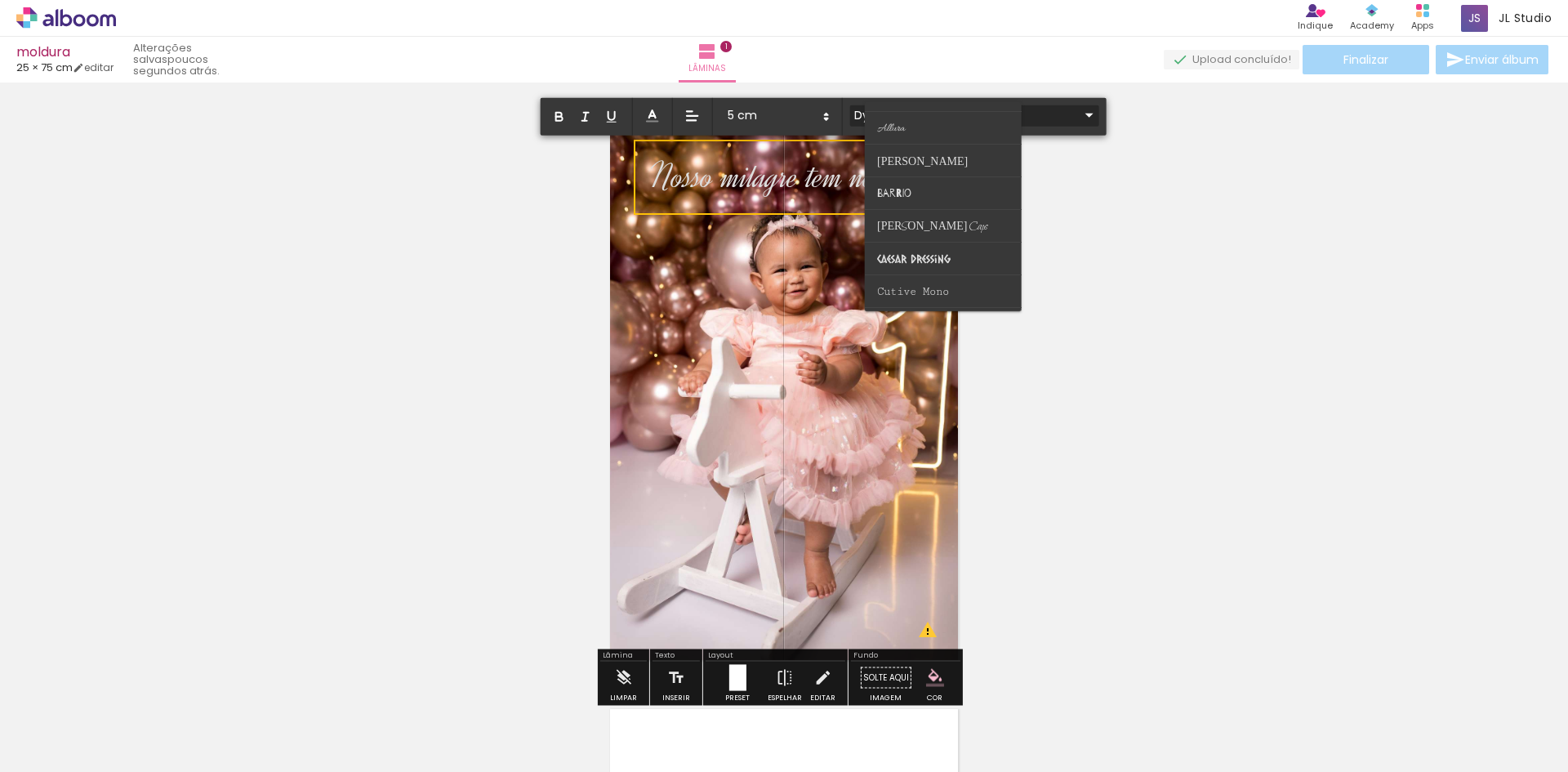
scroll to position [29, 0]
click at [941, 144] on paper-item at bounding box center [943, 154] width 157 height 32
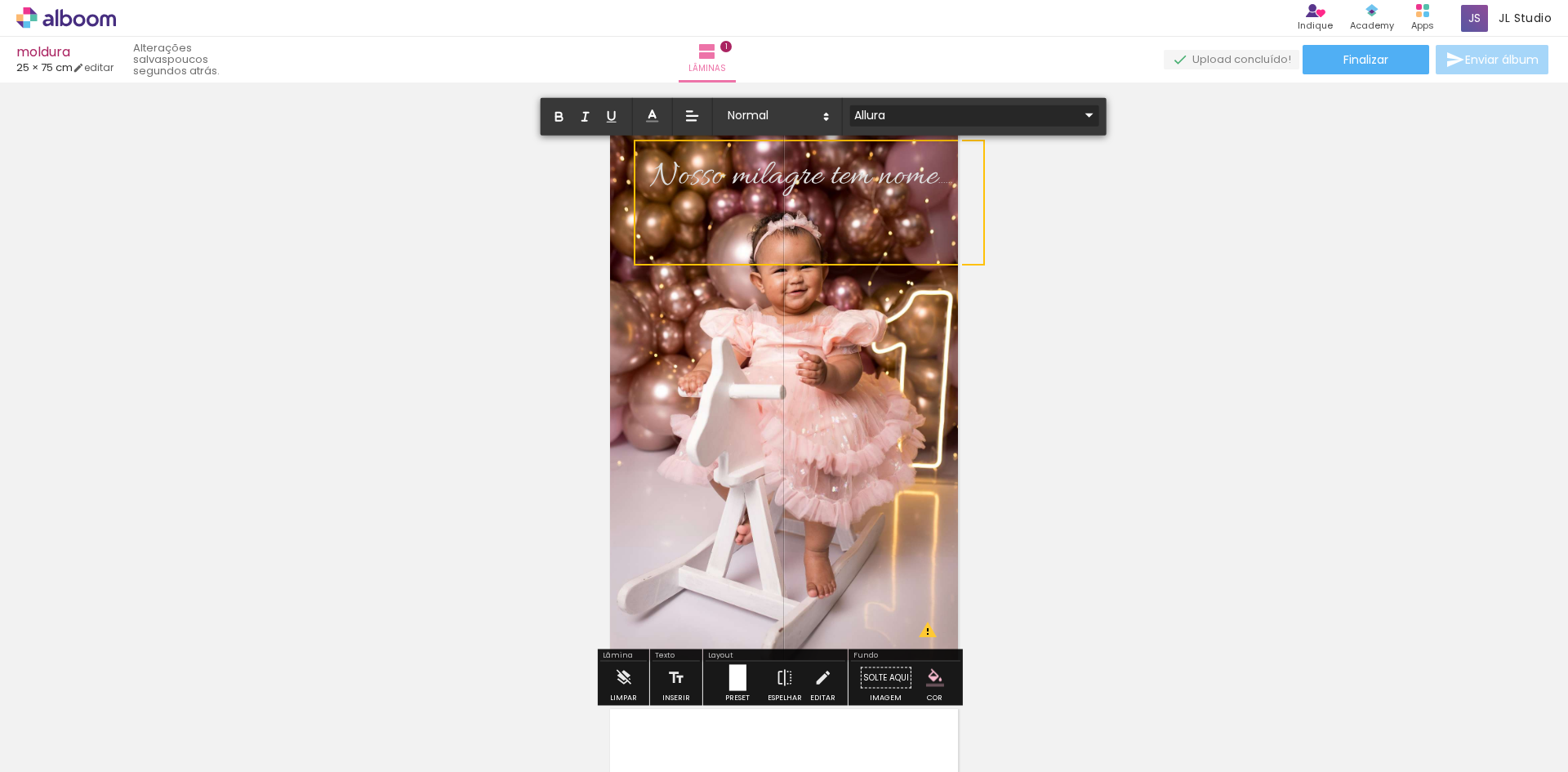
click at [1079, 113] on iron-icon at bounding box center [1089, 115] width 20 height 20
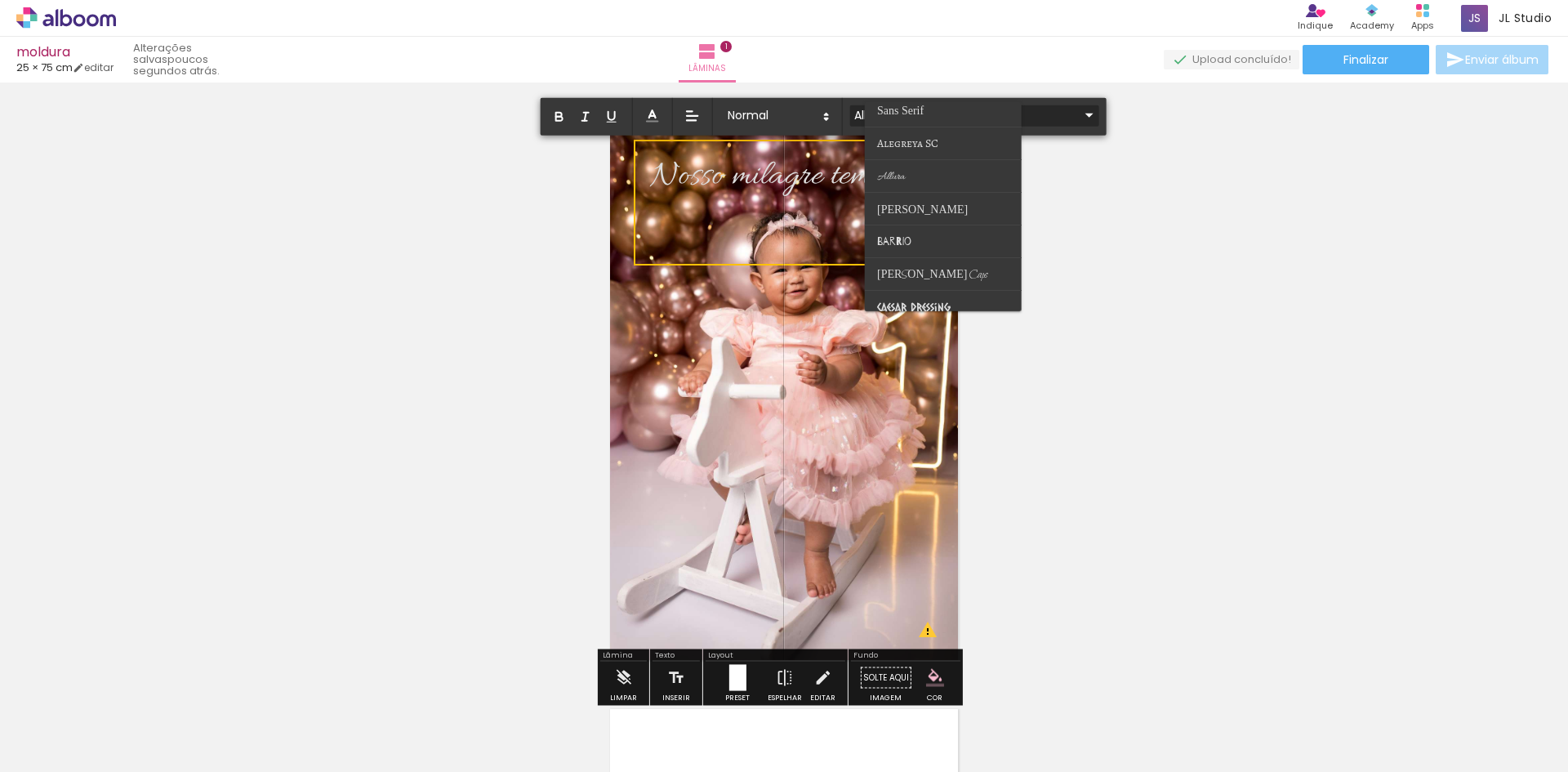
scroll to position [67, 0]
click at [971, 212] on paper-item at bounding box center [943, 215] width 157 height 32
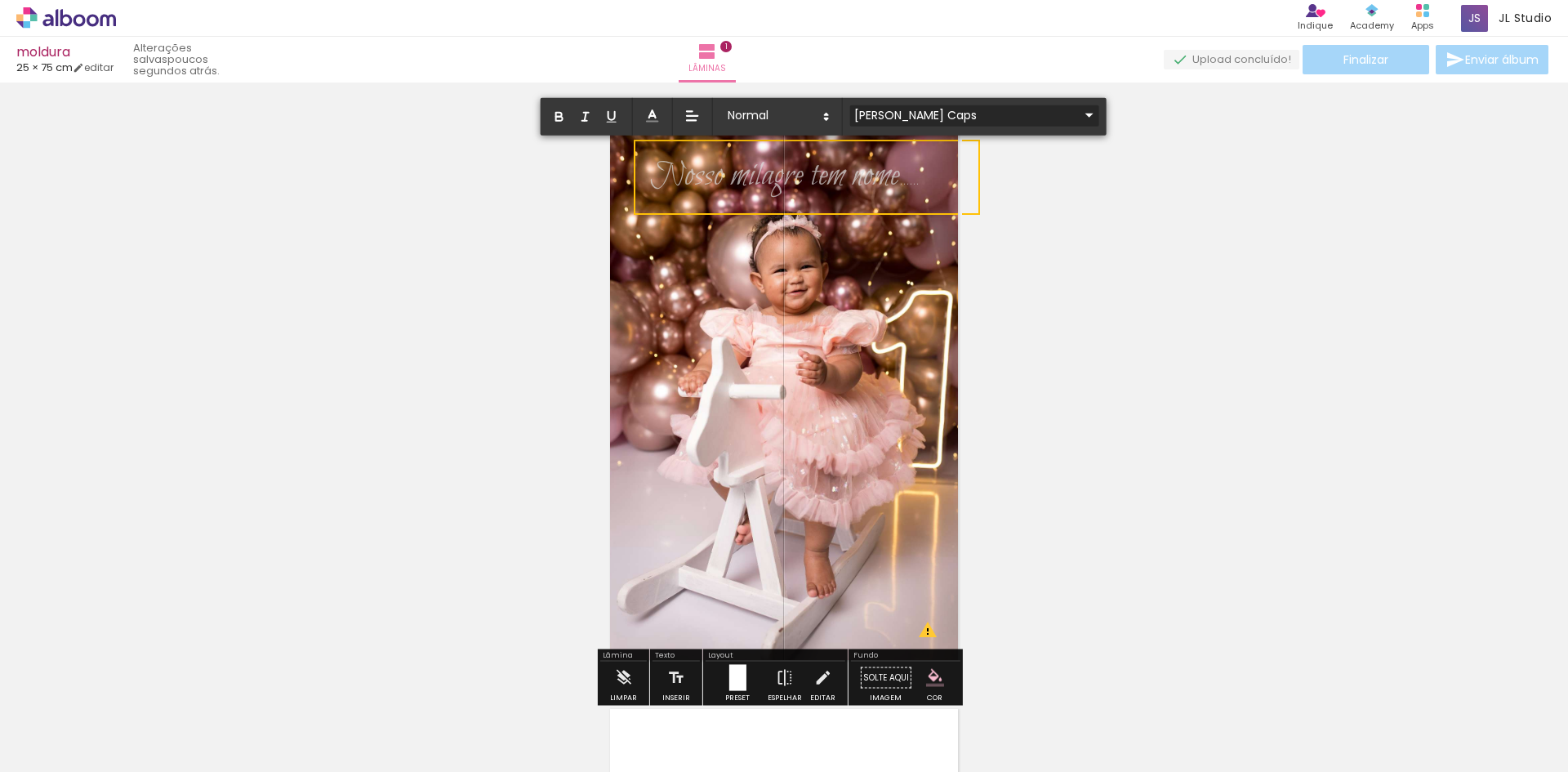
click at [1079, 107] on iron-icon at bounding box center [1089, 115] width 20 height 20
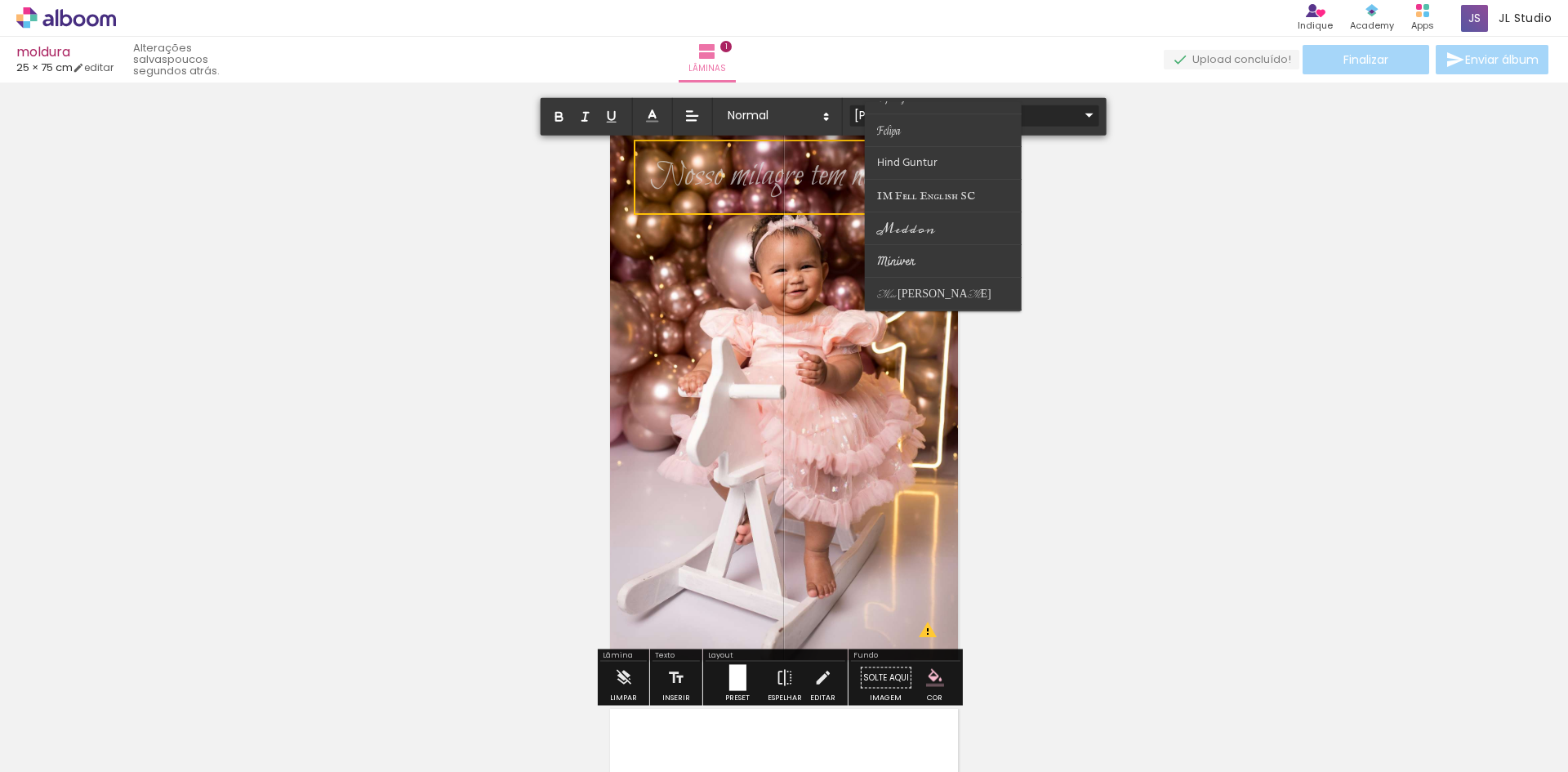
scroll to position [301, 0]
click at [923, 231] on paper-item at bounding box center [943, 241] width 157 height 32
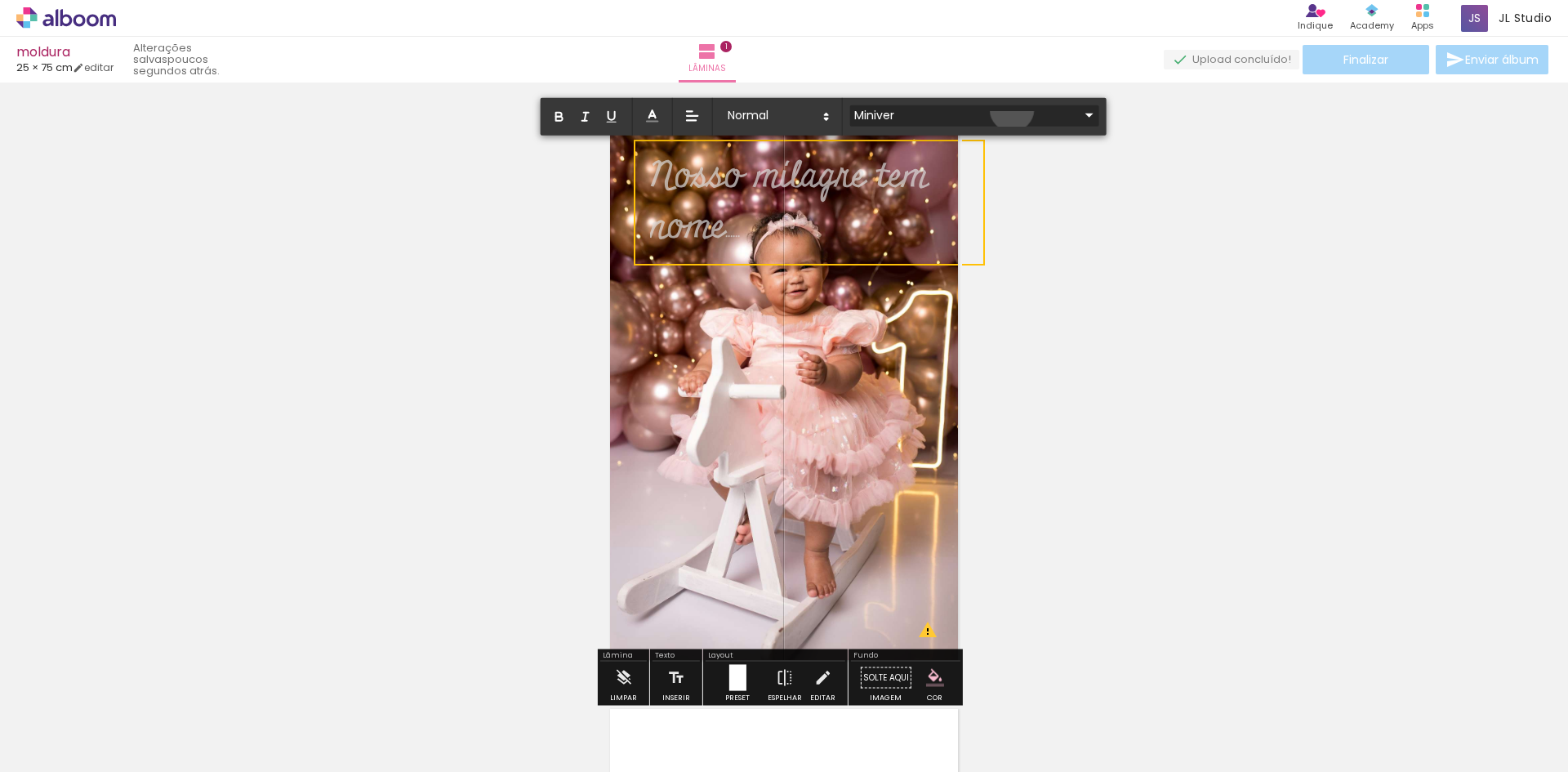
click at [1079, 109] on iron-icon at bounding box center [1089, 115] width 20 height 20
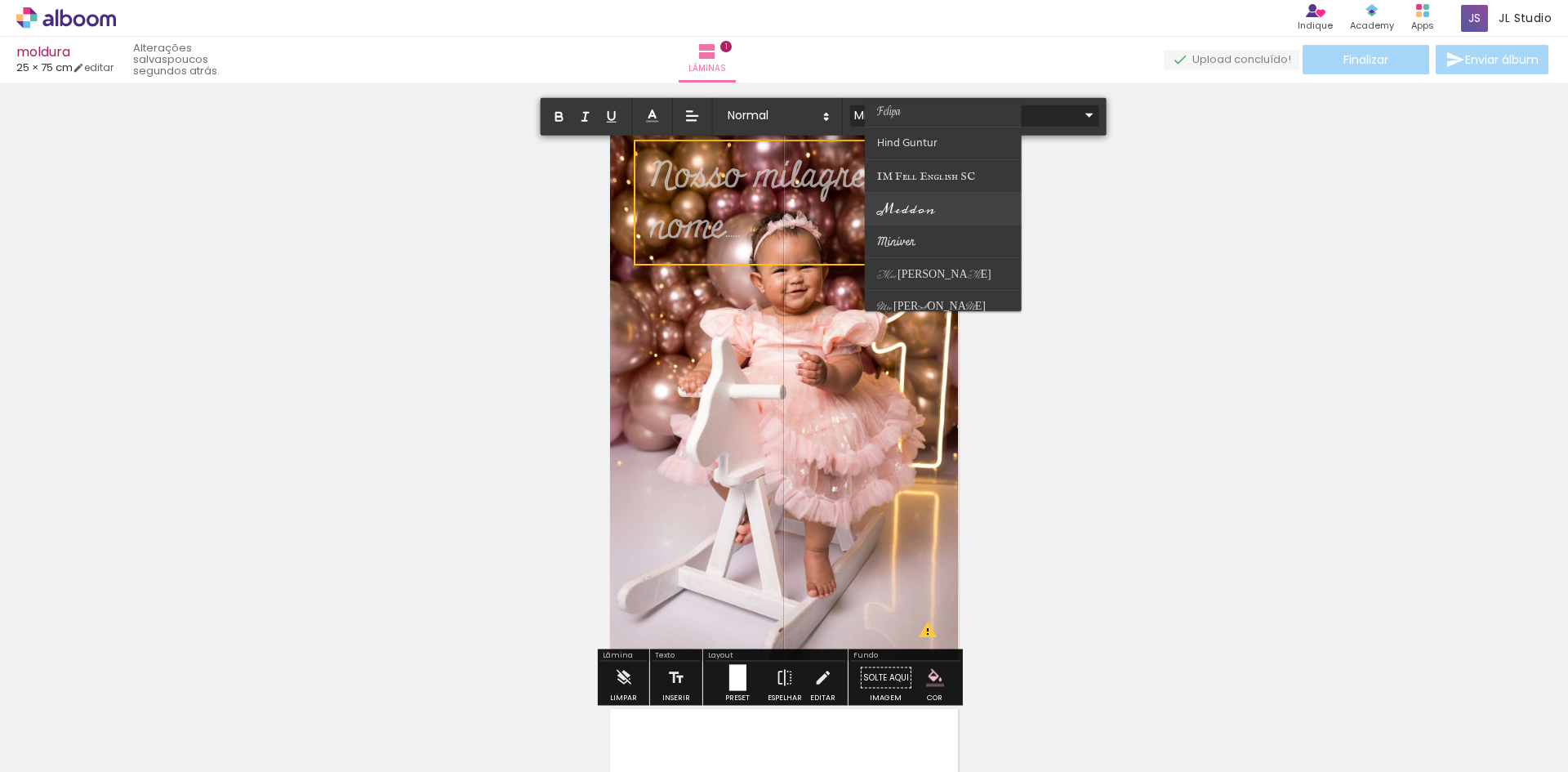
drag, startPoint x: 1005, startPoint y: 206, endPoint x: 1005, endPoint y: 217, distance: 11.0
click at [1005, 217] on paper-item at bounding box center [943, 209] width 157 height 32
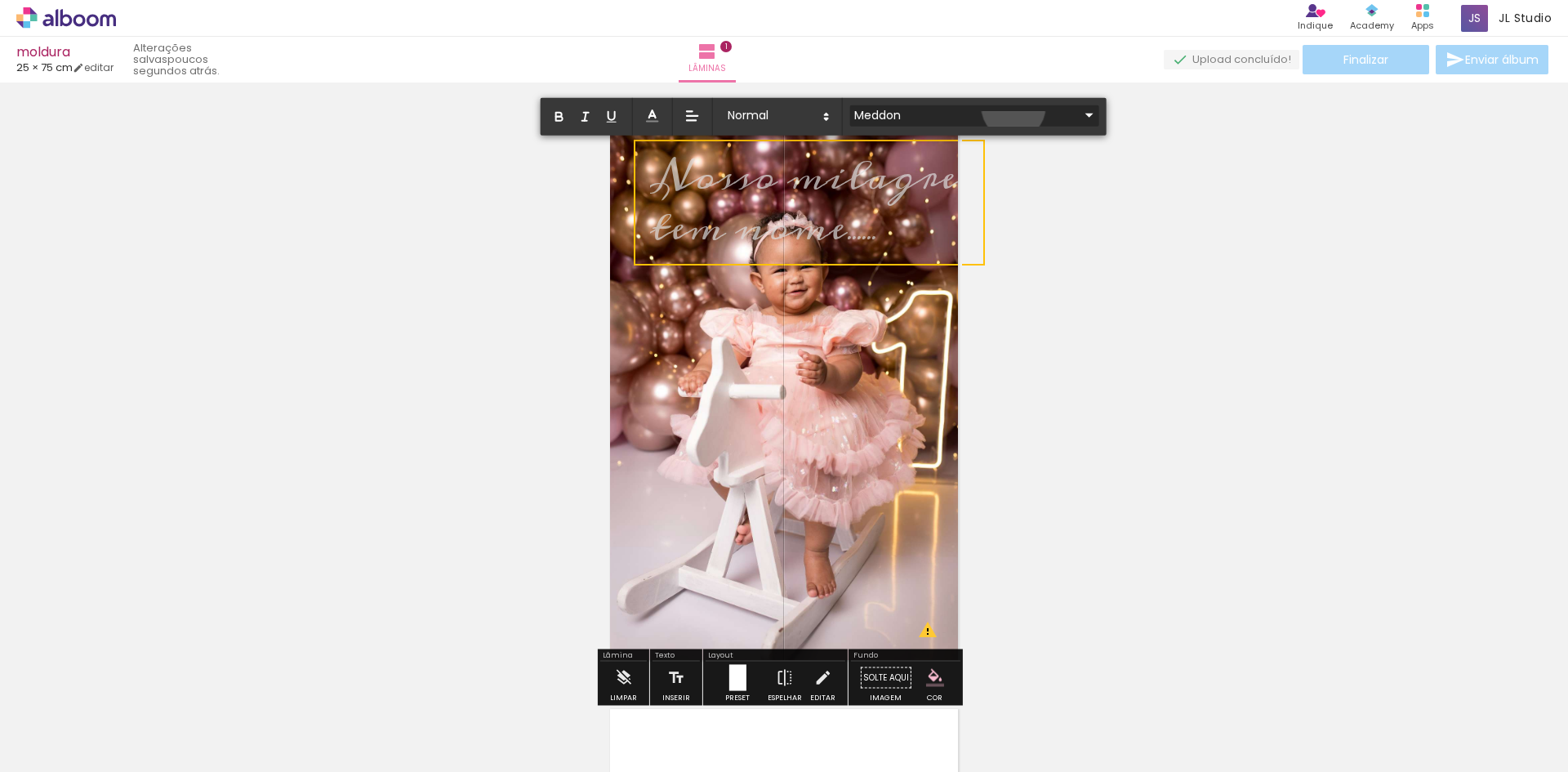
click at [1079, 107] on iron-icon at bounding box center [1089, 115] width 20 height 20
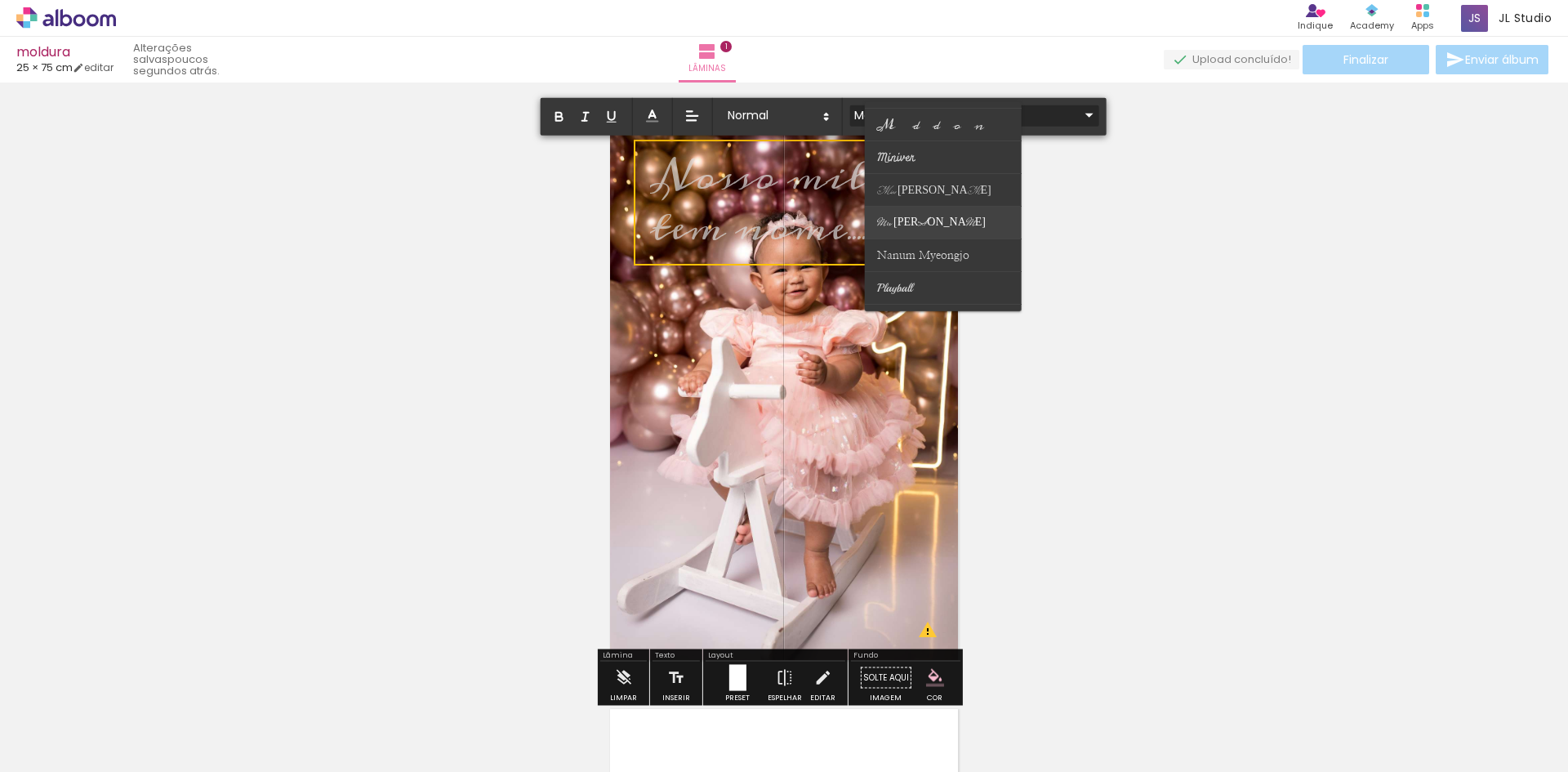
scroll to position [386, 0]
click at [934, 173] on paper-item at bounding box center [943, 189] width 157 height 32
type input "Miss Fajardose"
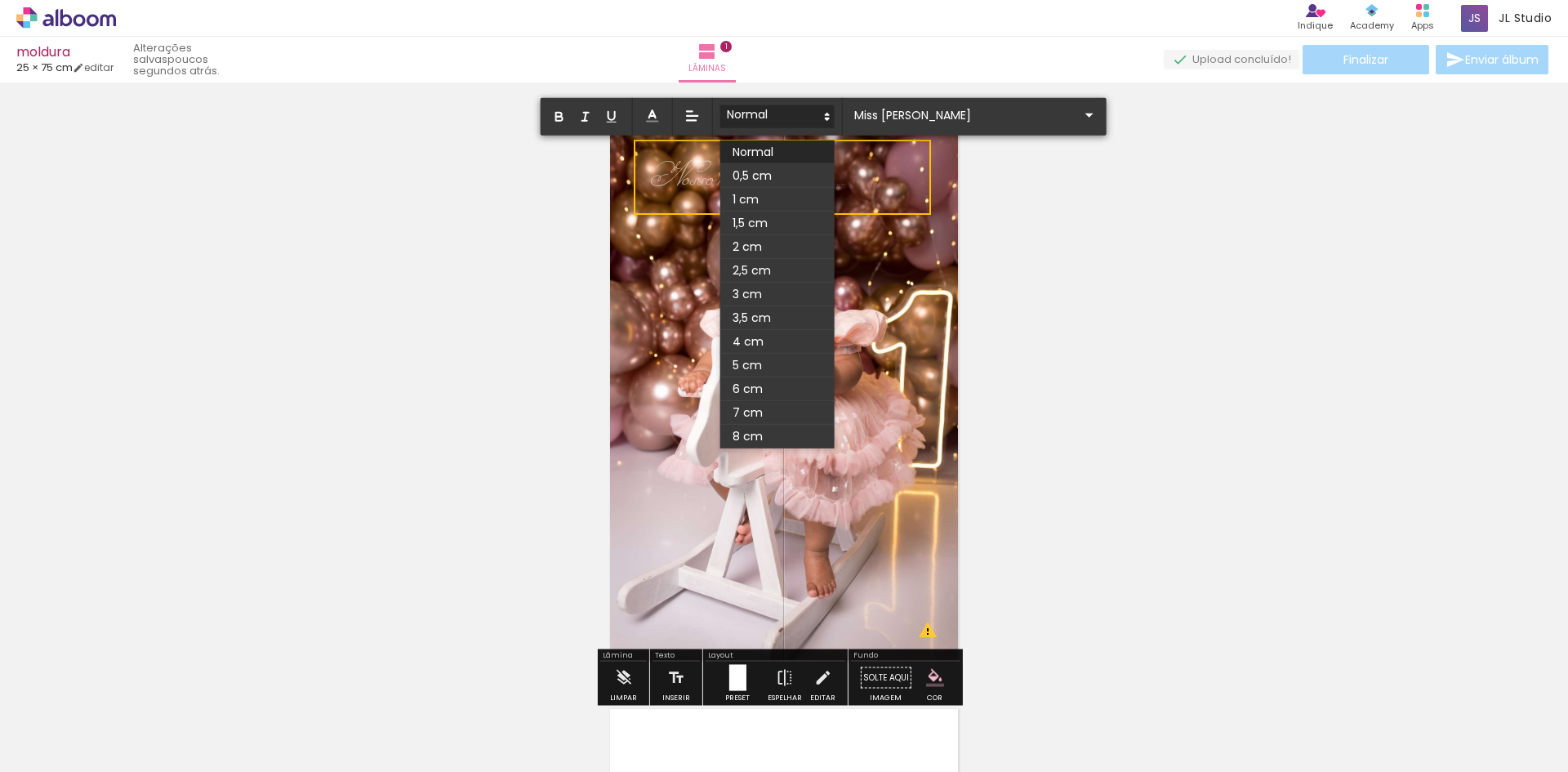
click at [826, 113] on polygon at bounding box center [827, 114] width 3 height 2
click at [750, 401] on span at bounding box center [778, 413] width 114 height 24
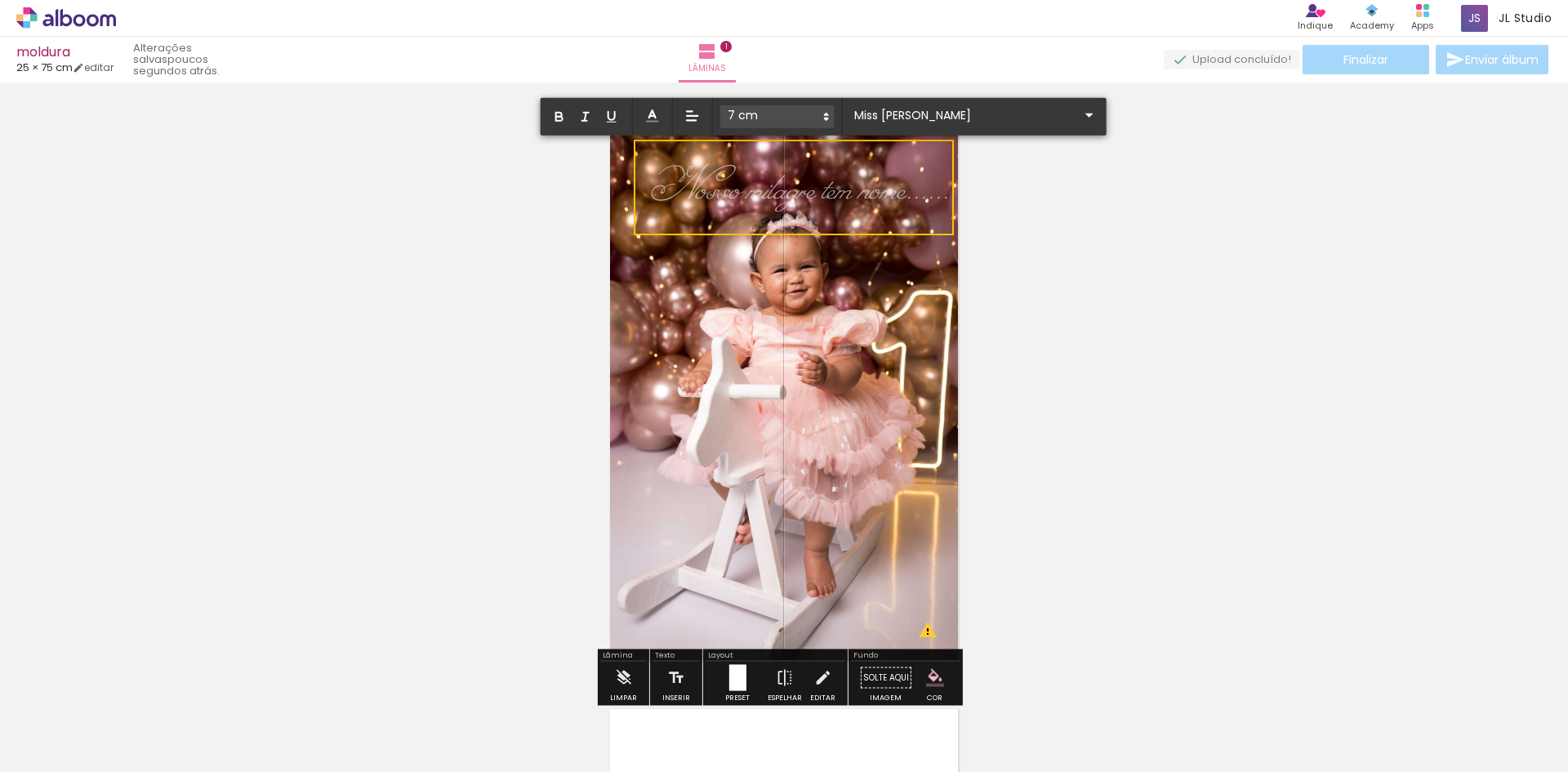
click at [1004, 258] on div "Inserir lâmina 1 de 1 O Designbox precisará aumentar a sua imagem em 213% para …" at bounding box center [784, 664] width 1568 height 1152
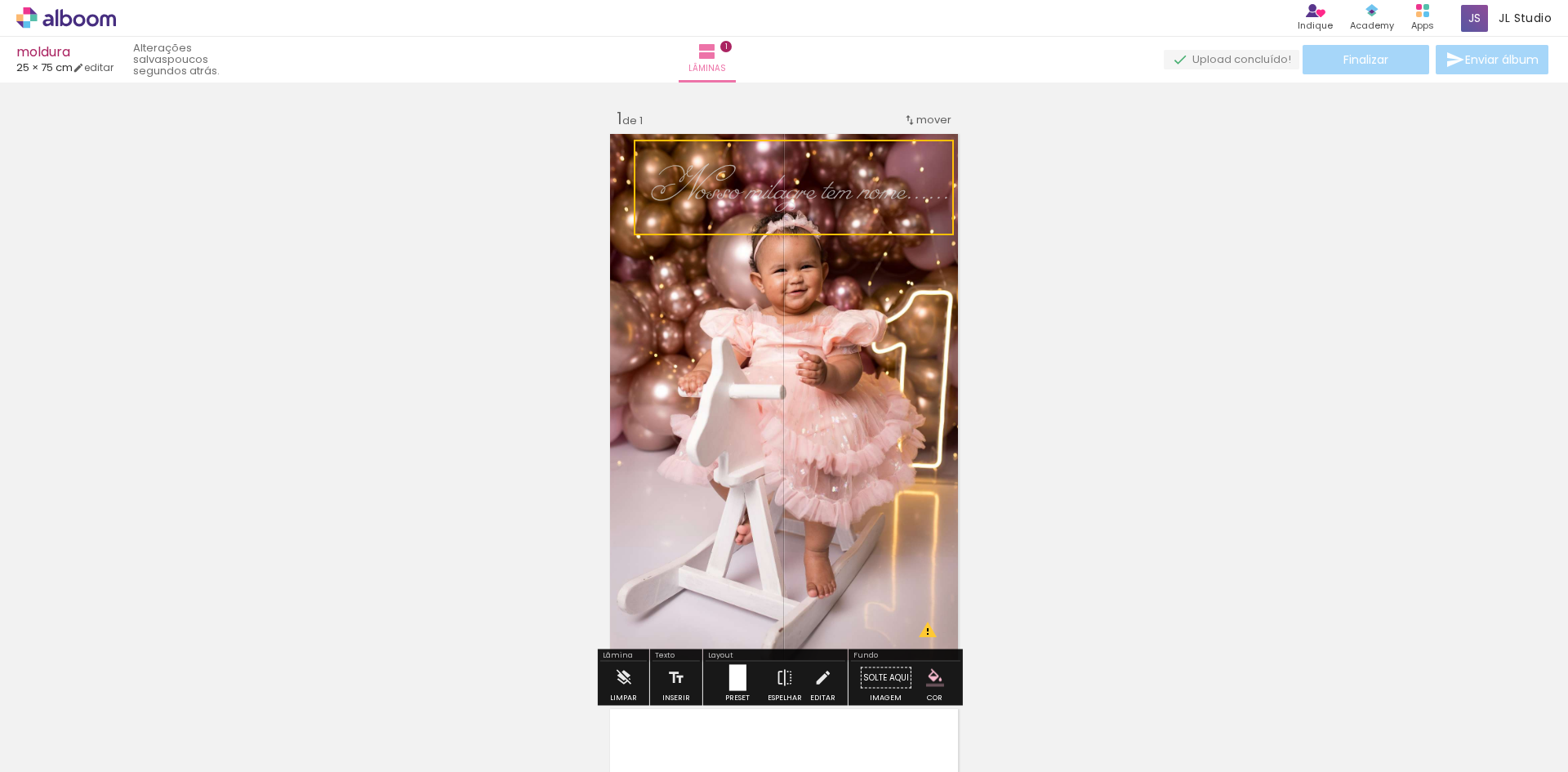
click at [939, 197] on quentale-selection at bounding box center [794, 188] width 321 height 96
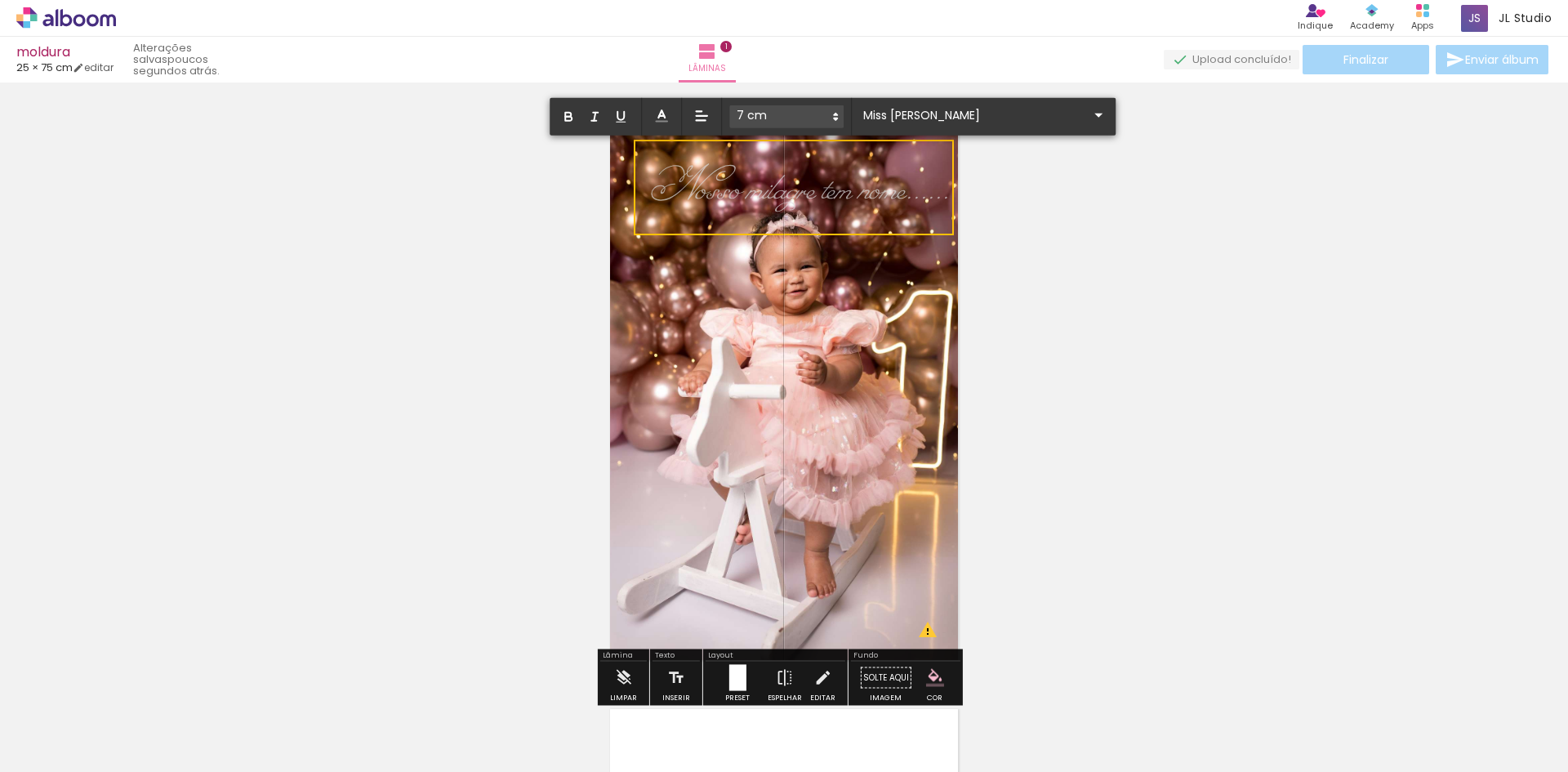
click at [929, 201] on span "Nosso milagre tem nome......" at bounding box center [800, 187] width 299 height 62
click at [748, 189] on span "Nosso milagre tem nome..." at bounding box center [789, 187] width 277 height 62
click at [1039, 202] on div "Inserir lâmina 1 de 1 O Designbox precisará aumentar a sua imagem em 213% para …" at bounding box center [784, 664] width 1568 height 1152
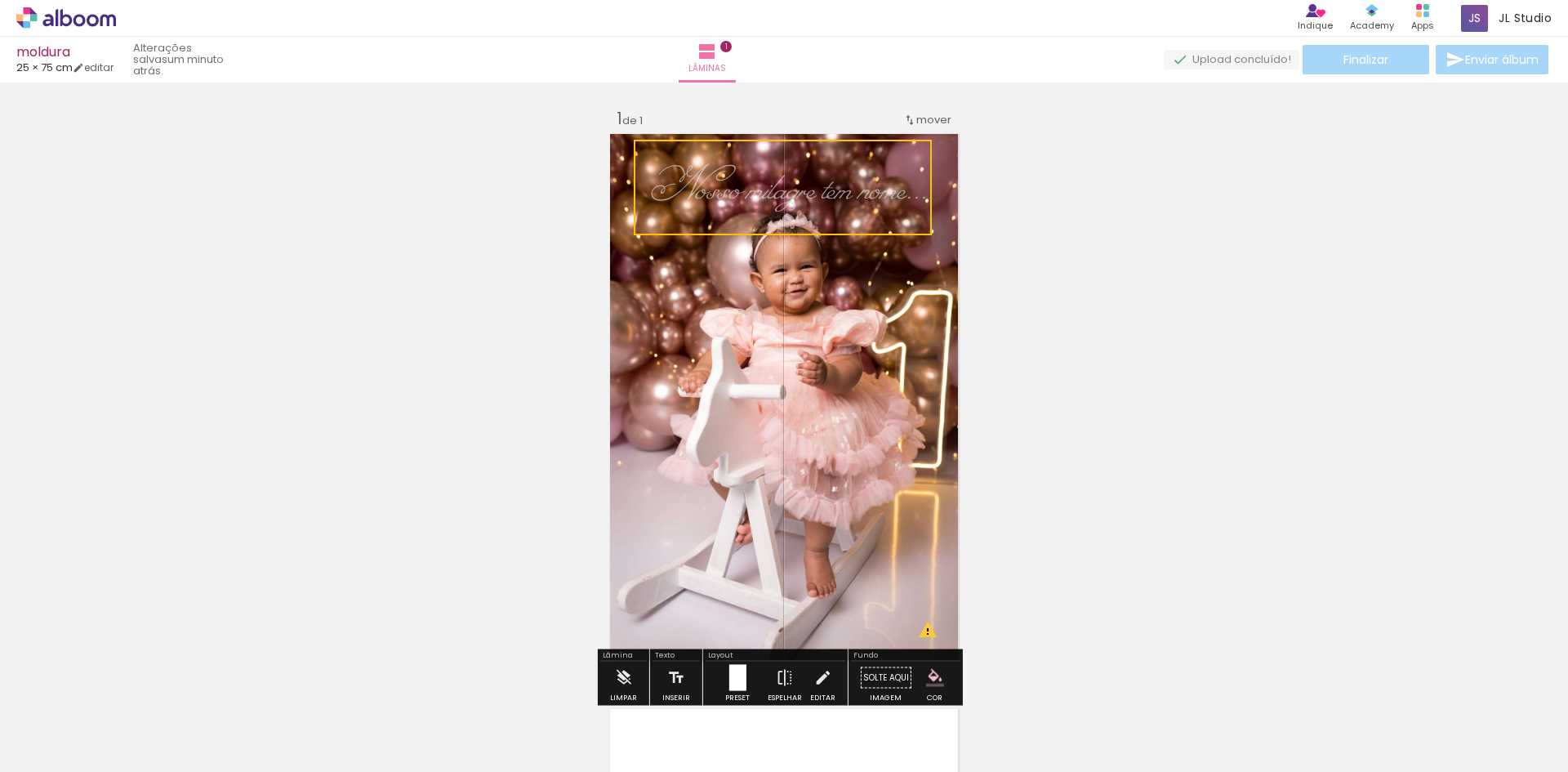
click at [883, 199] on quentale-selection at bounding box center [783, 188] width 298 height 96
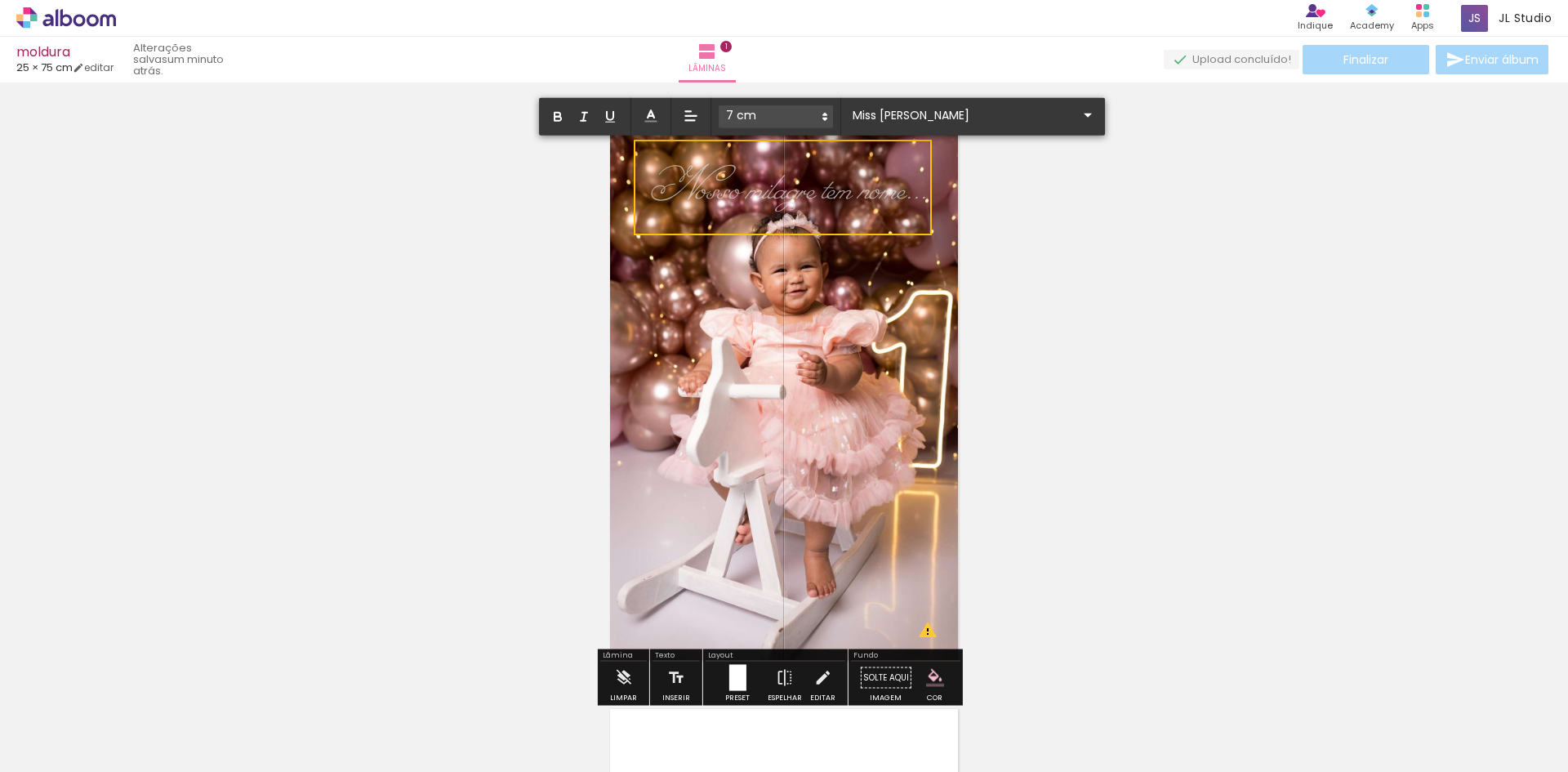
click at [884, 192] on span "Nosso milagre tem nome..." at bounding box center [789, 187] width 277 height 62
click at [1006, 206] on div "Inserir lâmina 1 de 1 O Designbox precisará aumentar a sua imagem em 213% para …" at bounding box center [784, 664] width 1568 height 1152
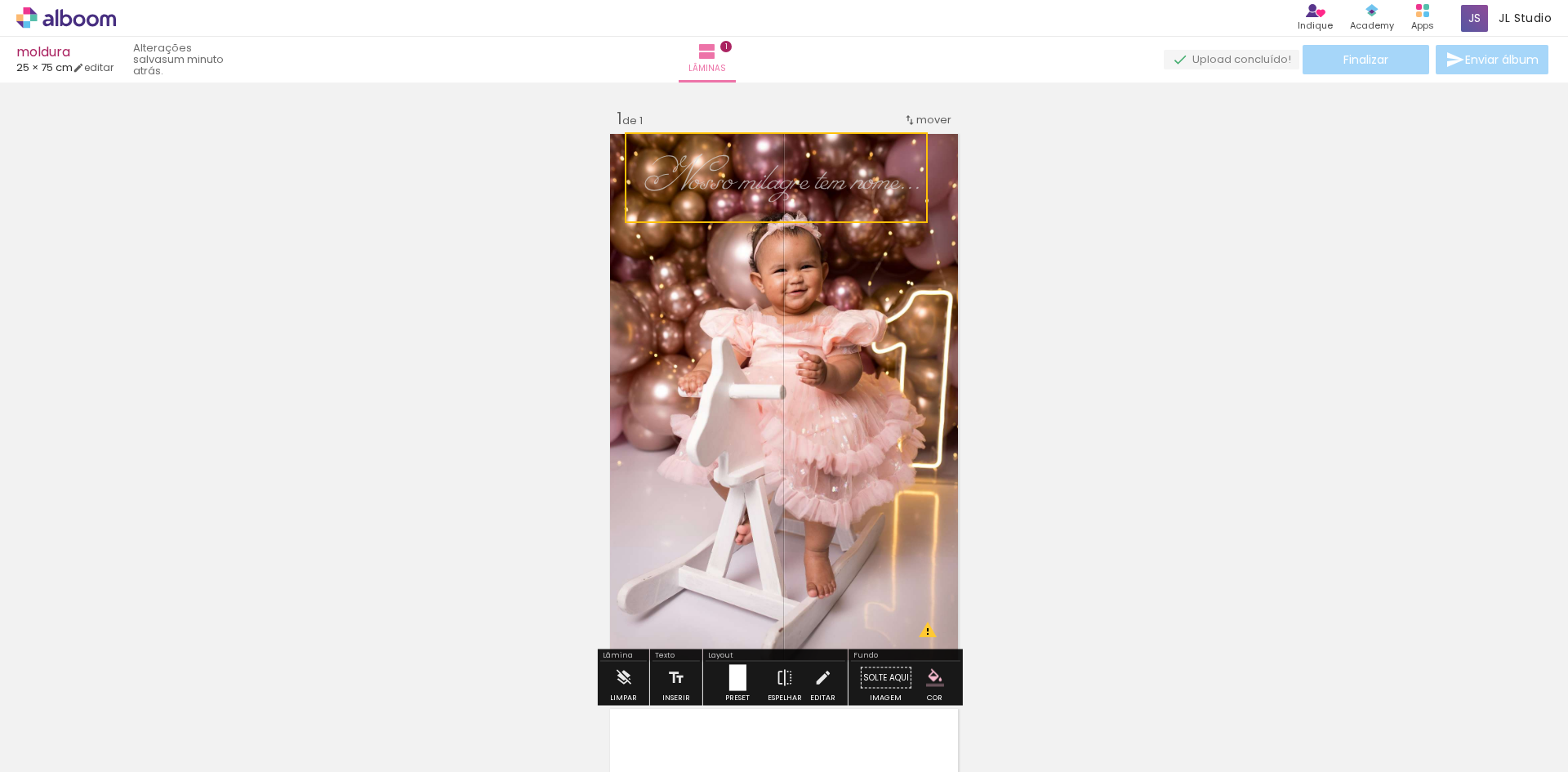
drag, startPoint x: 899, startPoint y: 202, endPoint x: 892, endPoint y: 178, distance: 25.0
click at [892, 178] on quentale-selection at bounding box center [776, 177] width 303 height 90
click at [830, 182] on quentale-selection at bounding box center [776, 177] width 303 height 90
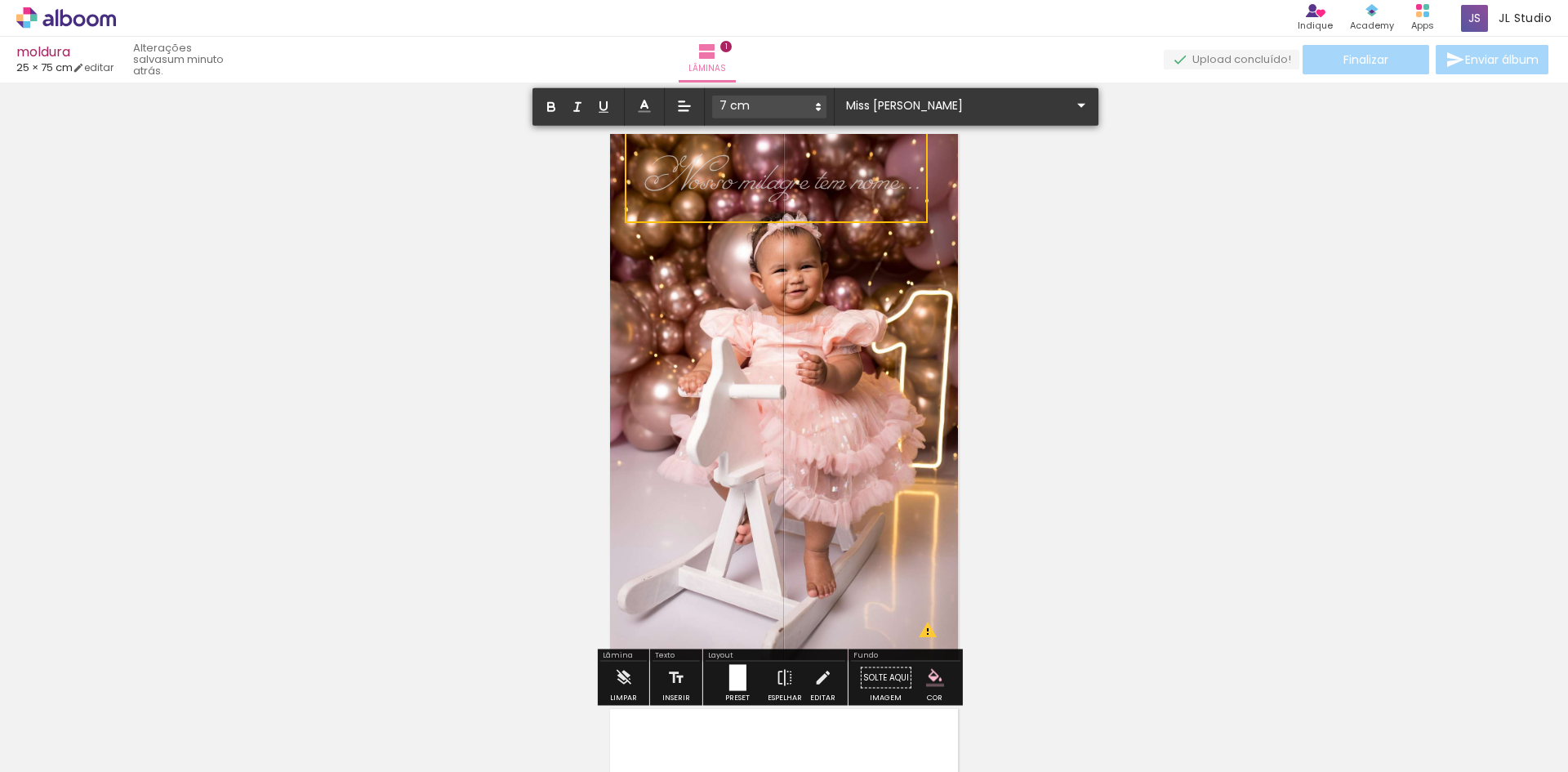
scroll to position [2288, 0]
